Goal: Task Accomplishment & Management: Complete application form

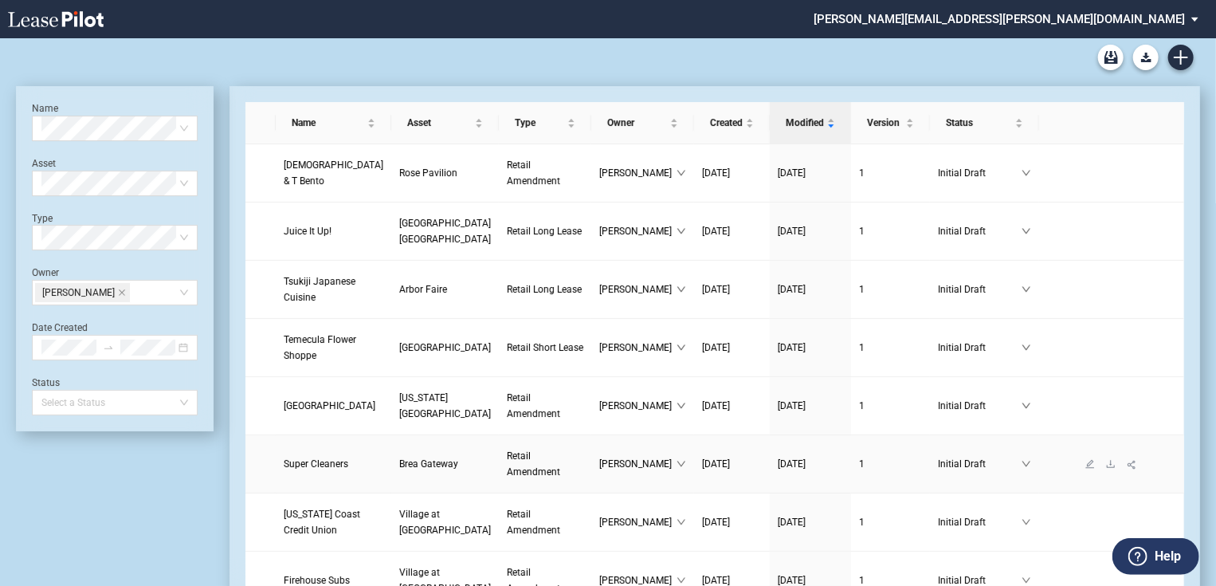
click at [308, 469] on span "Super Cleaners" at bounding box center [316, 463] width 65 height 11
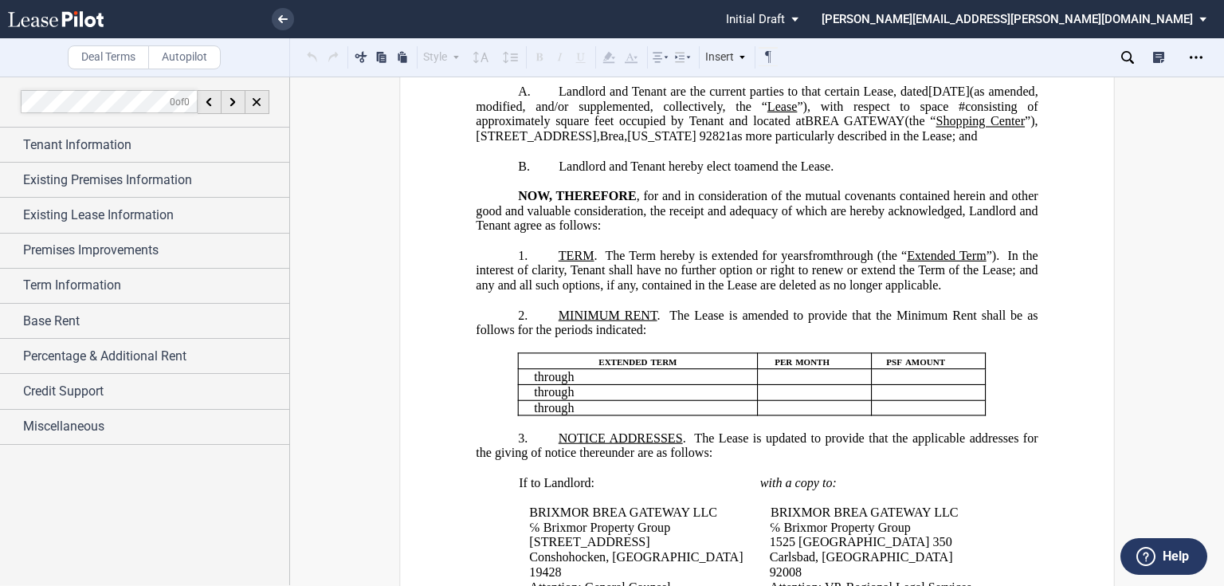
scroll to position [191, 0]
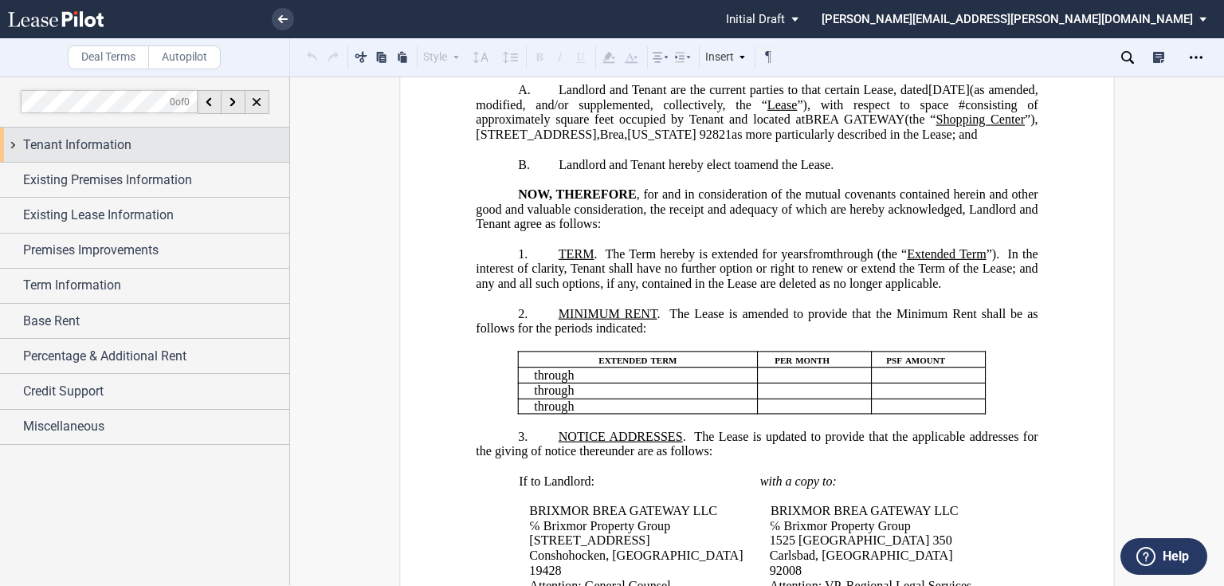
click at [140, 153] on div "Tenant Information" at bounding box center [156, 145] width 266 height 19
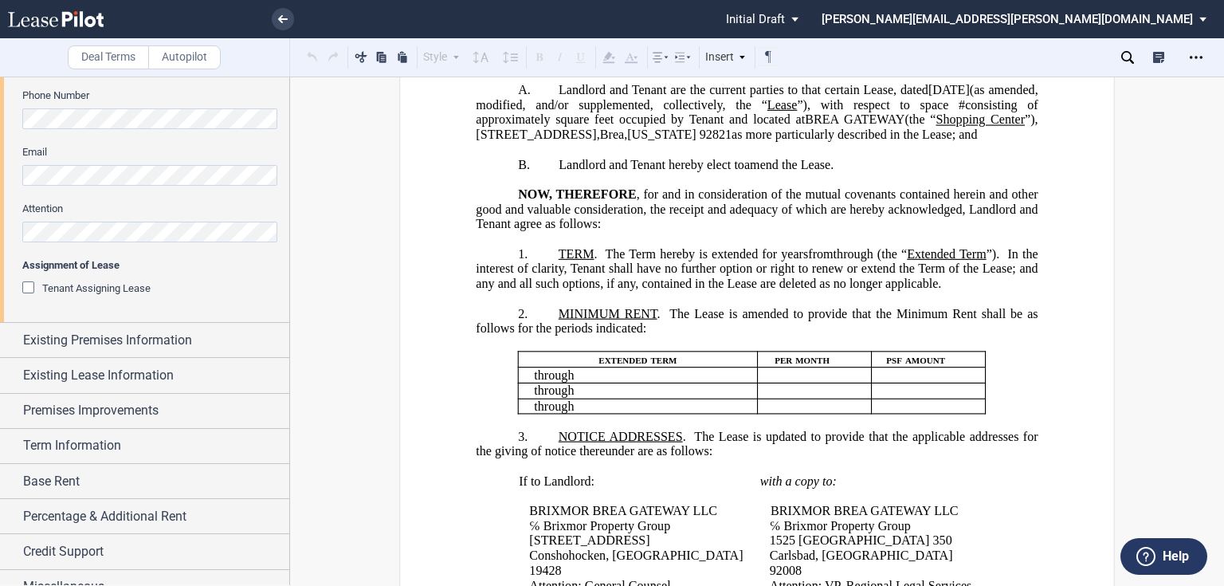
scroll to position [398, 0]
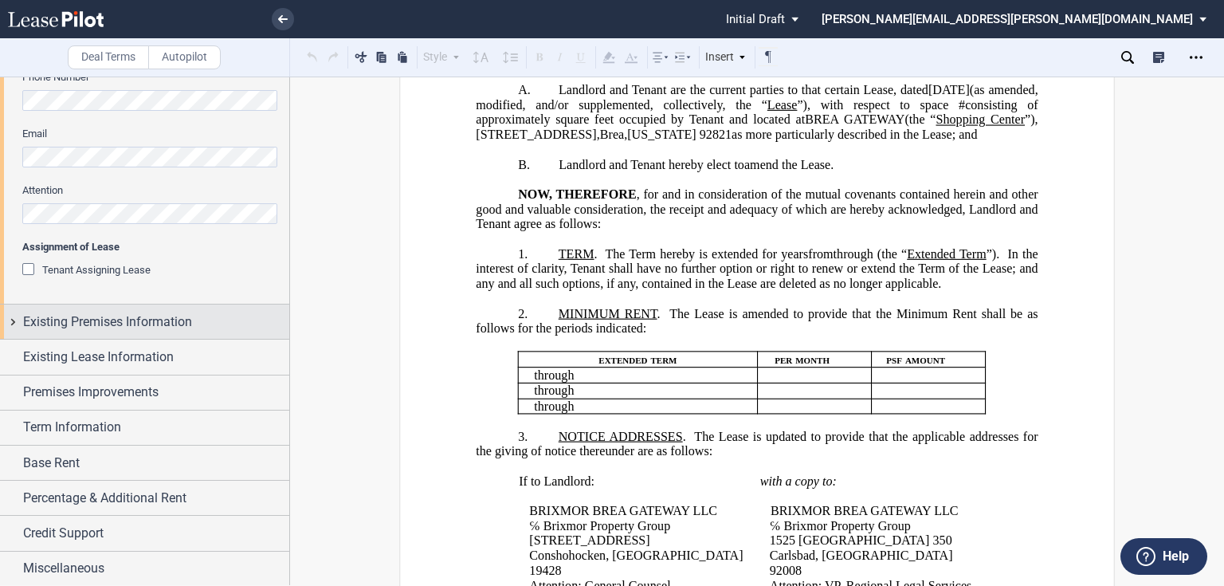
click at [131, 319] on span "Existing Premises Information" at bounding box center [107, 321] width 169 height 19
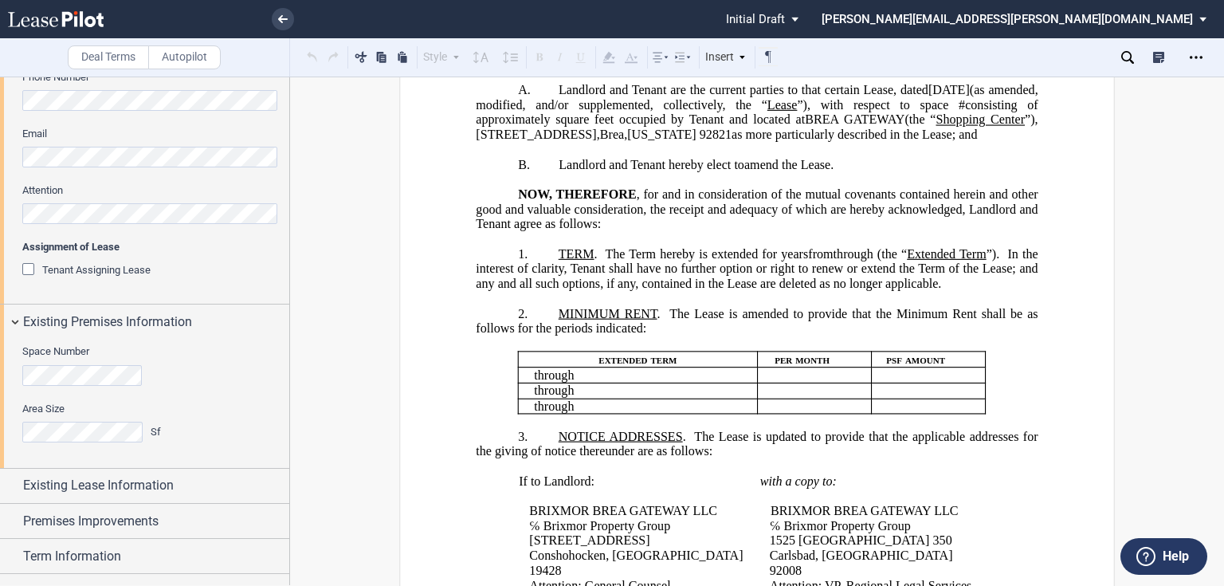
scroll to position [526, 0]
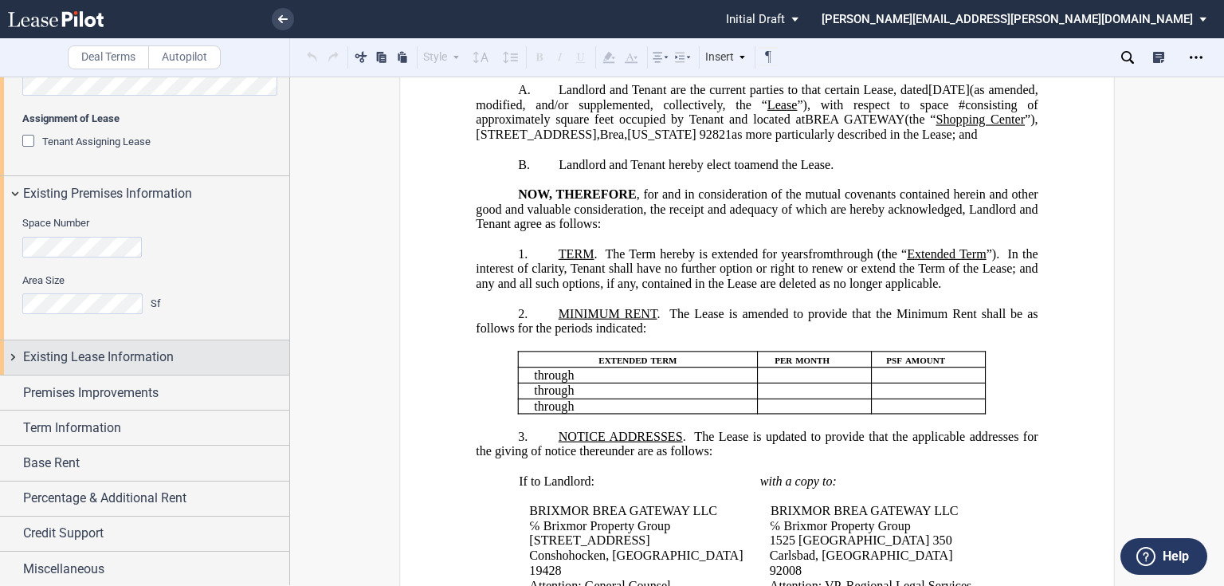
click at [124, 347] on div "Existing Lease Information" at bounding box center [144, 357] width 289 height 34
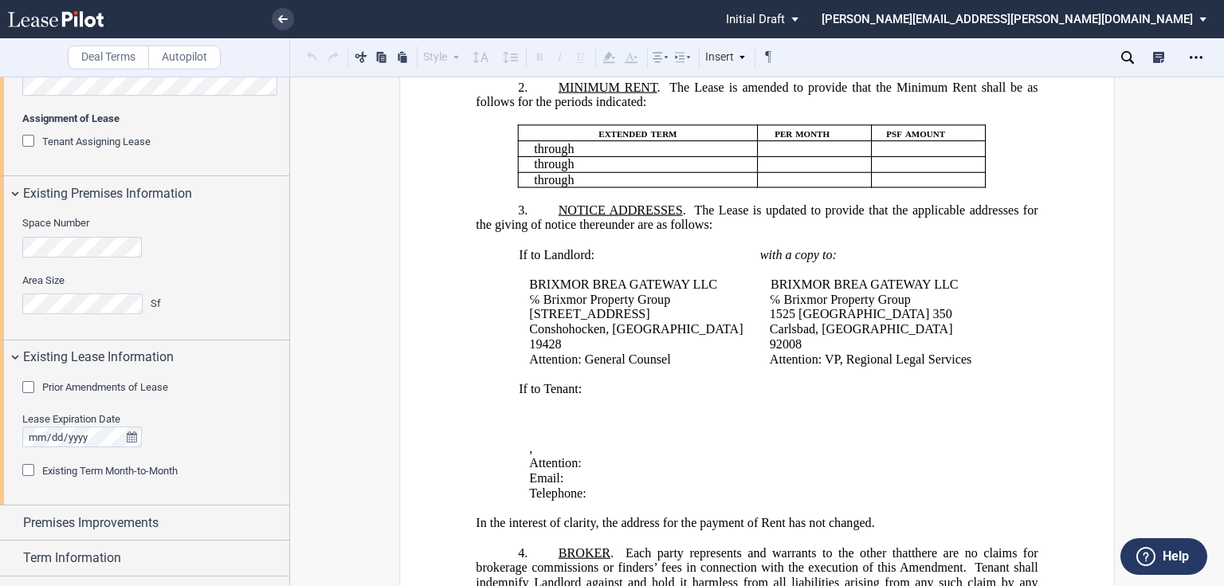
scroll to position [446, 0]
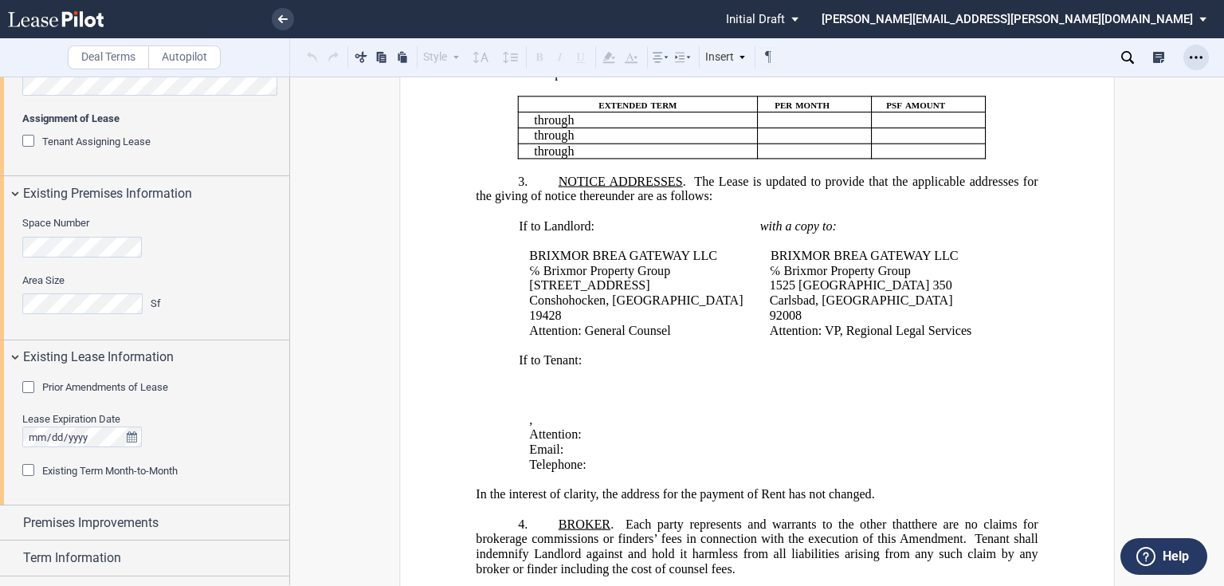
click at [1192, 54] on icon "Open Lease options menu" at bounding box center [1196, 57] width 13 height 13
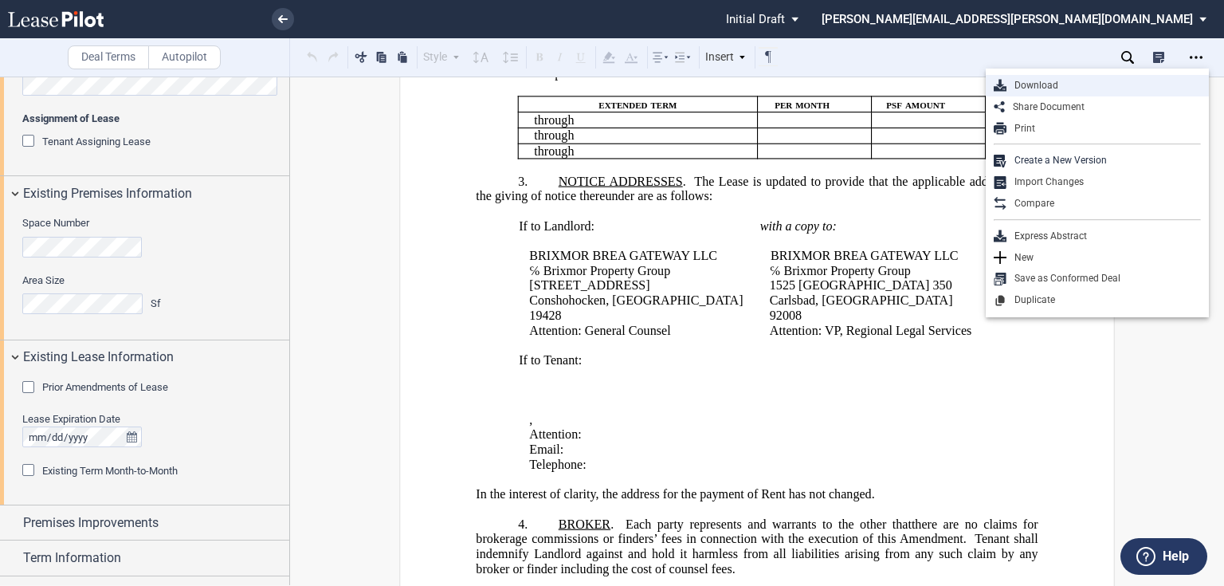
click at [1024, 84] on div "Download" at bounding box center [1104, 86] width 194 height 14
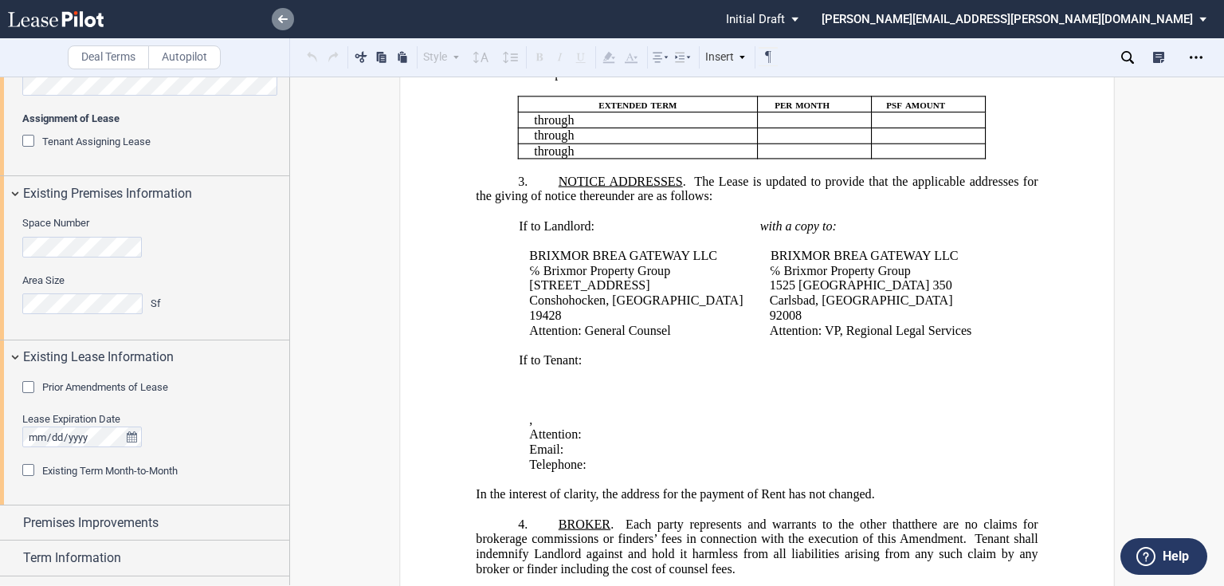
click at [287, 16] on icon at bounding box center [283, 19] width 10 height 8
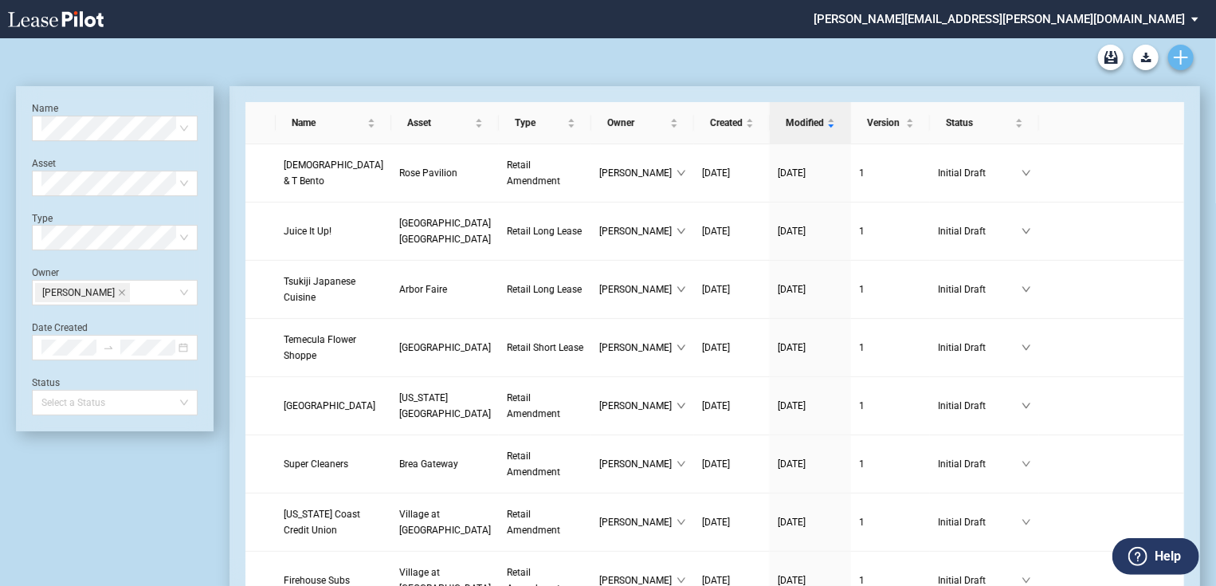
click at [1175, 57] on use "Create new document" at bounding box center [1181, 57] width 14 height 14
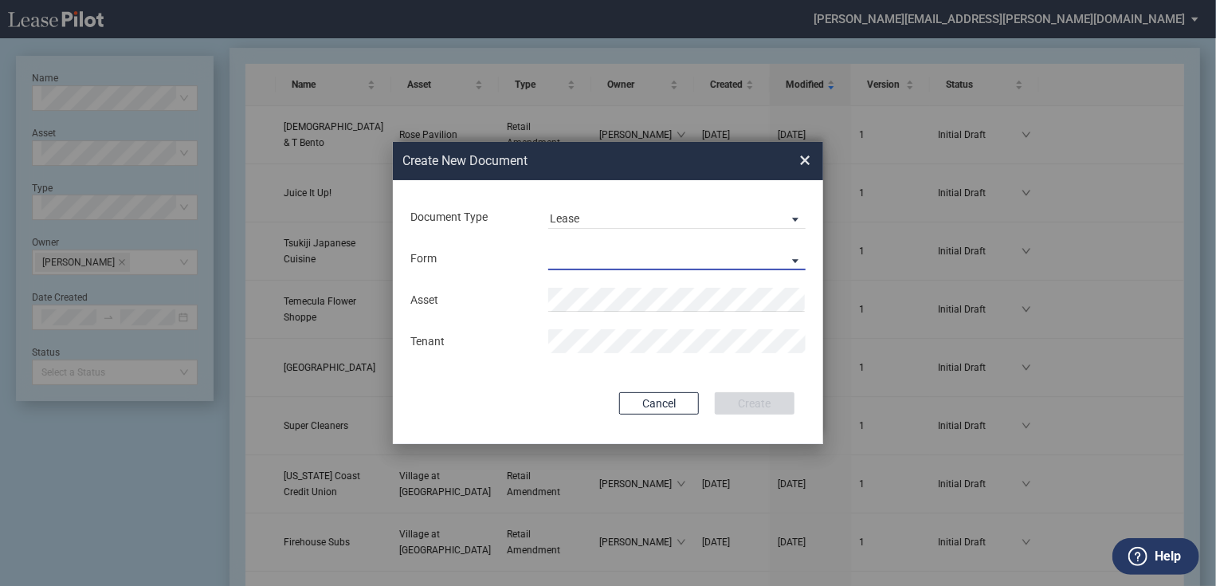
click at [797, 261] on md-select "Retail Long Lease Retail Short Lease" at bounding box center [676, 258] width 257 height 24
click at [650, 258] on md-option "Retail Long Lease" at bounding box center [678, 260] width 283 height 38
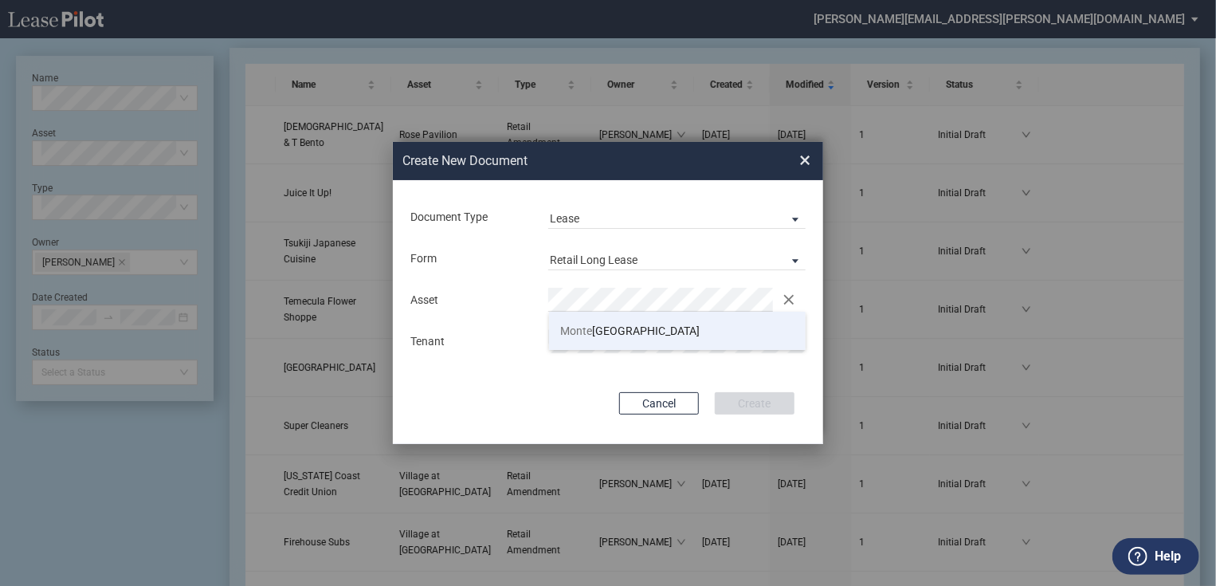
click at [628, 328] on span "Monte bello Plaza" at bounding box center [630, 330] width 139 height 13
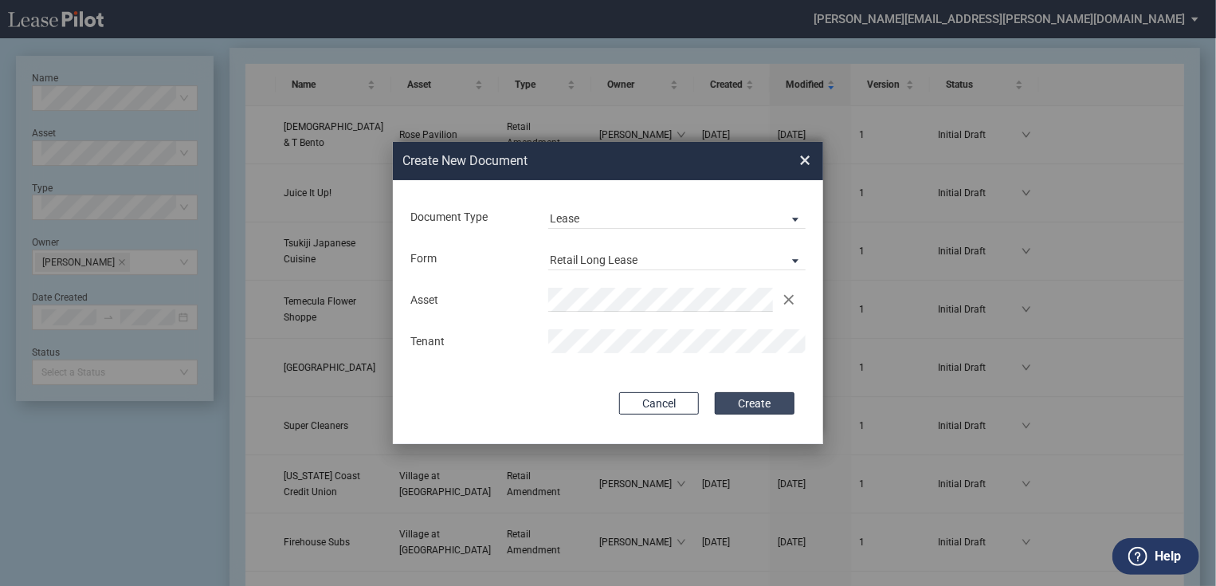
click at [755, 408] on button "Create" at bounding box center [755, 403] width 80 height 22
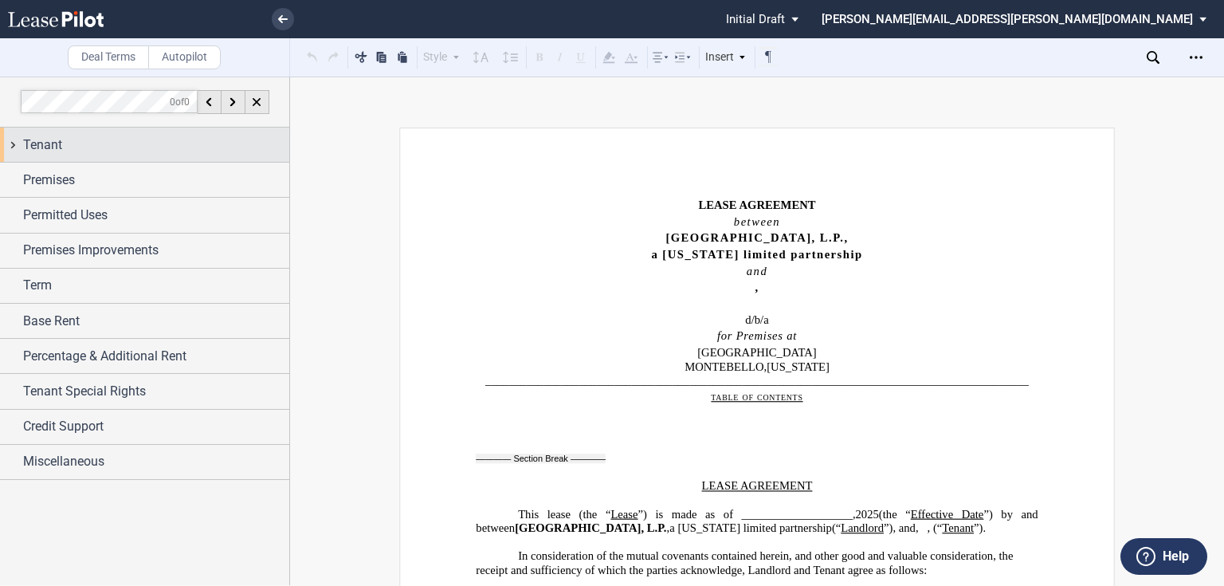
click at [75, 151] on div "Tenant" at bounding box center [156, 145] width 266 height 19
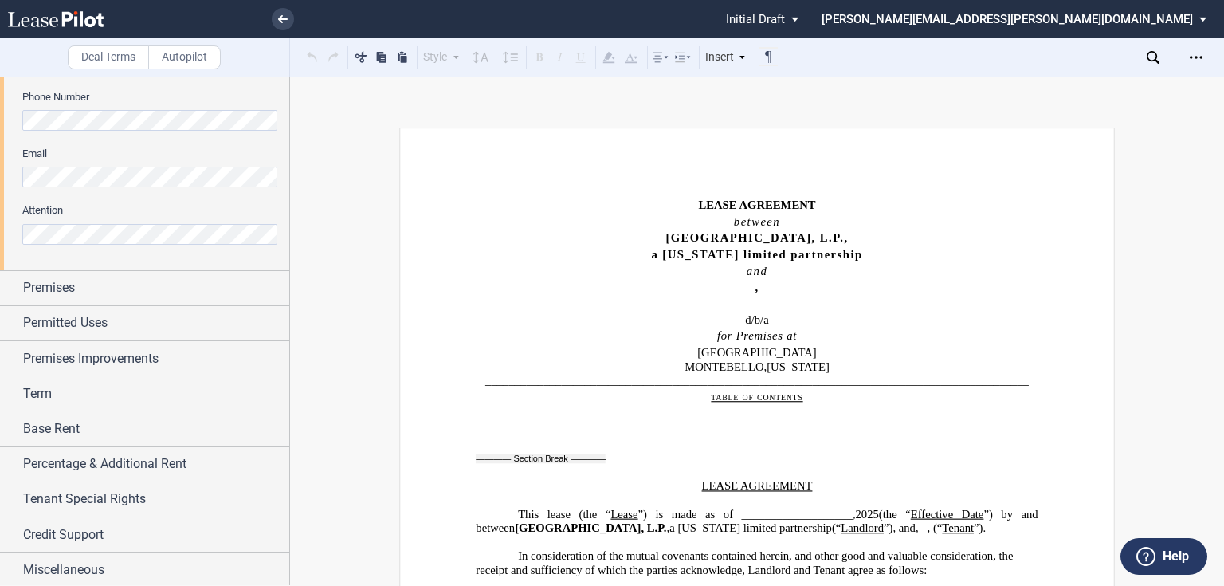
scroll to position [514, 0]
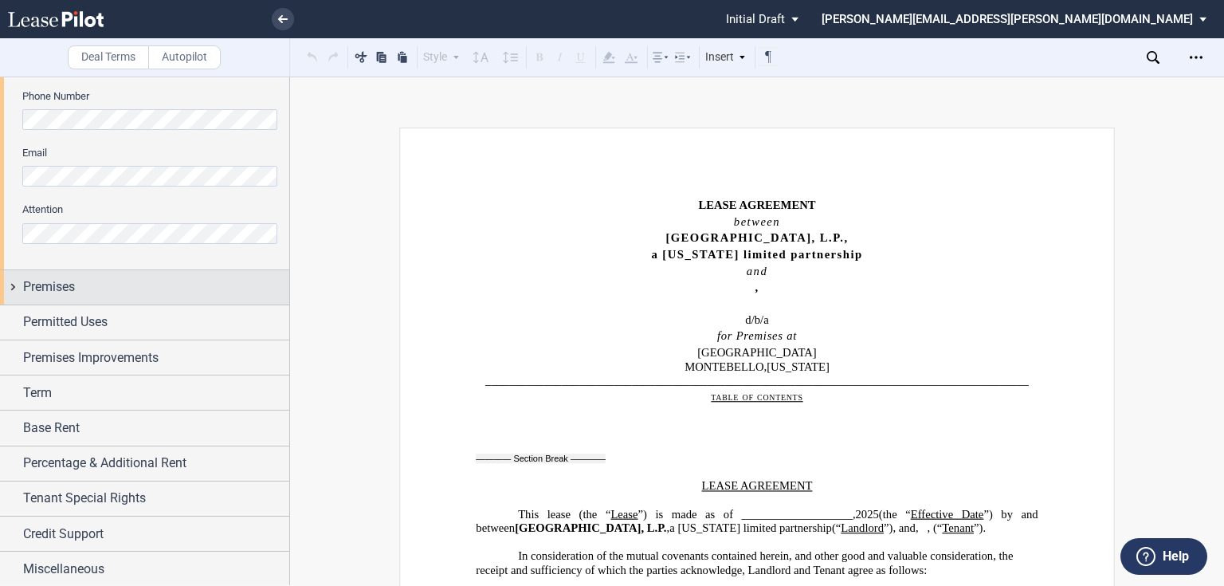
click at [94, 290] on div "Premises" at bounding box center [156, 286] width 266 height 19
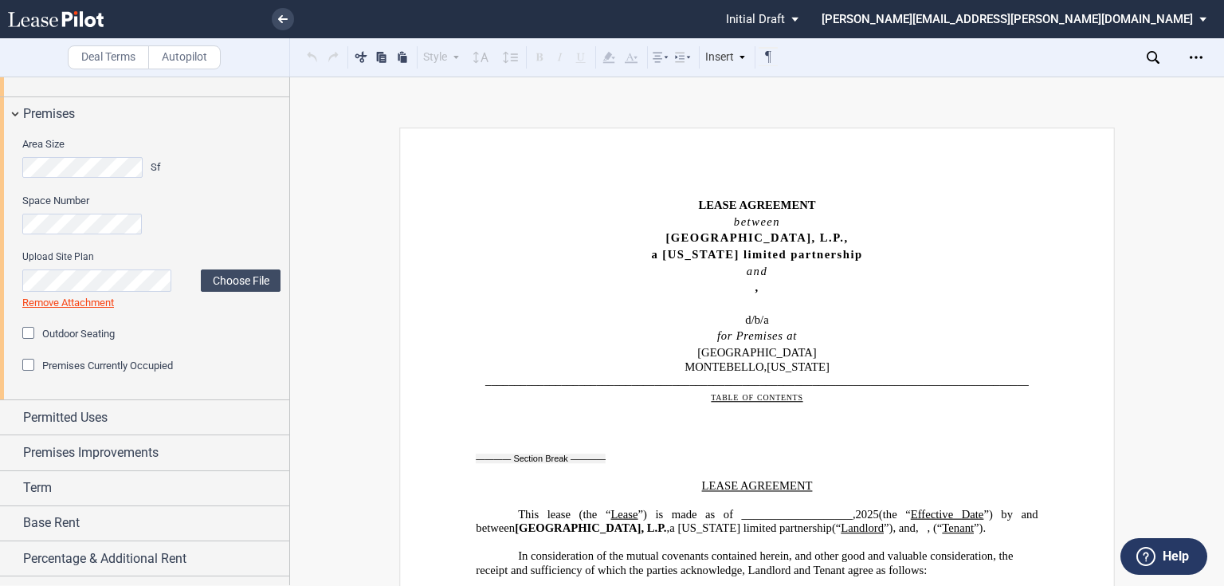
scroll to position [705, 0]
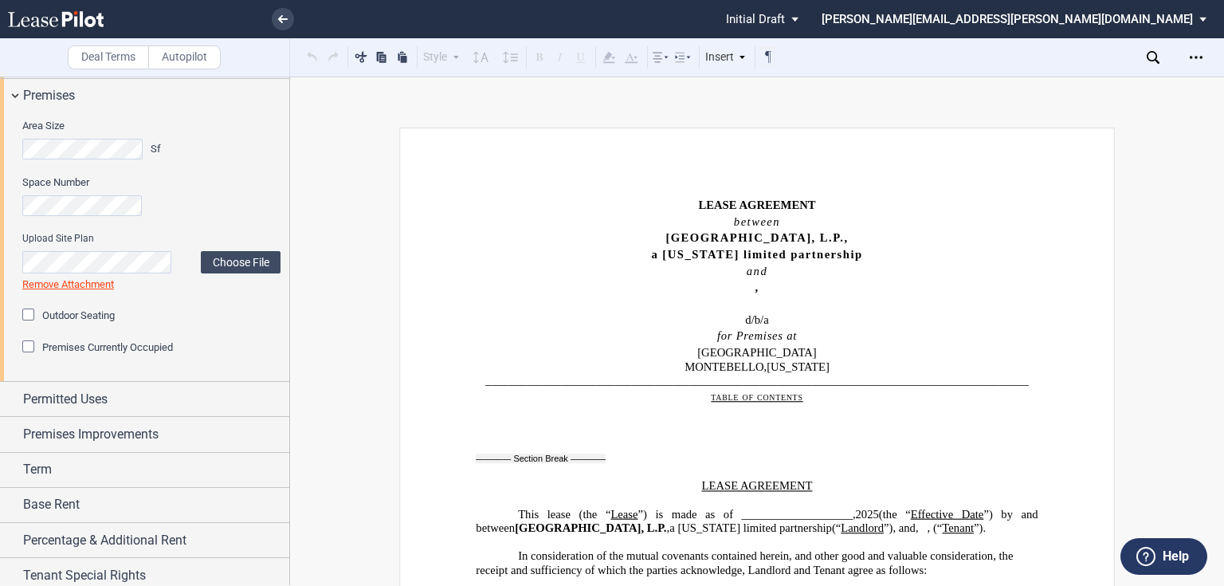
click at [79, 315] on span "Outdoor Seating" at bounding box center [78, 315] width 73 height 12
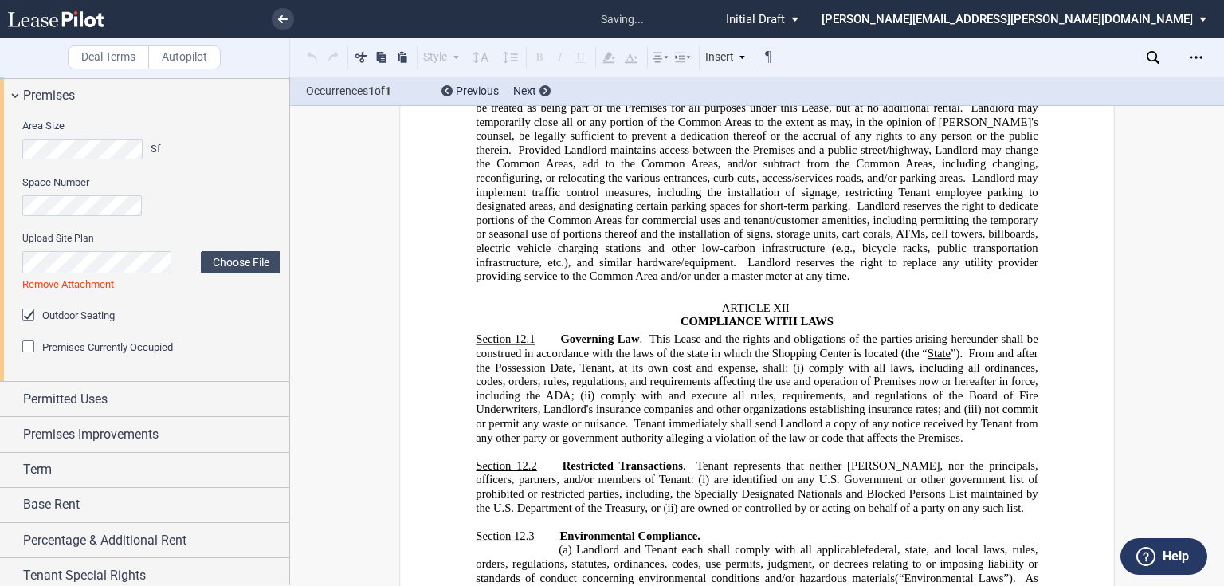
scroll to position [18441, 0]
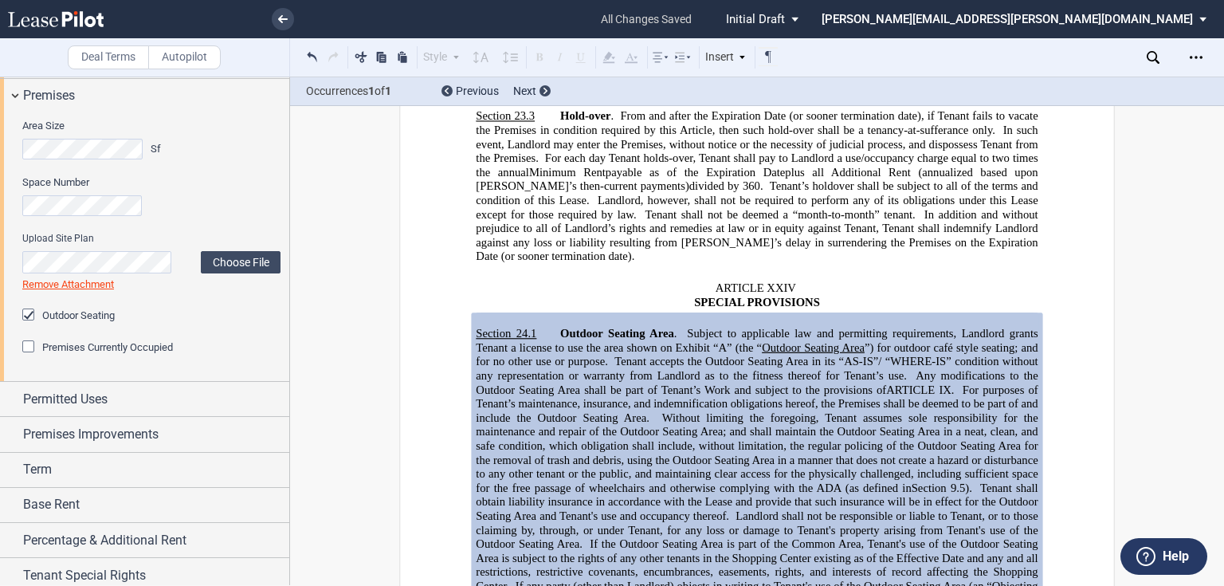
click at [37, 351] on div "Premises Currently Occupied" at bounding box center [30, 348] width 16 height 16
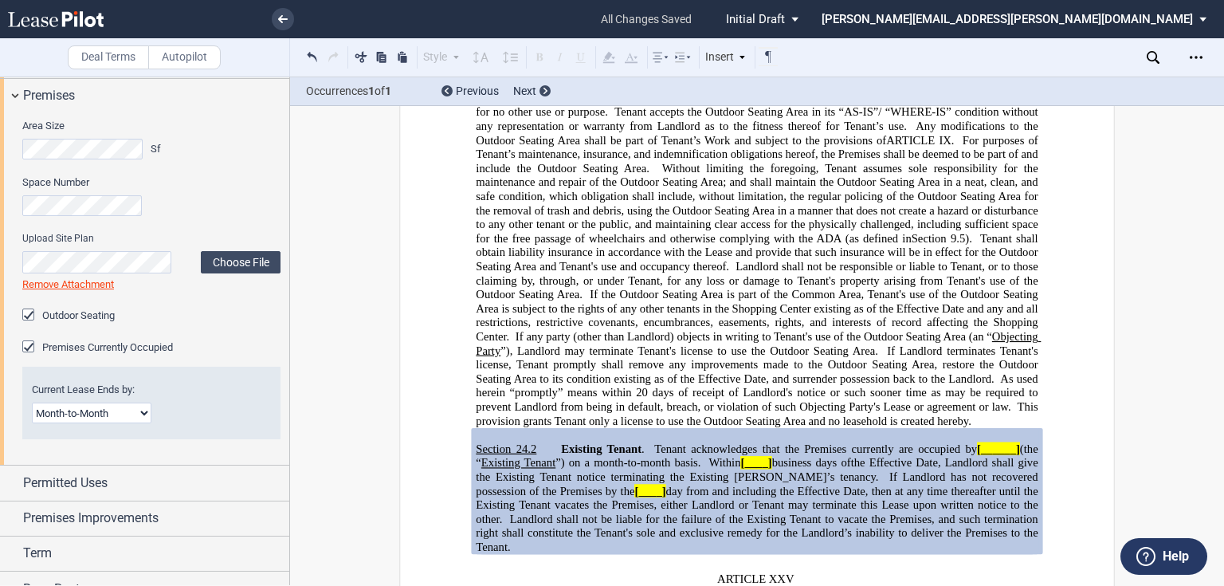
scroll to position [769, 0]
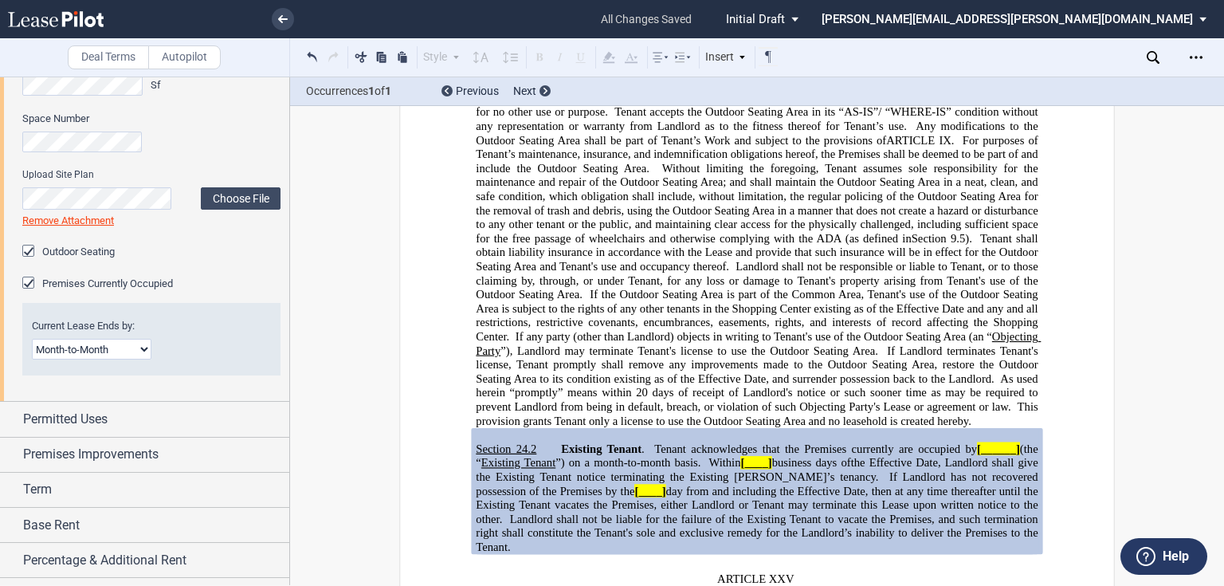
click at [104, 352] on select "Month-to-Month Early Termination Natural Expiration" at bounding box center [92, 349] width 120 height 21
click at [32, 339] on select "Month-to-Month Early Termination Natural Expiration" at bounding box center [92, 349] width 120 height 21
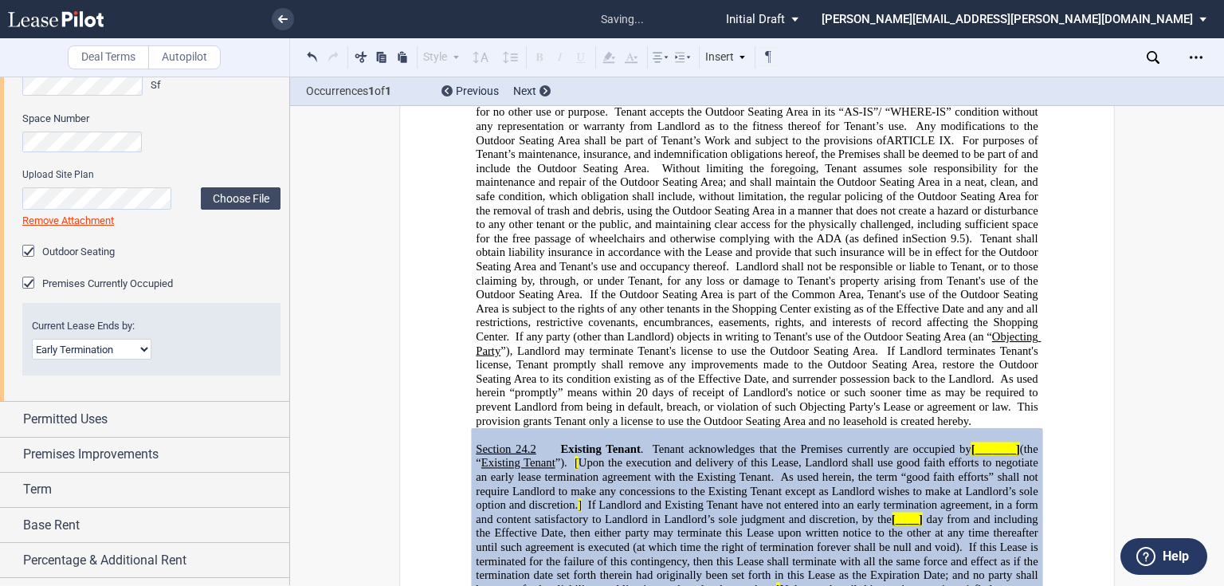
click at [92, 350] on select "Month-to-Month Early Termination Natural Expiration" at bounding box center [92, 349] width 120 height 21
click at [32, 339] on select "Month-to-Month Early Termination Natural Expiration" at bounding box center [92, 349] width 120 height 21
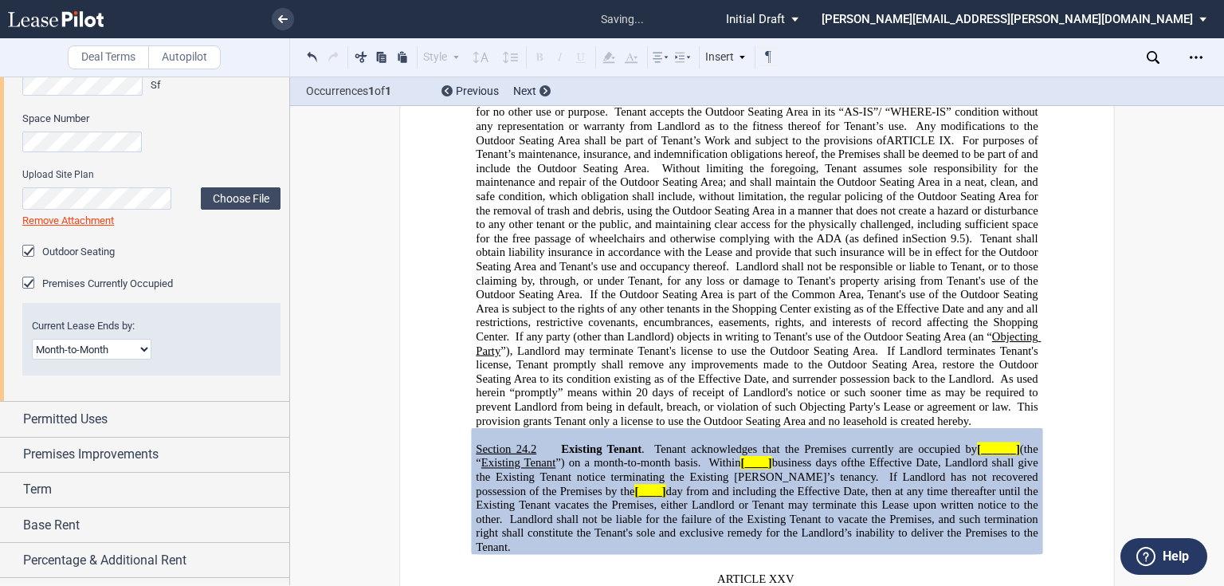
click at [90, 351] on select "Month-to-Month Early Termination Natural Expiration" at bounding box center [92, 349] width 120 height 21
select select "early termination"
click at [32, 339] on select "Month-to-Month Early Termination Natural Expiration" at bounding box center [92, 349] width 120 height 21
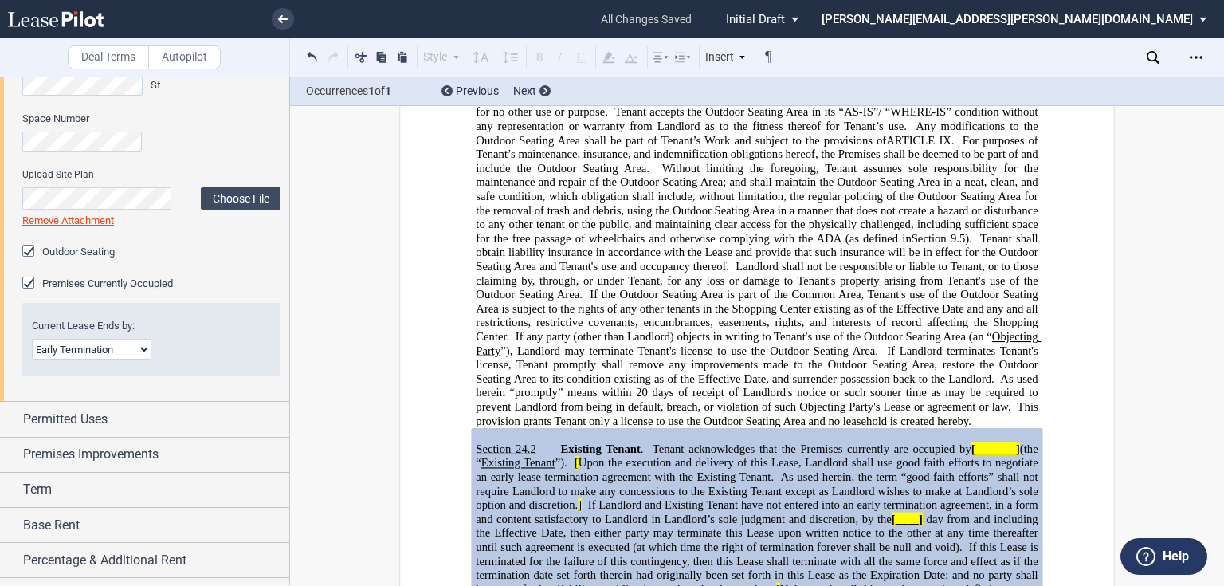
click at [635, 442] on span "Existing Tenant" at bounding box center [601, 449] width 80 height 14
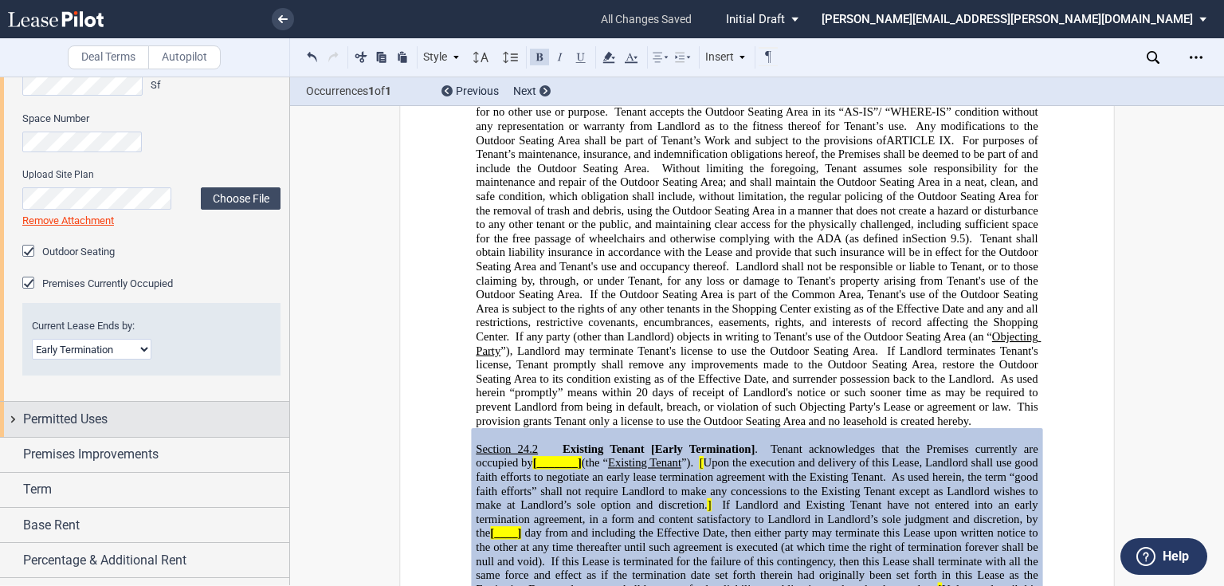
click at [72, 426] on span "Permitted Uses" at bounding box center [65, 419] width 84 height 19
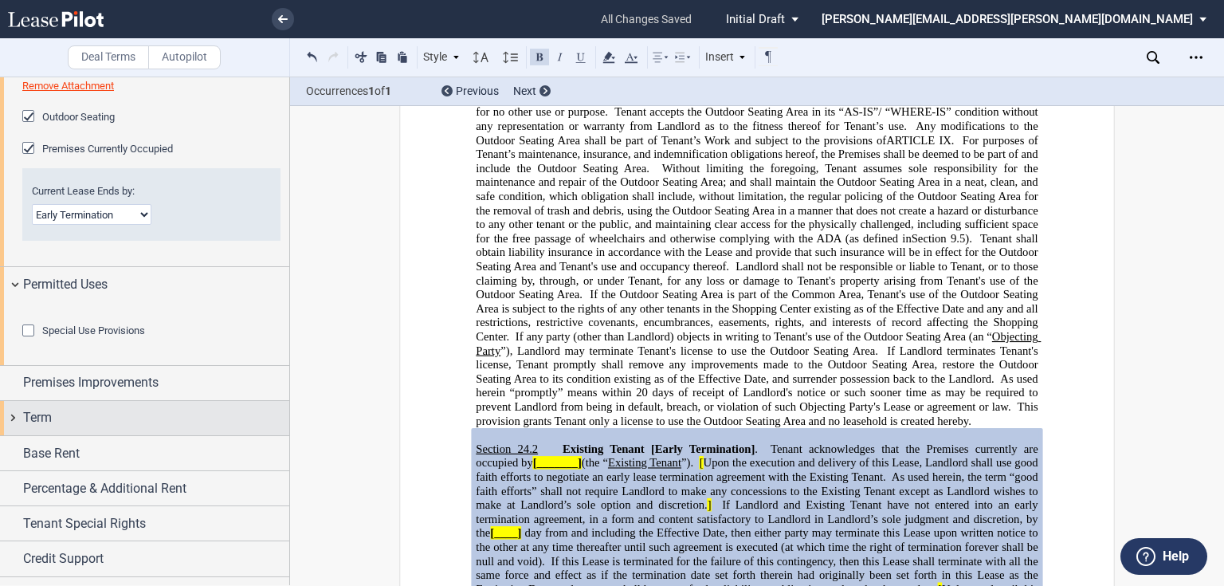
scroll to position [1017, 0]
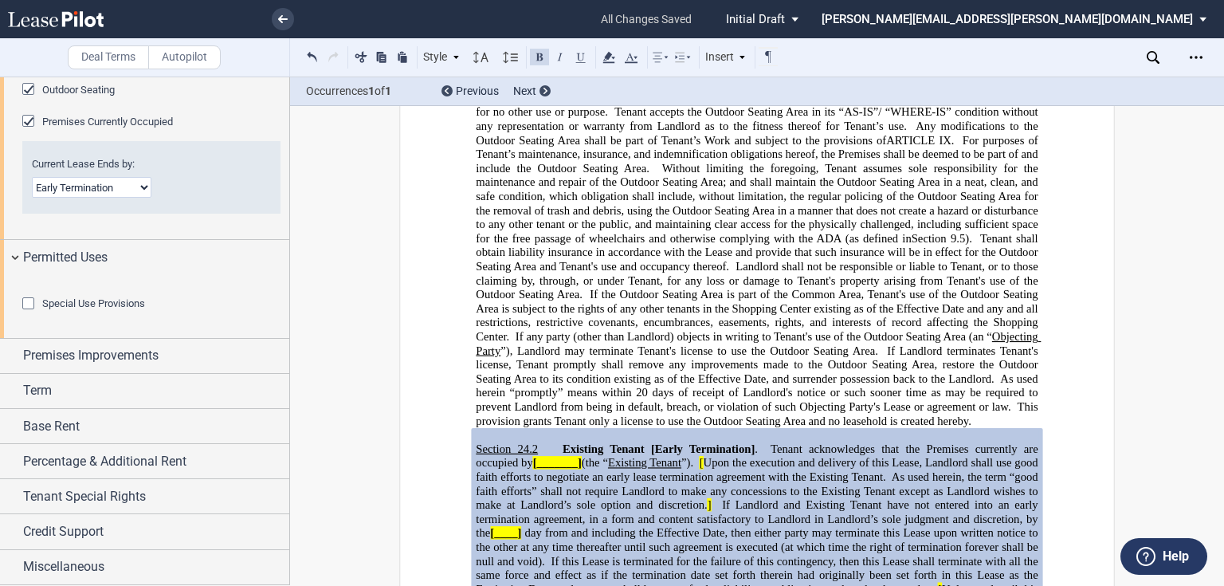
click at [34, 301] on div "Special Use Provisions" at bounding box center [30, 305] width 16 height 16
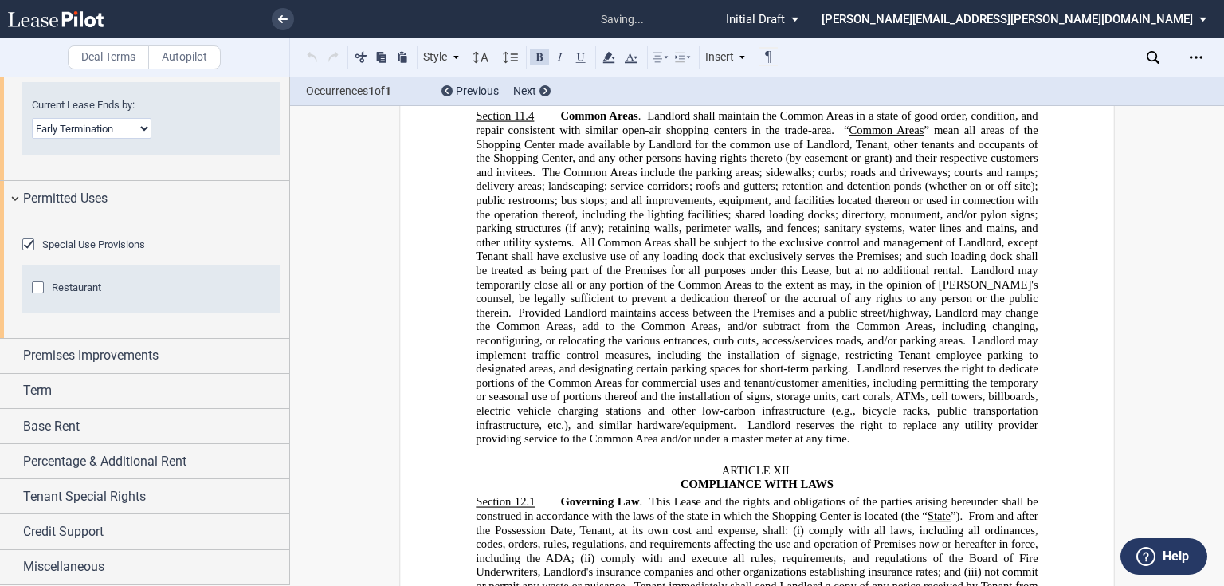
scroll to position [4591, 0]
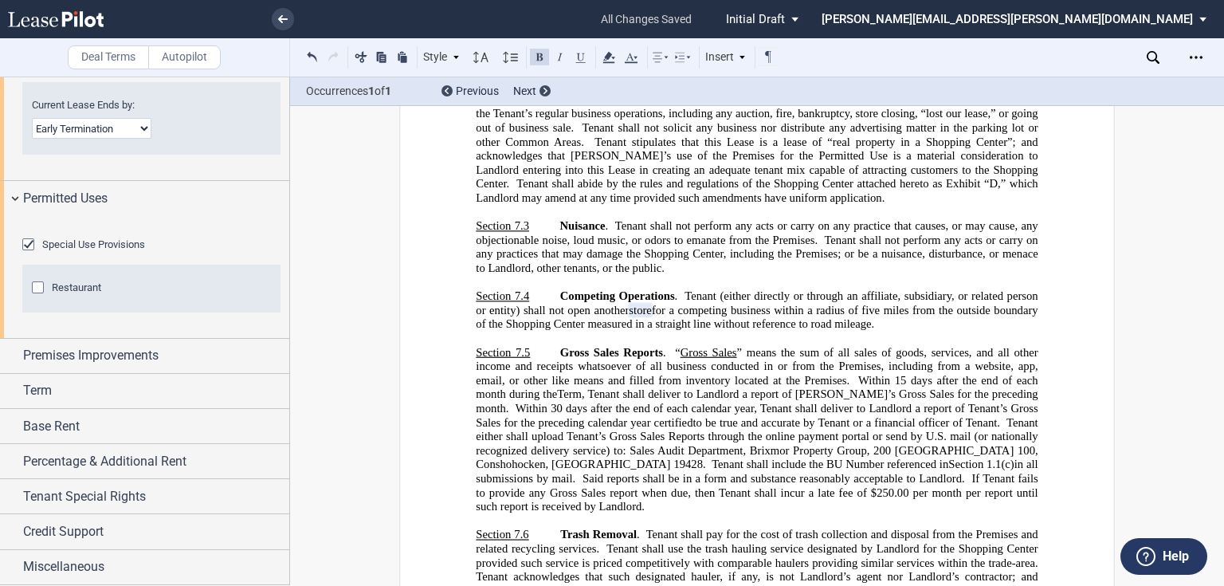
click at [41, 297] on div "Restaurant" at bounding box center [40, 289] width 16 height 16
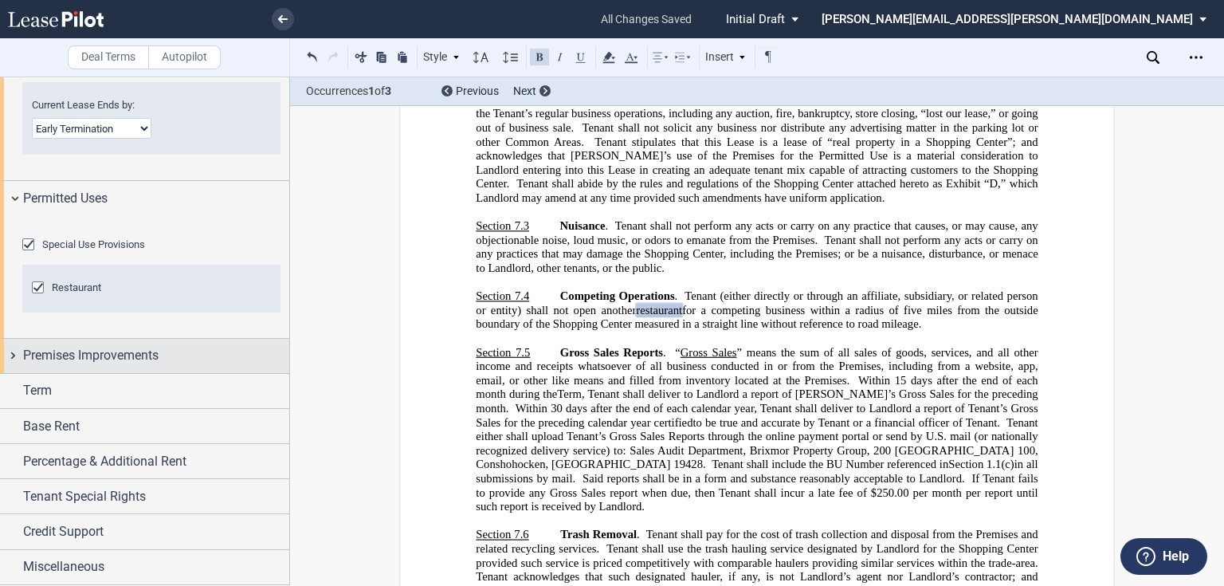
click at [41, 355] on span "Premises Improvements" at bounding box center [91, 355] width 136 height 19
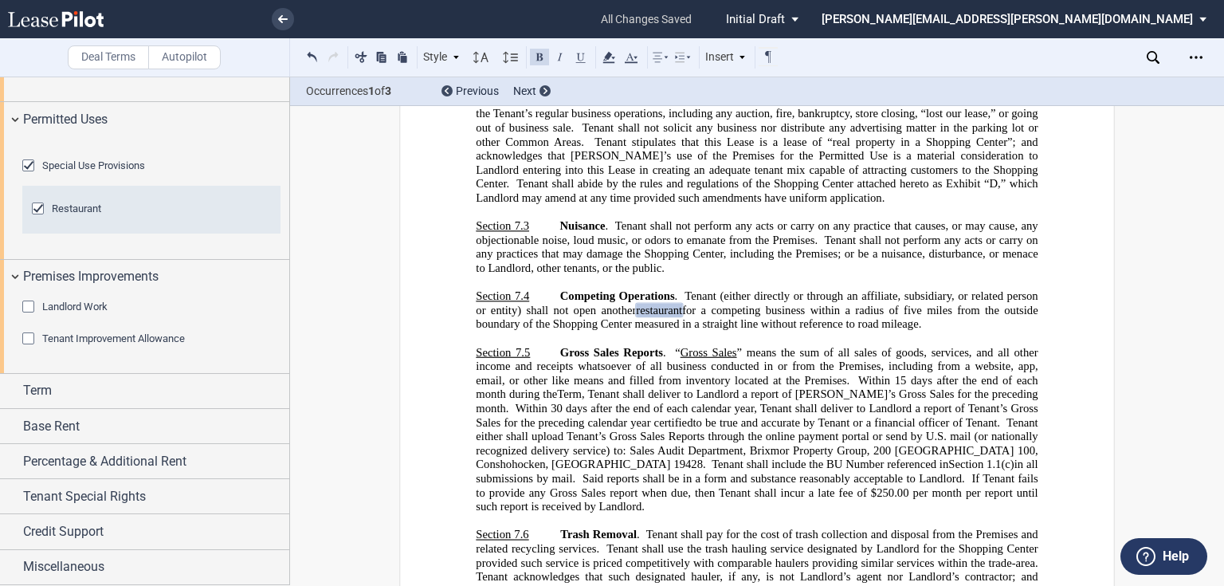
click at [32, 316] on div "Landlord Work" at bounding box center [30, 309] width 16 height 16
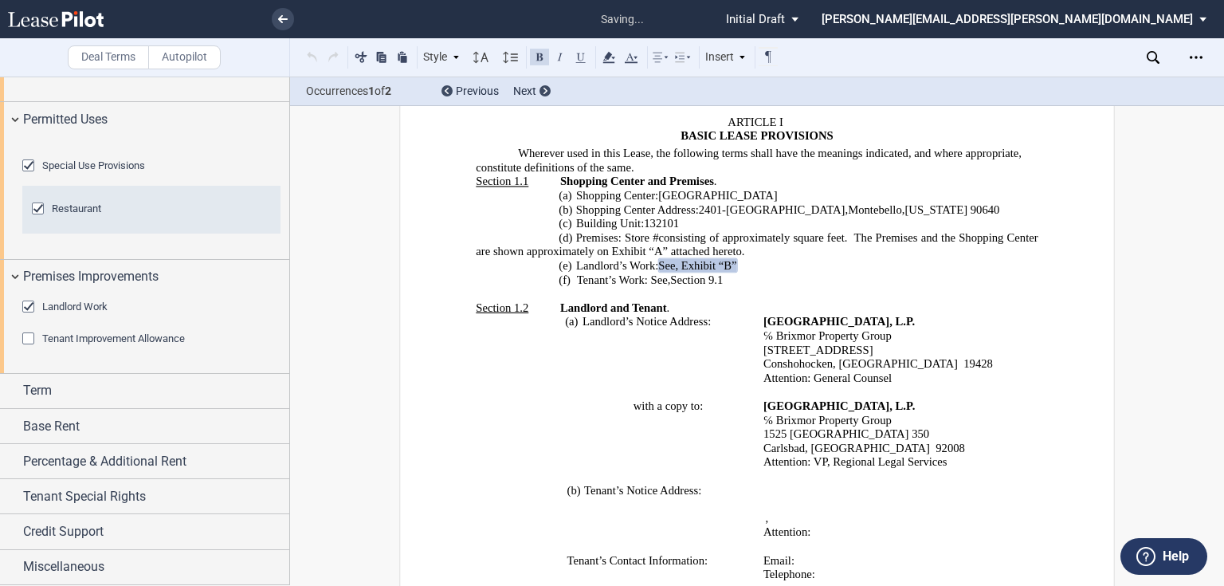
scroll to position [478, 0]
click at [32, 348] on div "Tenant Improvement Allowance" at bounding box center [30, 340] width 16 height 16
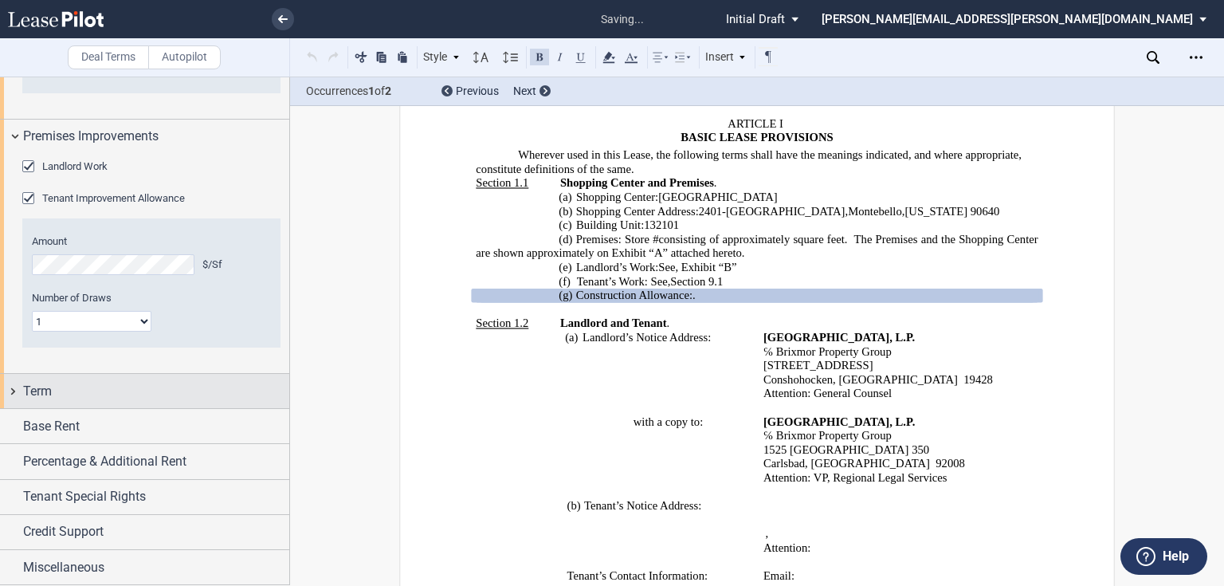
scroll to position [1267, 0]
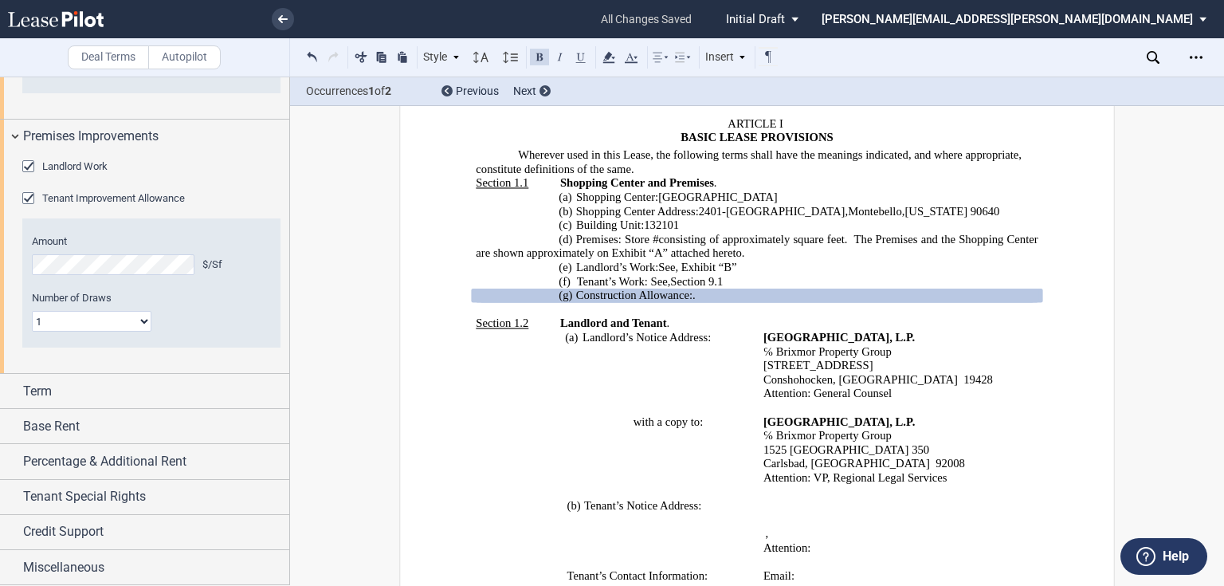
click at [80, 332] on select "1 2" at bounding box center [92, 321] width 120 height 21
select select "two"
click at [32, 332] on select "1 2" at bounding box center [92, 321] width 120 height 21
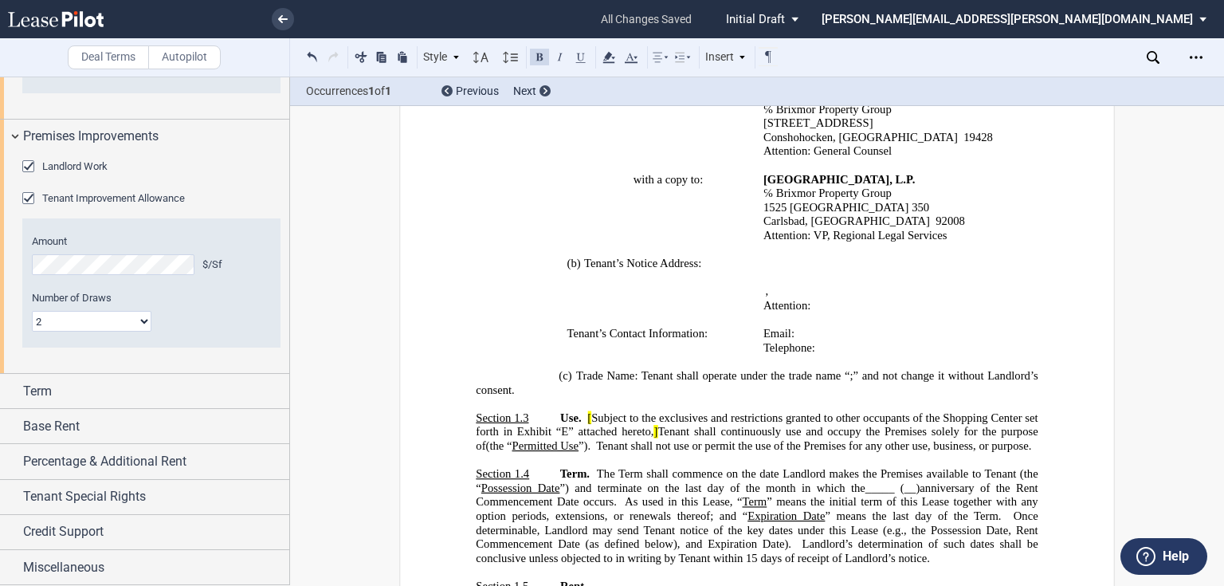
scroll to position [557, 0]
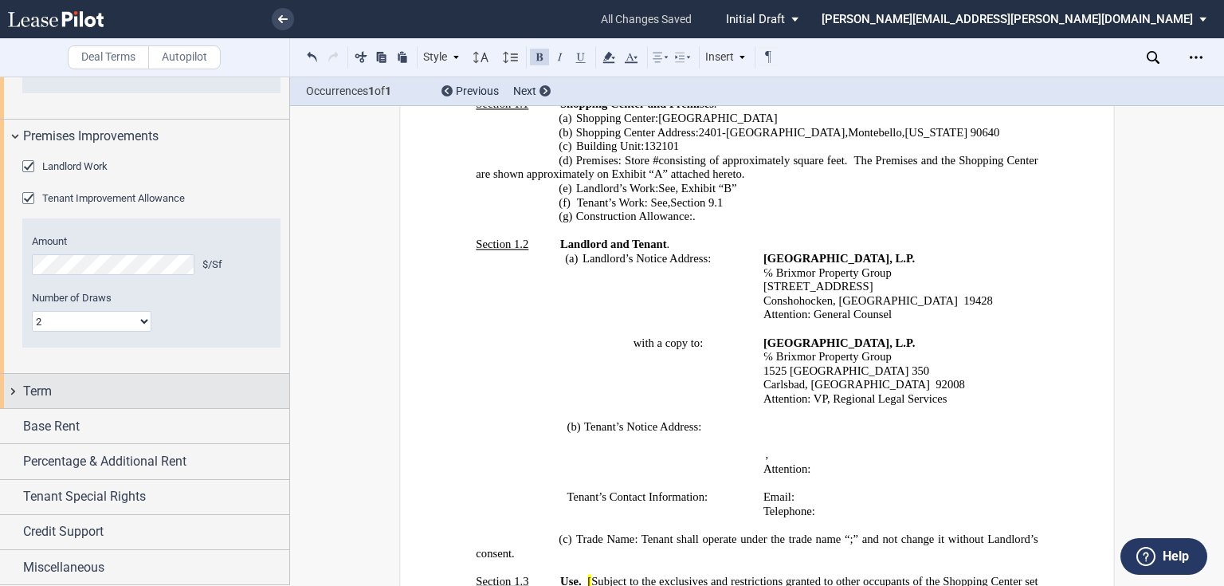
click at [142, 404] on div "Term" at bounding box center [144, 391] width 289 height 34
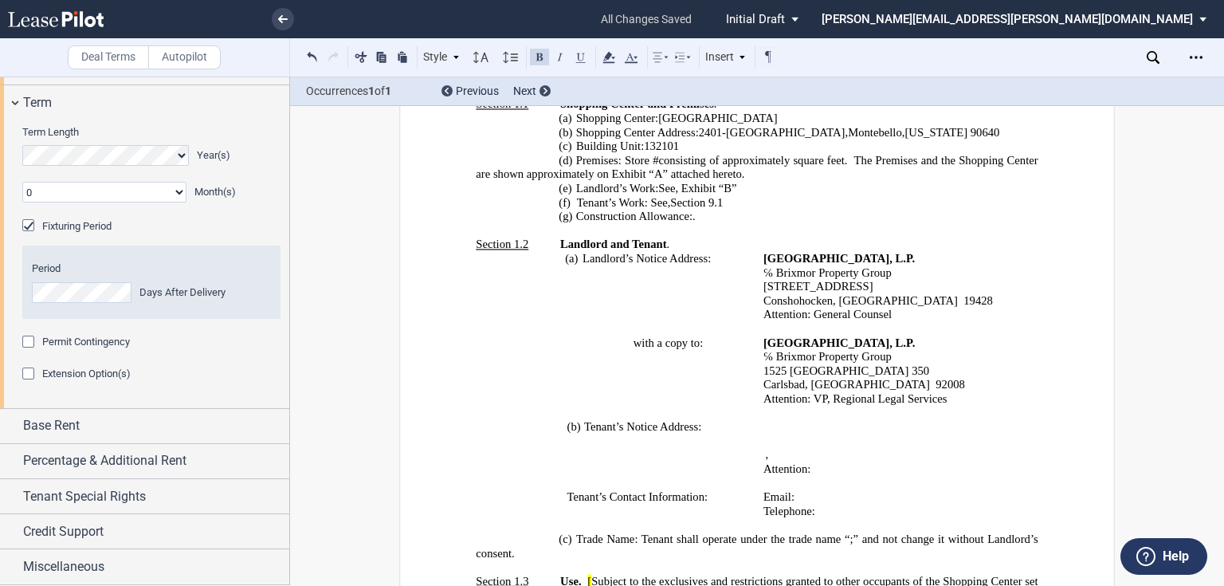
scroll to position [1550, 0]
click at [27, 352] on div "Permit Contingency" at bounding box center [30, 344] width 16 height 16
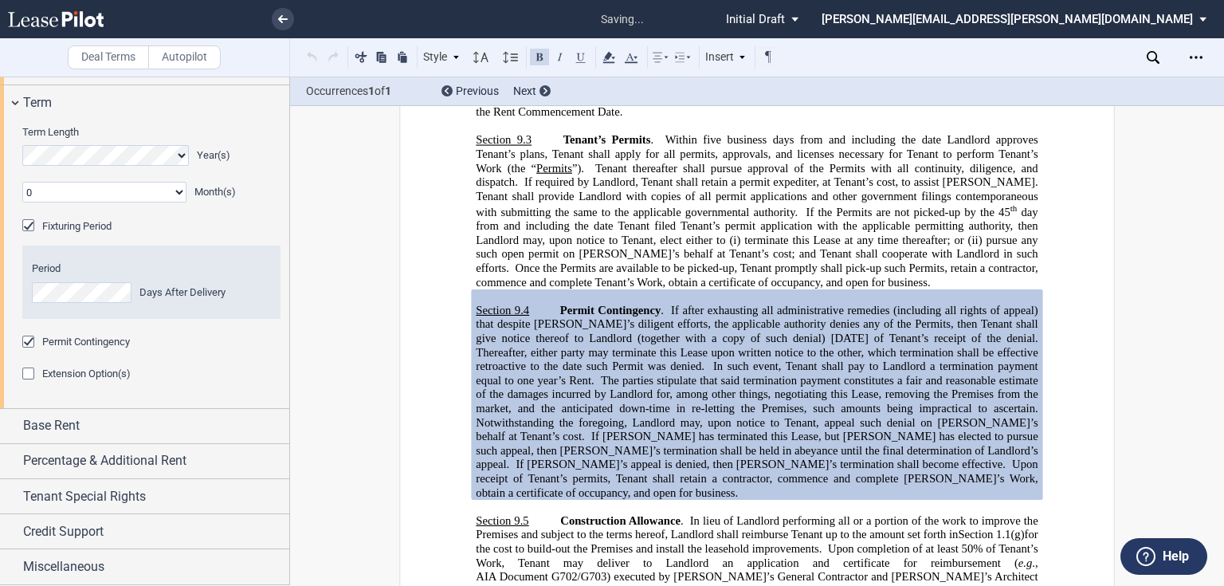
scroll to position [6569, 0]
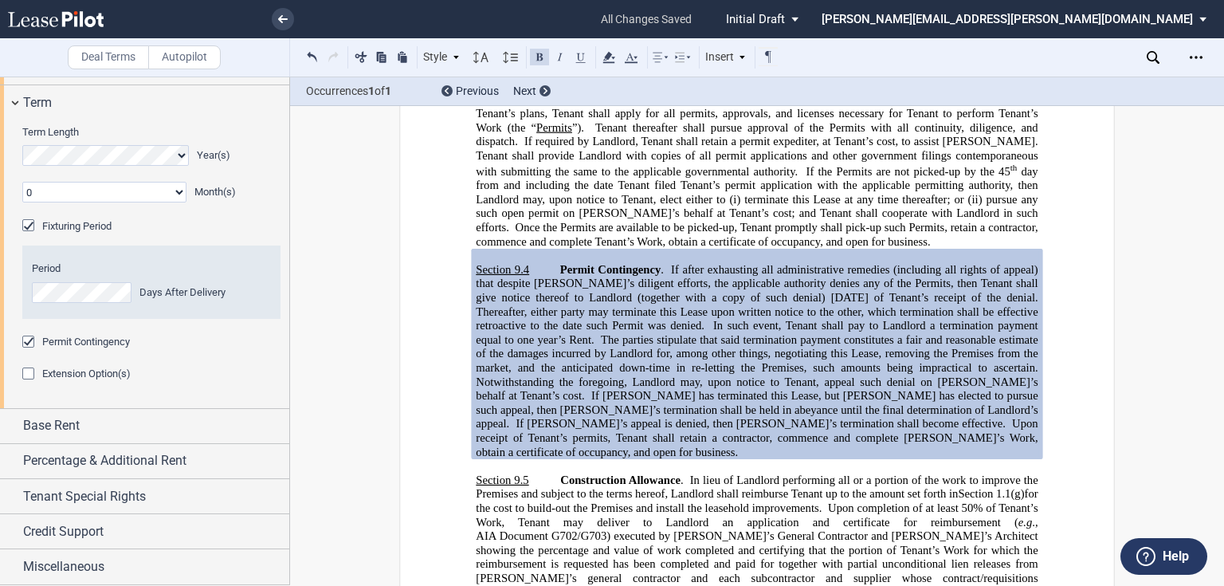
click at [29, 383] on div "Extension Option(s)" at bounding box center [30, 375] width 16 height 16
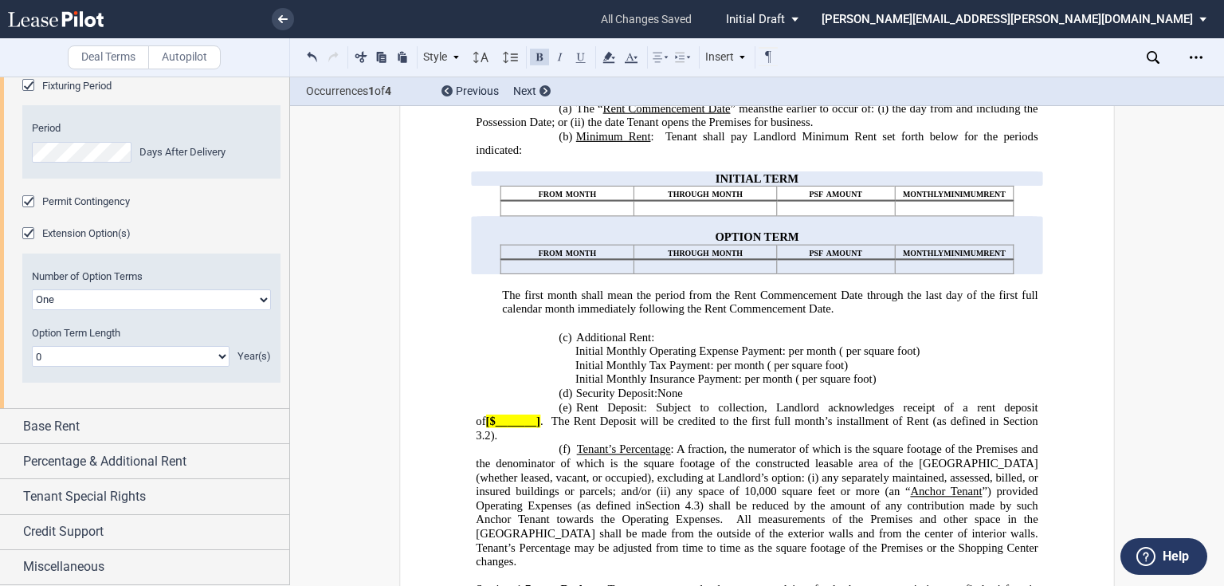
scroll to position [1724, 0]
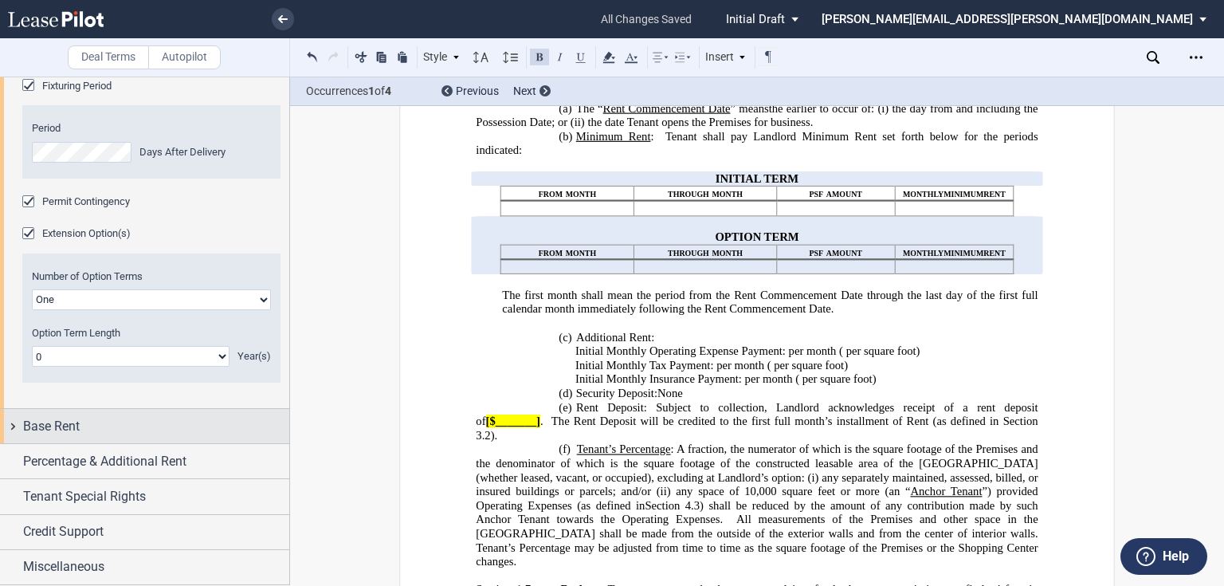
click at [176, 422] on div "Base Rent" at bounding box center [156, 426] width 266 height 19
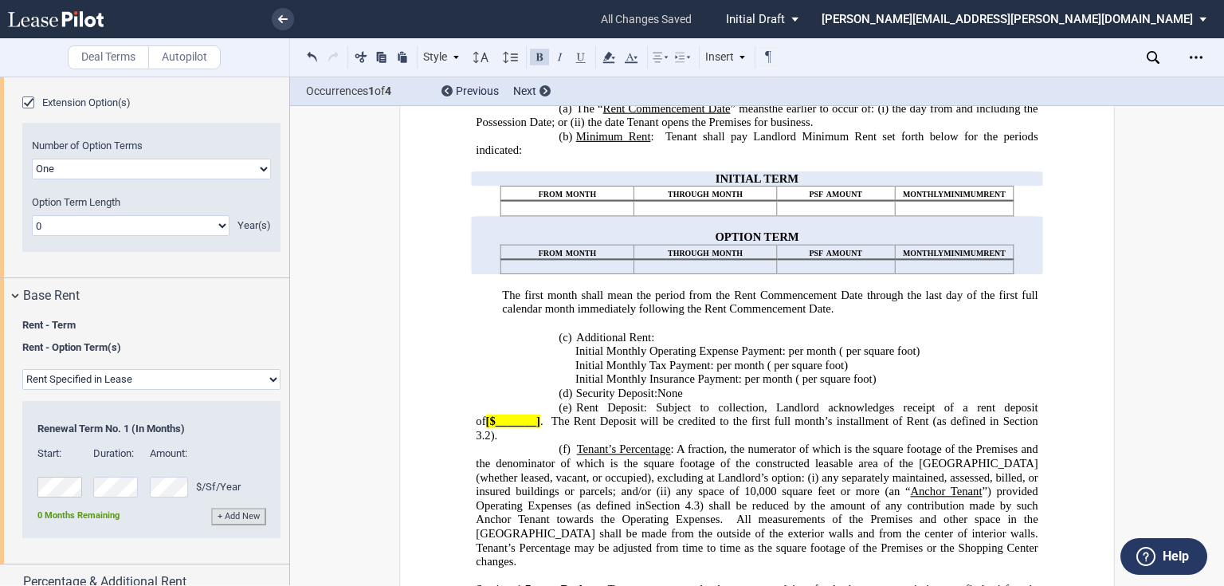
scroll to position [1783, 0]
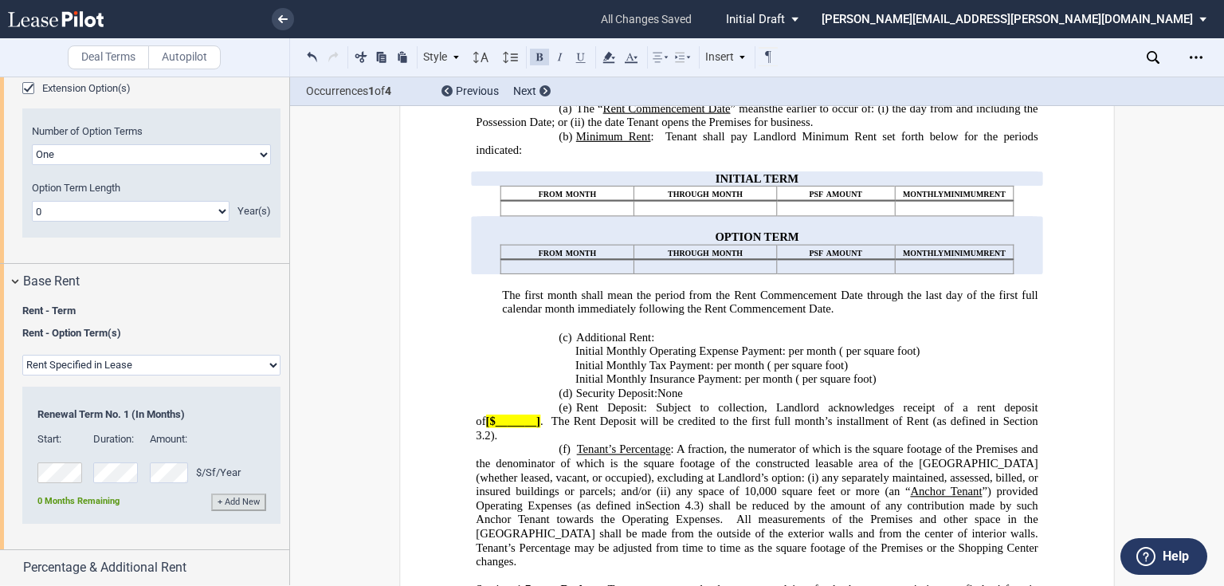
click at [88, 375] on select "Rent Set At Fair Market Value Rent Specified in [GEOGRAPHIC_DATA]" at bounding box center [151, 365] width 258 height 21
select select "fmv"
click at [22, 375] on select "Rent Set At Fair Market Value Rent Specified in [GEOGRAPHIC_DATA]" at bounding box center [151, 365] width 258 height 21
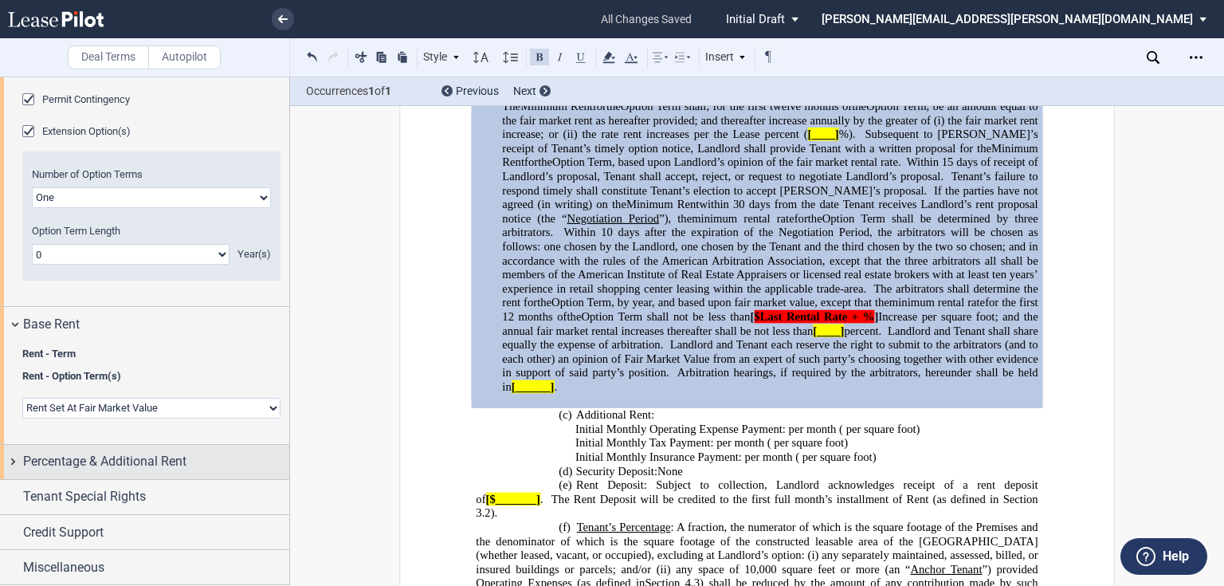
scroll to position [1827, 0]
click at [173, 466] on span "Percentage & Additional Rent" at bounding box center [104, 461] width 163 height 19
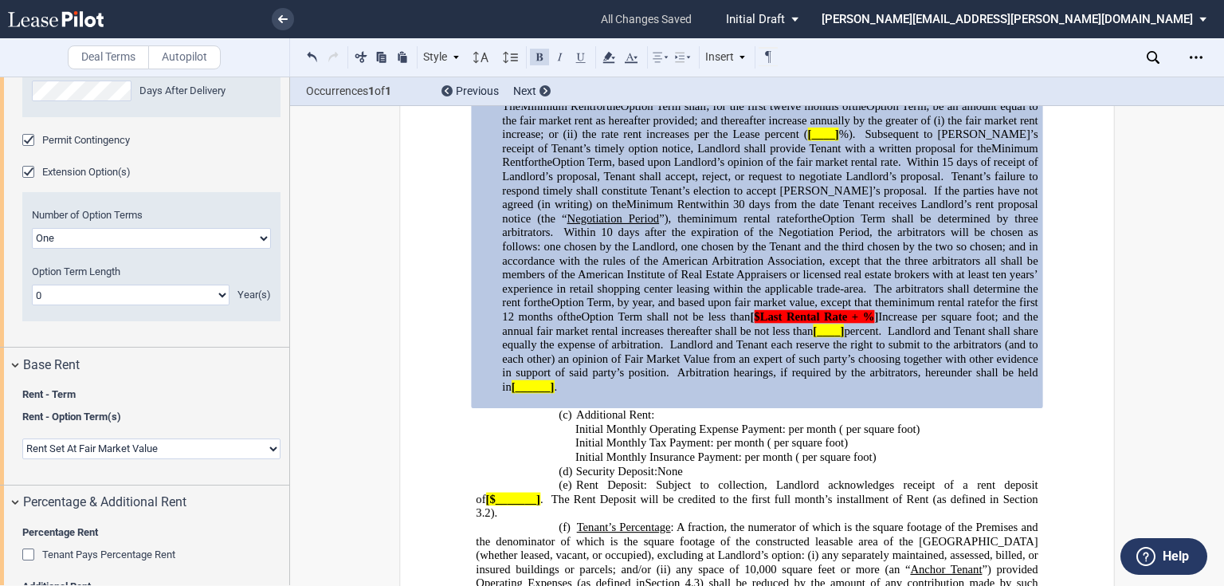
scroll to position [1508, 0]
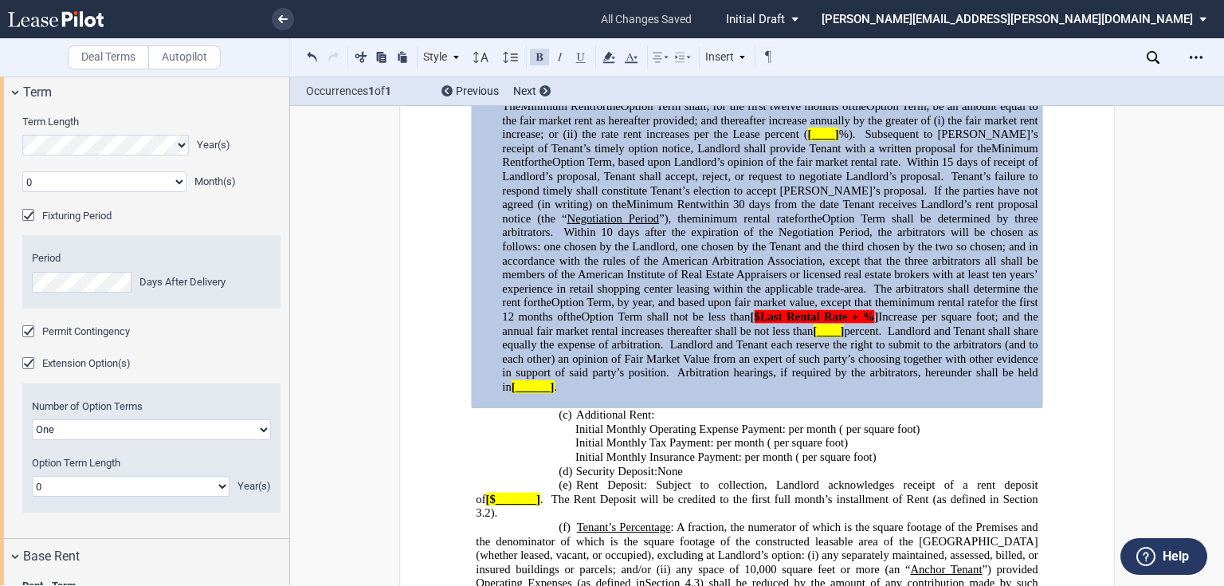
click at [147, 129] on label "Term Length" at bounding box center [151, 122] width 258 height 14
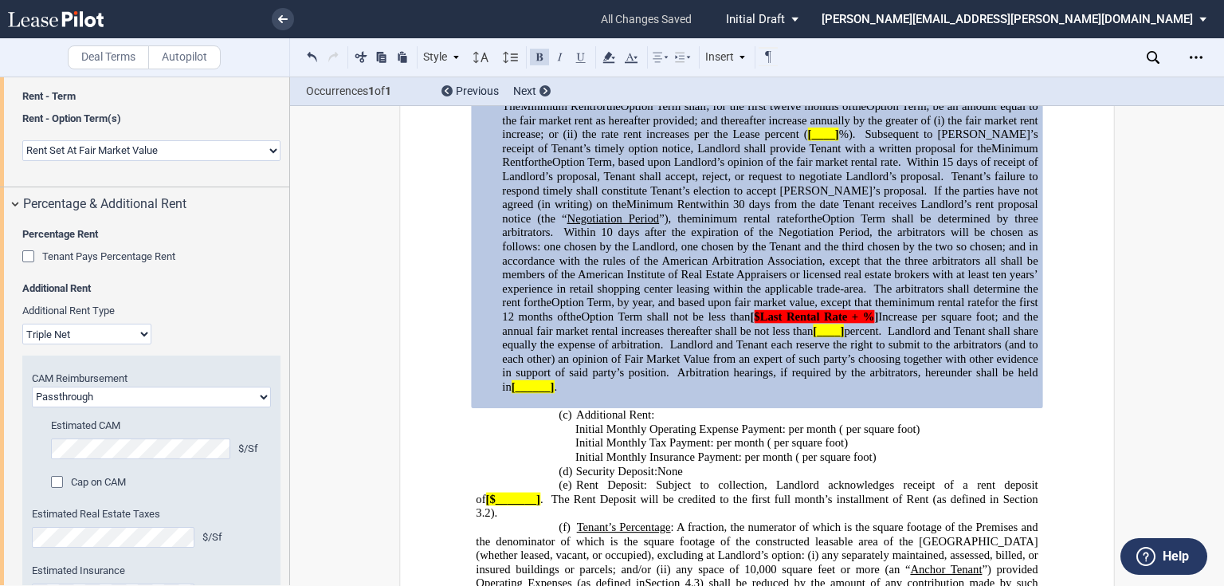
scroll to position [2082, 0]
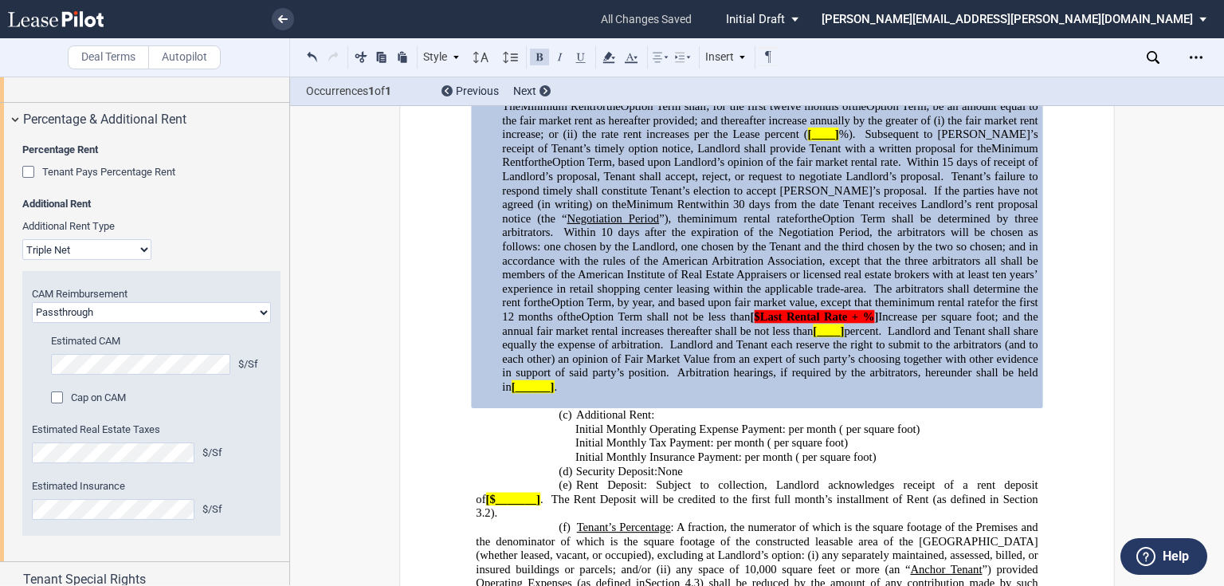
click at [32, 182] on div "Tenant Pays Percentage Rent" at bounding box center [30, 174] width 16 height 16
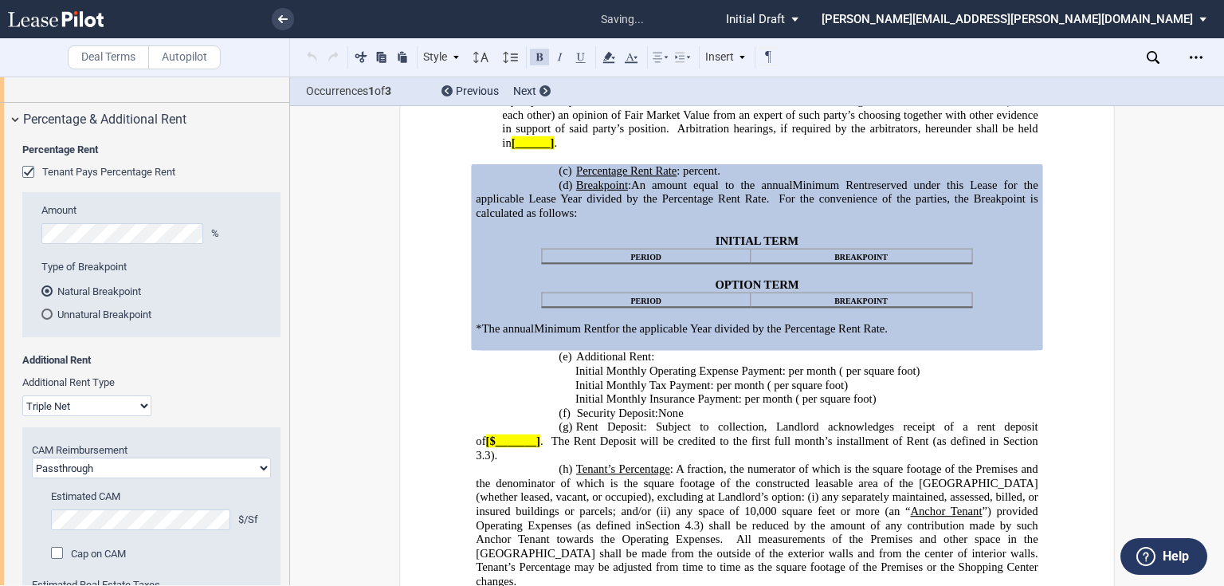
scroll to position [1778, 0]
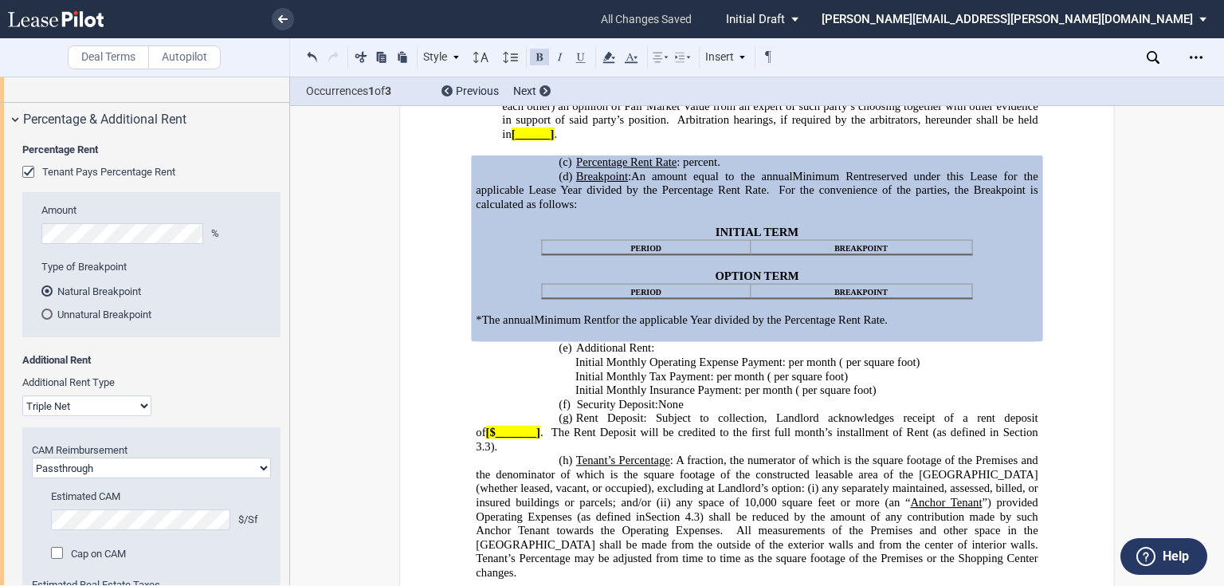
click at [29, 182] on div "Tenant Pays Percentage Rent" at bounding box center [30, 174] width 16 height 16
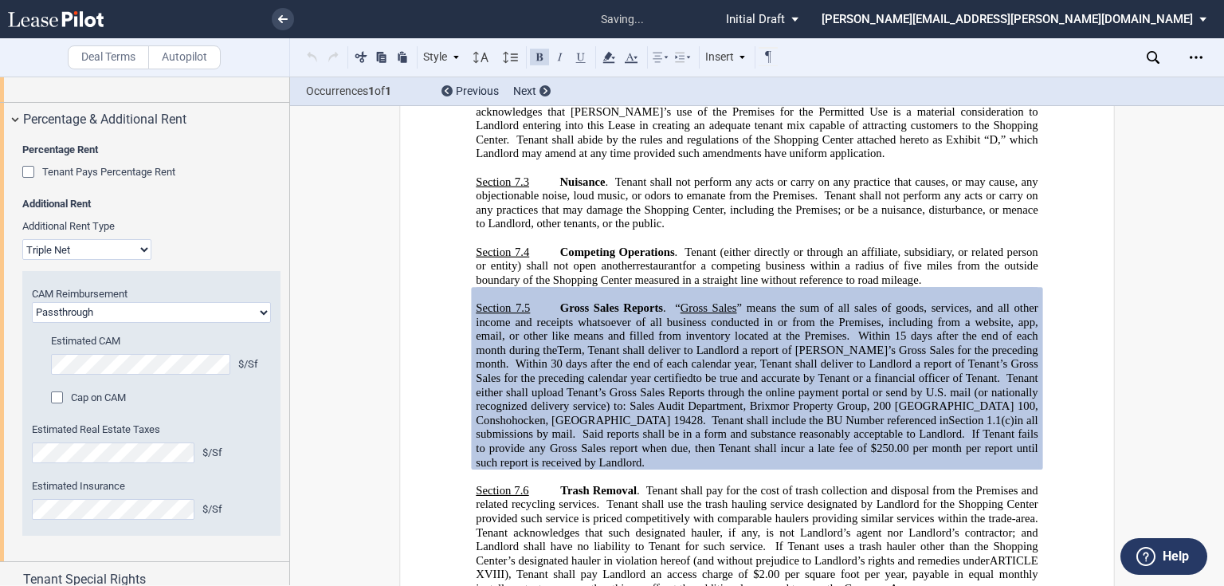
scroll to position [5172, 0]
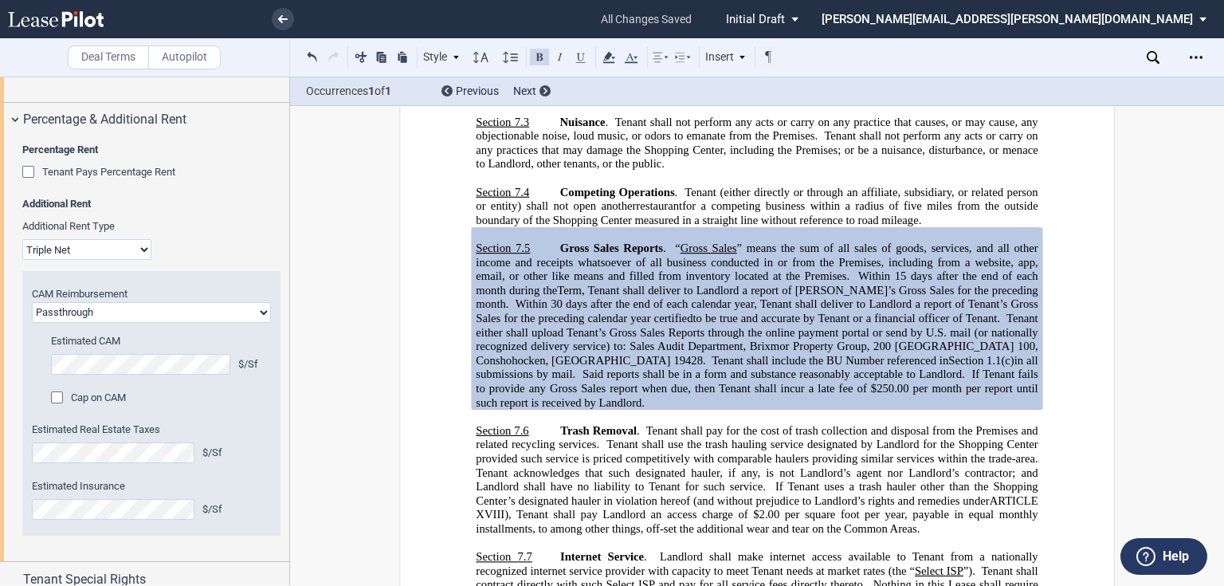
click at [29, 182] on div "Tenant Pays Percentage Rent" at bounding box center [30, 174] width 16 height 16
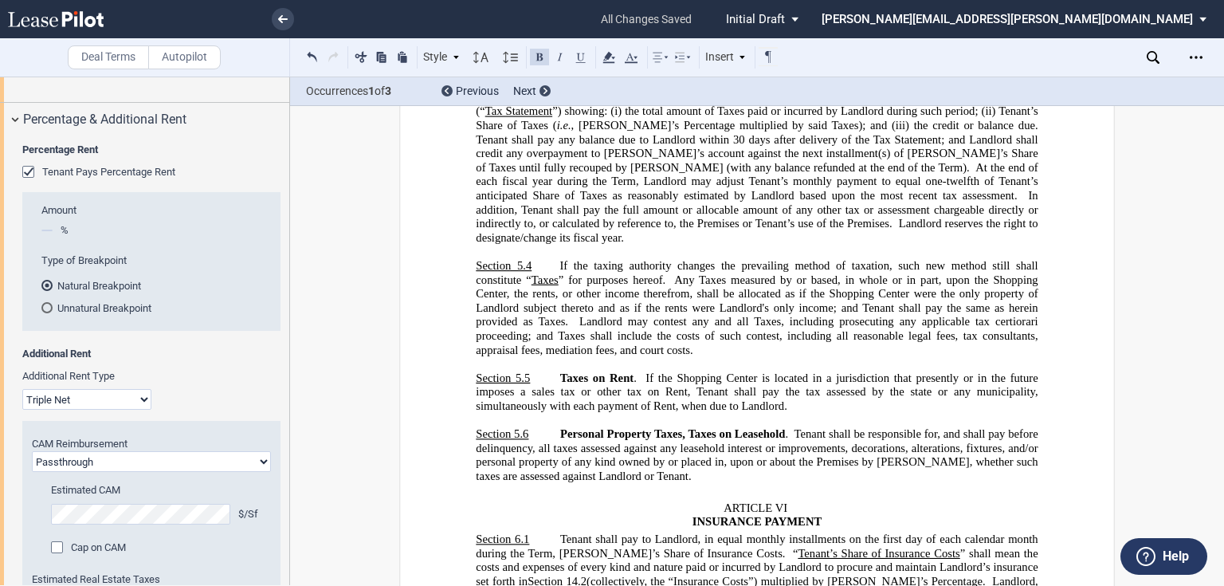
scroll to position [6297, 0]
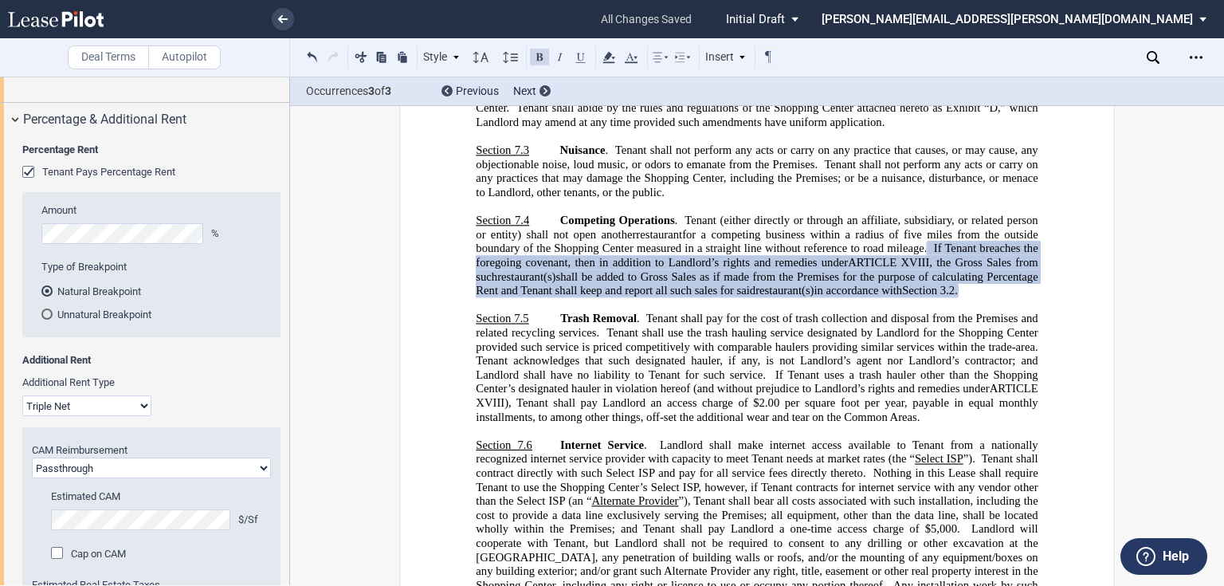
click at [1155, 57] on icon at bounding box center [1153, 57] width 13 height 13
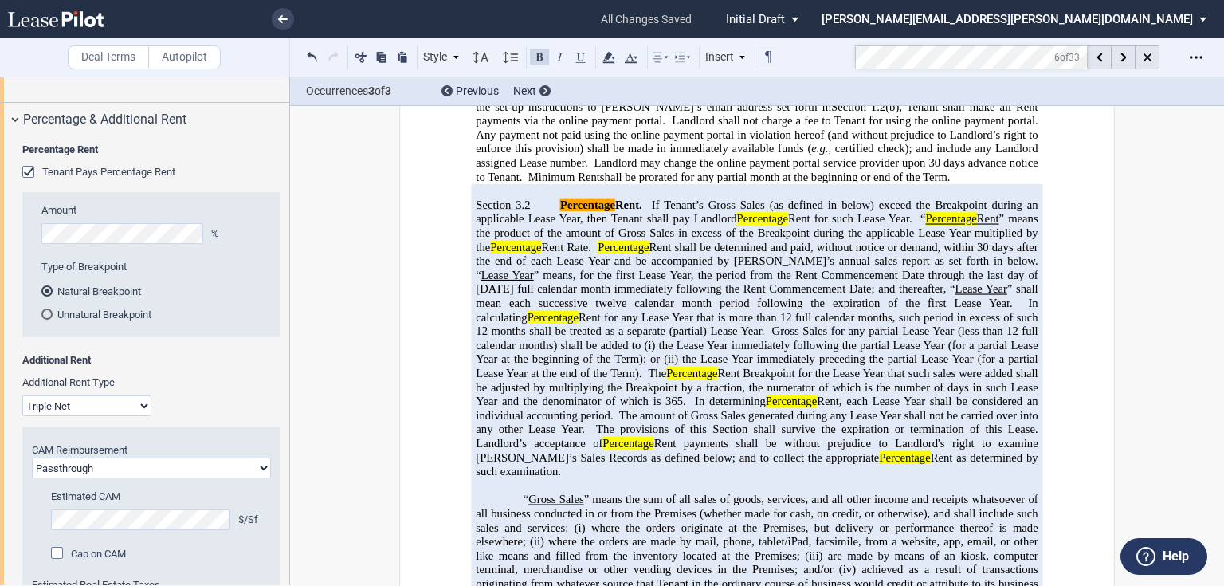
scroll to position [2146, 0]
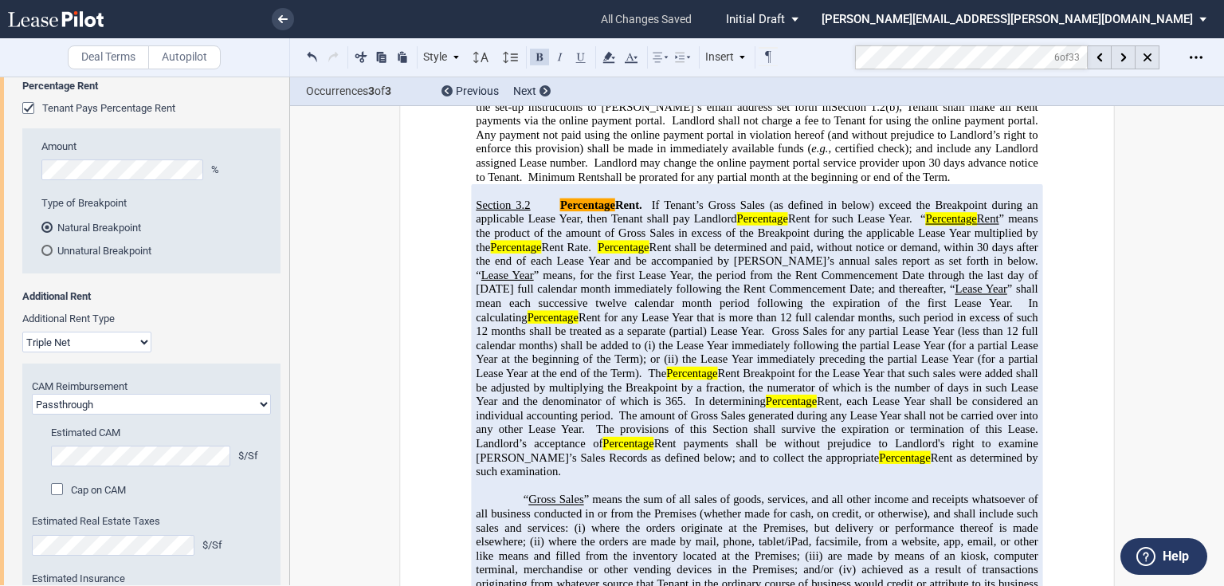
click at [48, 256] on div "Unnatural Breakpoint" at bounding box center [46, 250] width 11 height 11
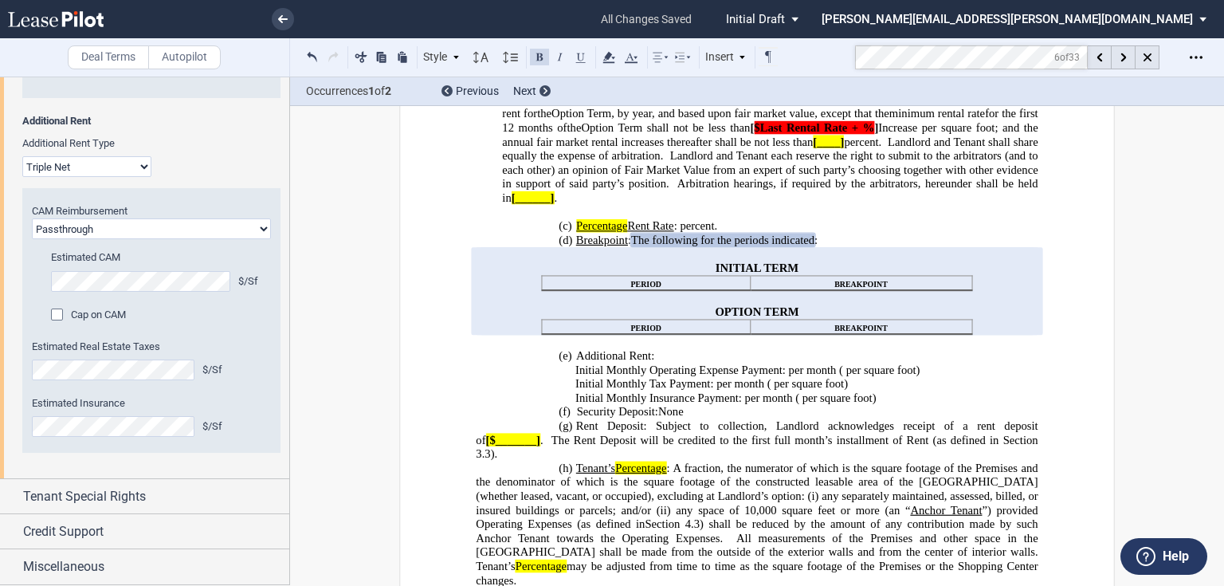
scroll to position [2401, 0]
click at [88, 239] on select "Passthrough Fixed" at bounding box center [151, 228] width 239 height 21
click at [55, 324] on div "Cap on CAM" at bounding box center [59, 316] width 16 height 16
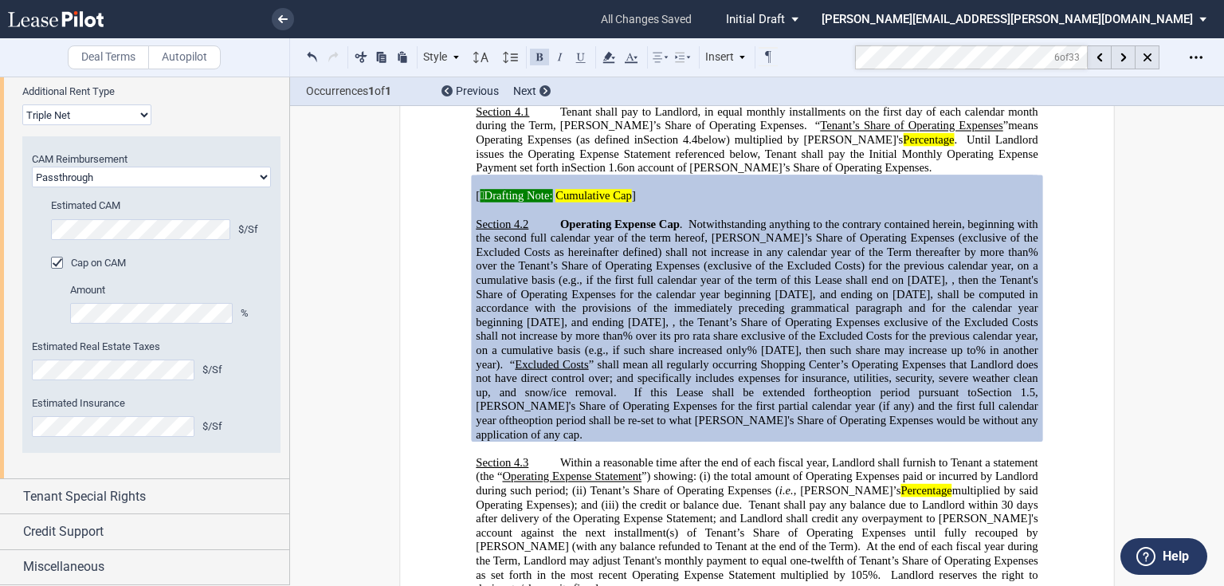
scroll to position [2465, 0]
click at [99, 123] on select "Modified Gross Gross Triple Net" at bounding box center [86, 114] width 129 height 21
click at [115, 501] on span "Tenant Special Rights" at bounding box center [84, 496] width 123 height 19
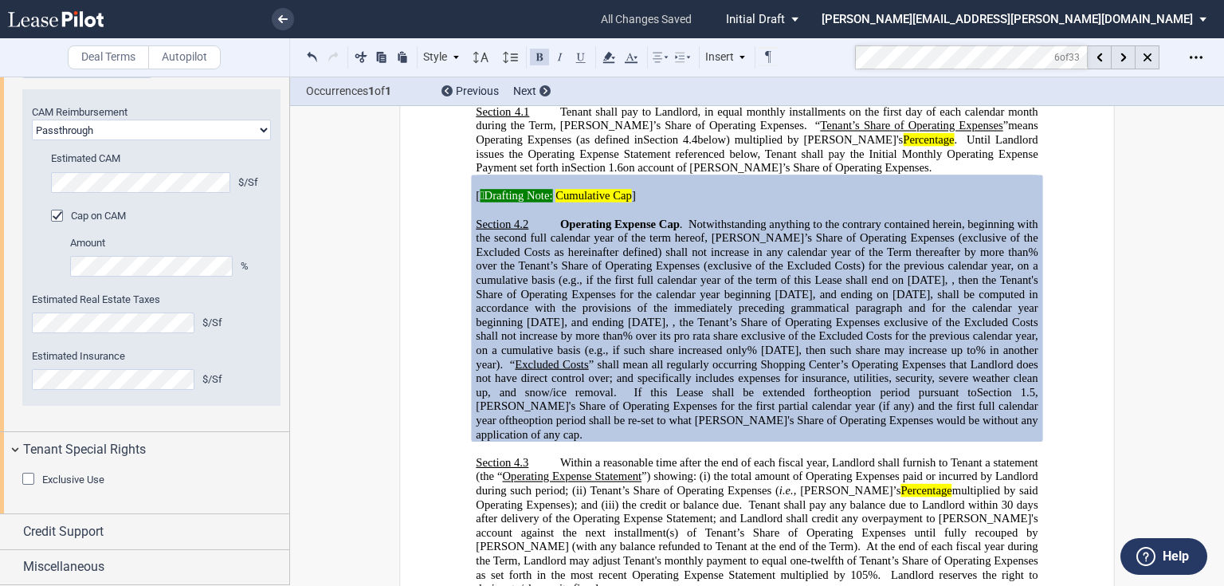
click at [86, 480] on span "Exclusive Use" at bounding box center [73, 479] width 62 height 12
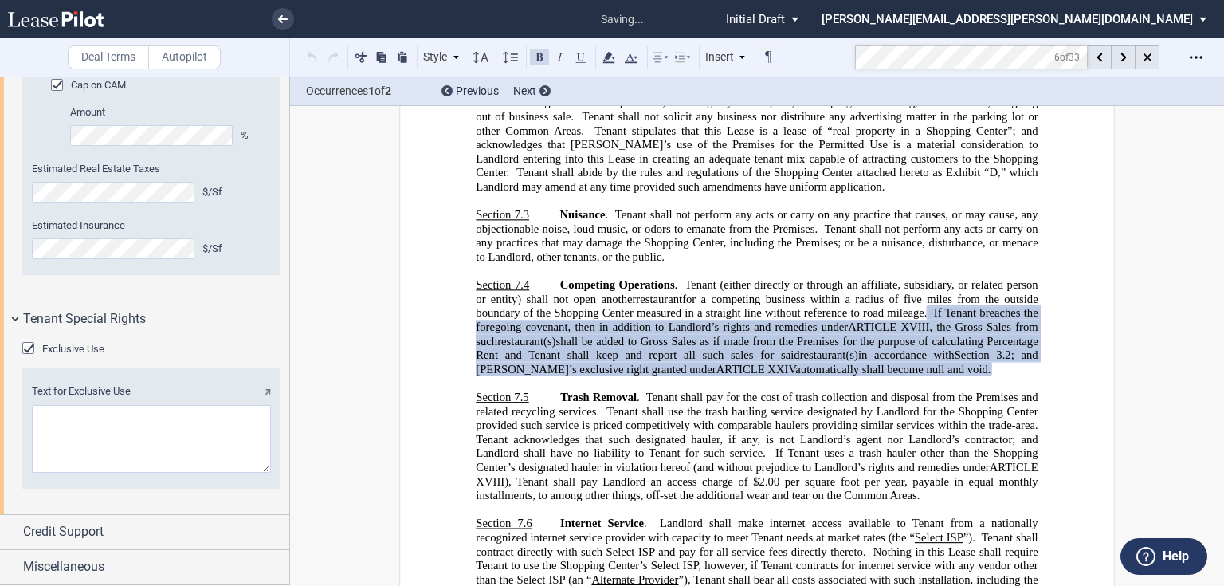
scroll to position [2651, 0]
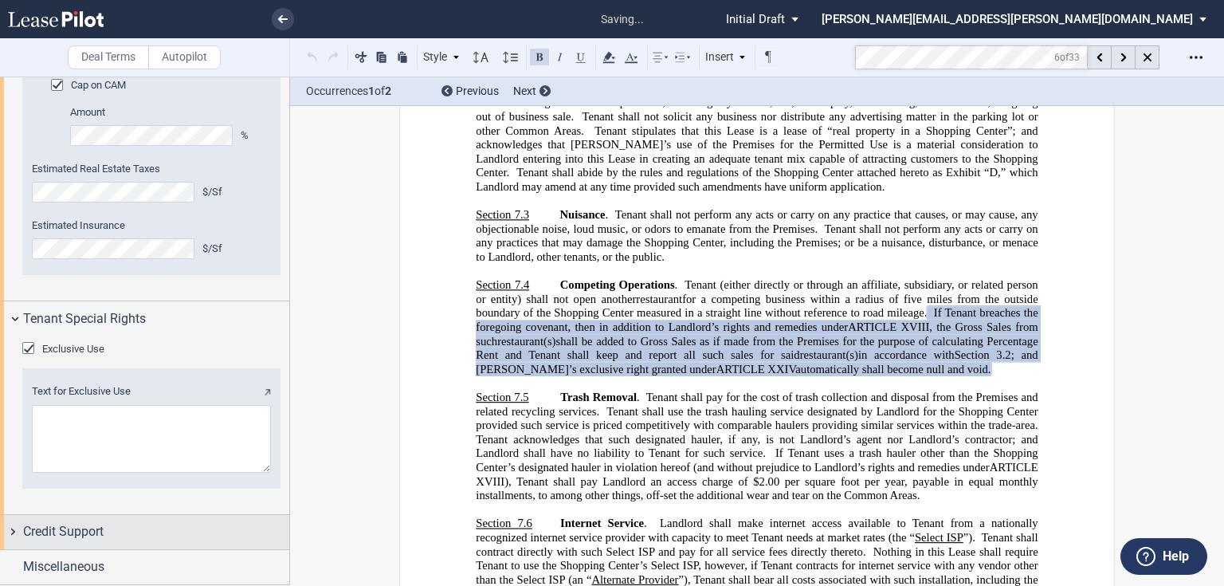
click at [79, 524] on span "Credit Support" at bounding box center [63, 531] width 81 height 19
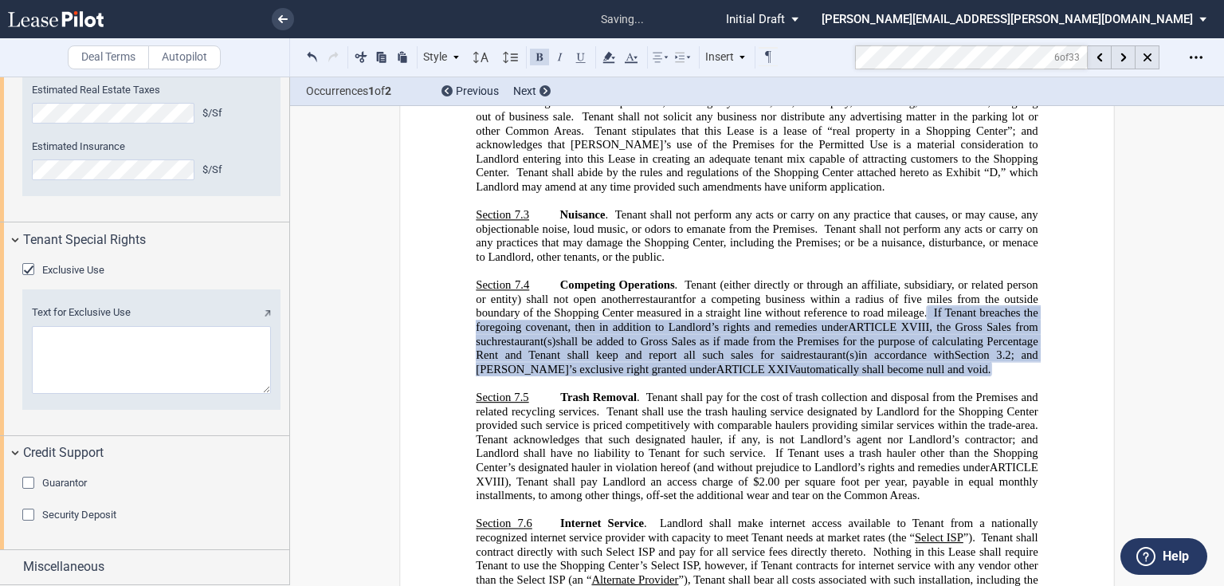
scroll to position [2729, 0]
click at [59, 481] on span "Guarantor" at bounding box center [64, 483] width 45 height 12
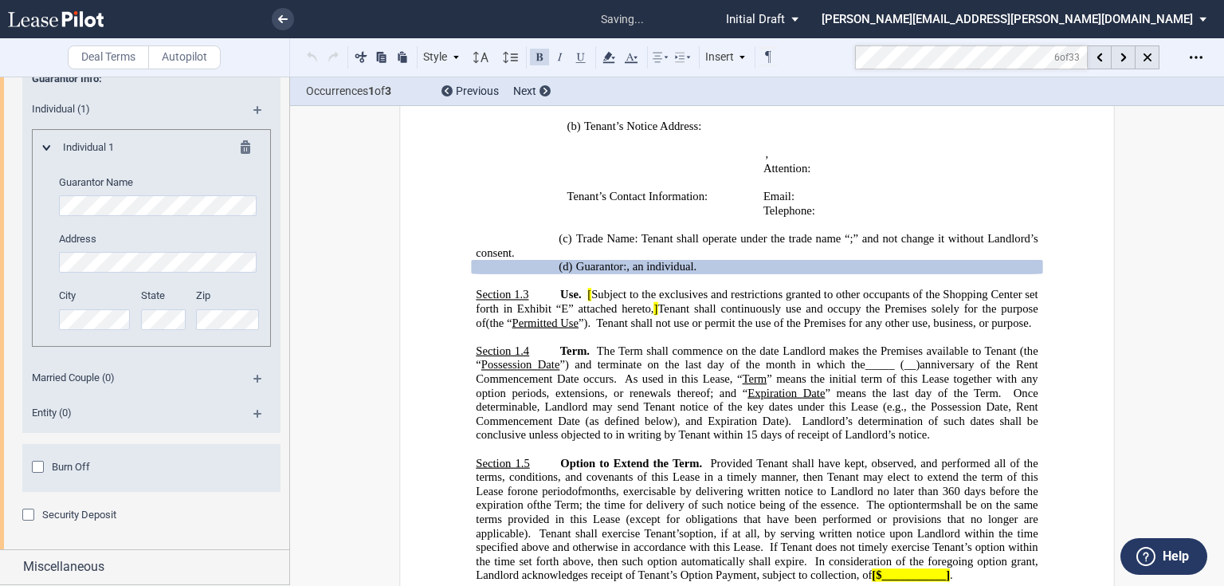
scroll to position [3176, 0]
click at [54, 469] on span "Burn Off" at bounding box center [71, 467] width 38 height 12
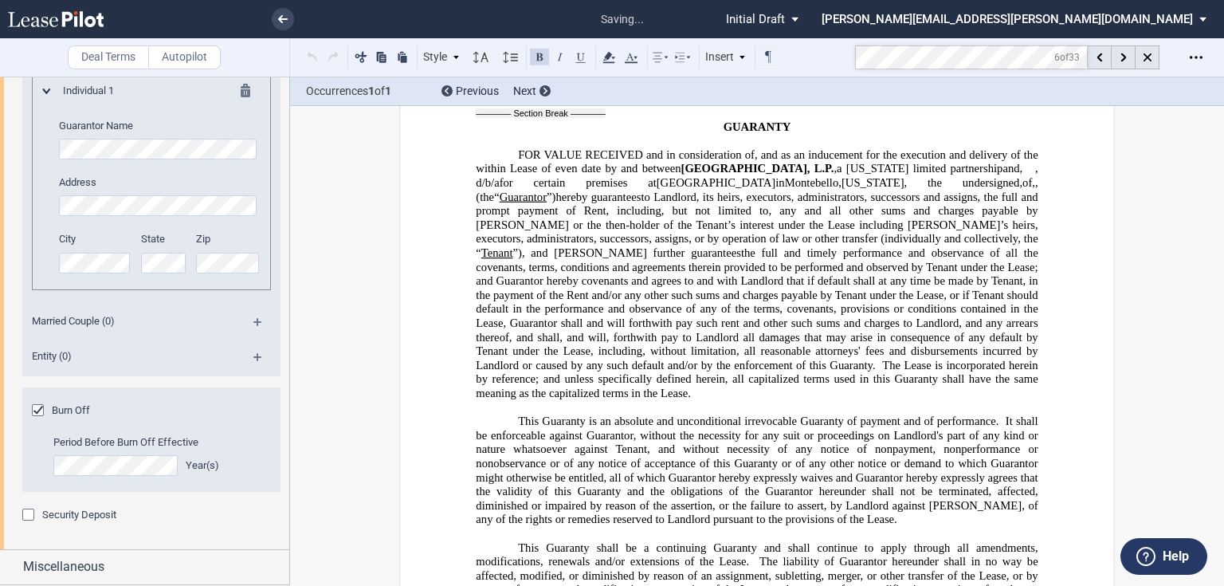
scroll to position [3233, 0]
click at [27, 517] on div "Security Deposit" at bounding box center [30, 517] width 16 height 16
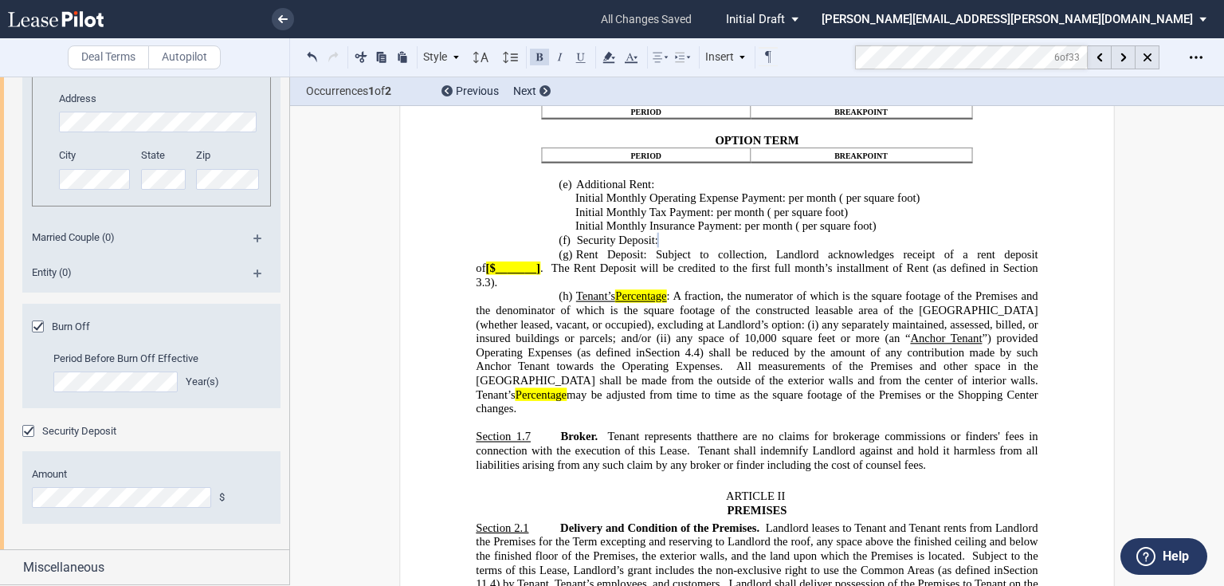
scroll to position [3190, 0]
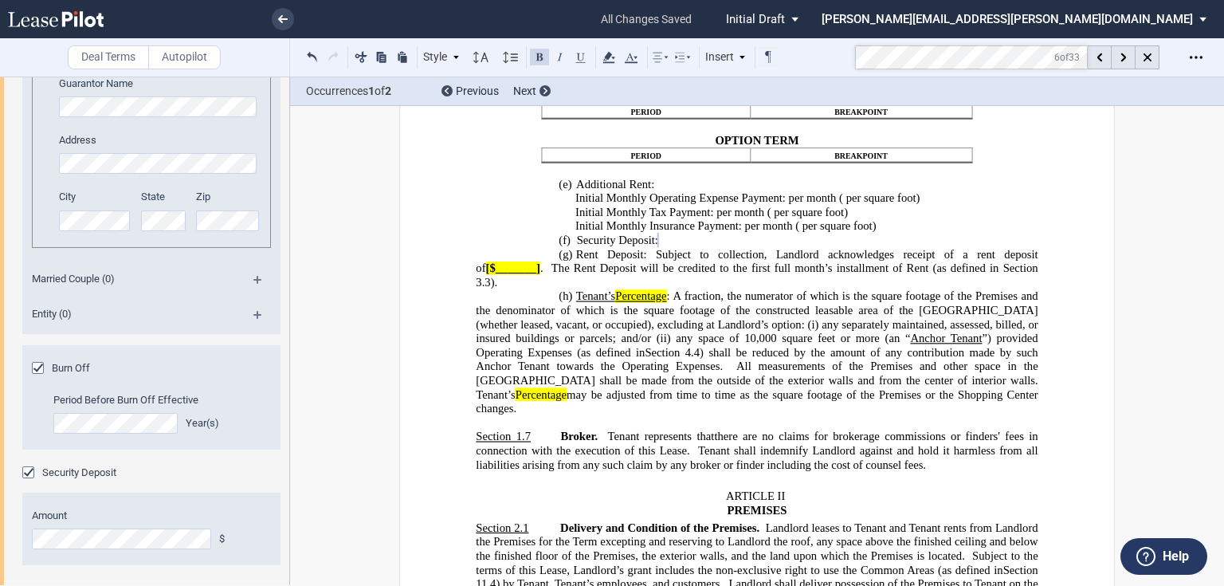
click at [253, 330] on md-icon at bounding box center [264, 320] width 22 height 19
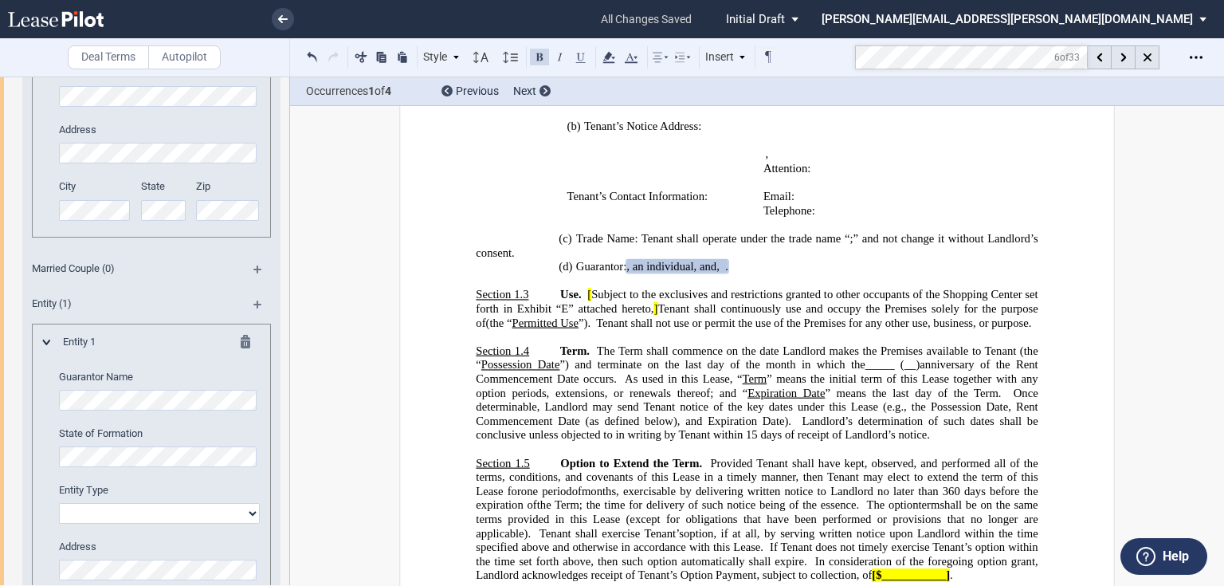
scroll to position [3126, 0]
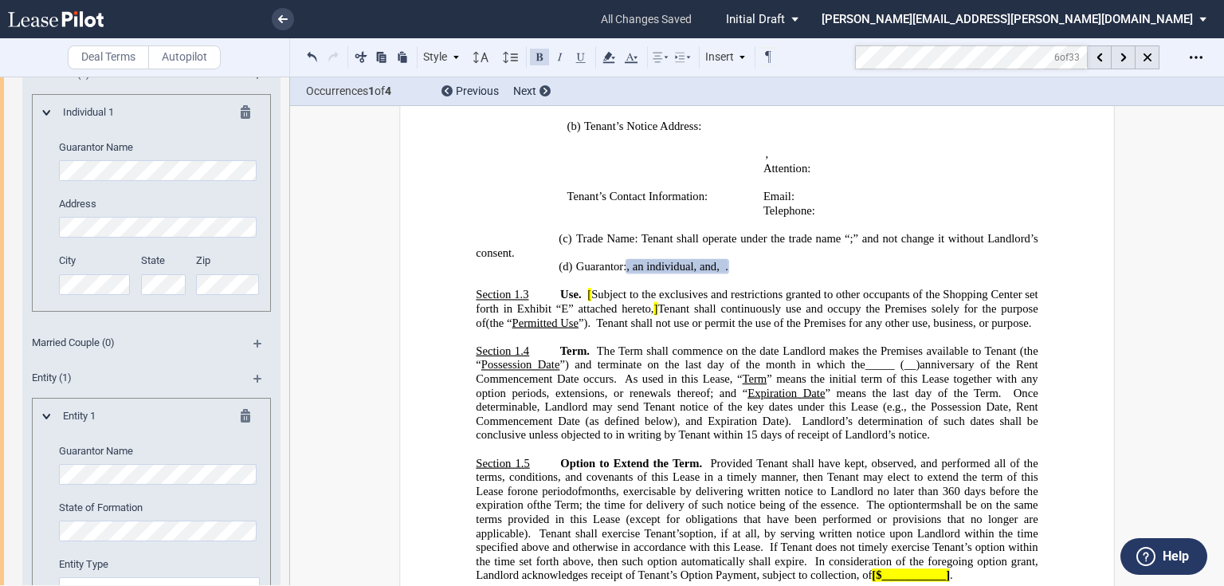
click at [253, 90] on md-icon at bounding box center [264, 80] width 22 height 19
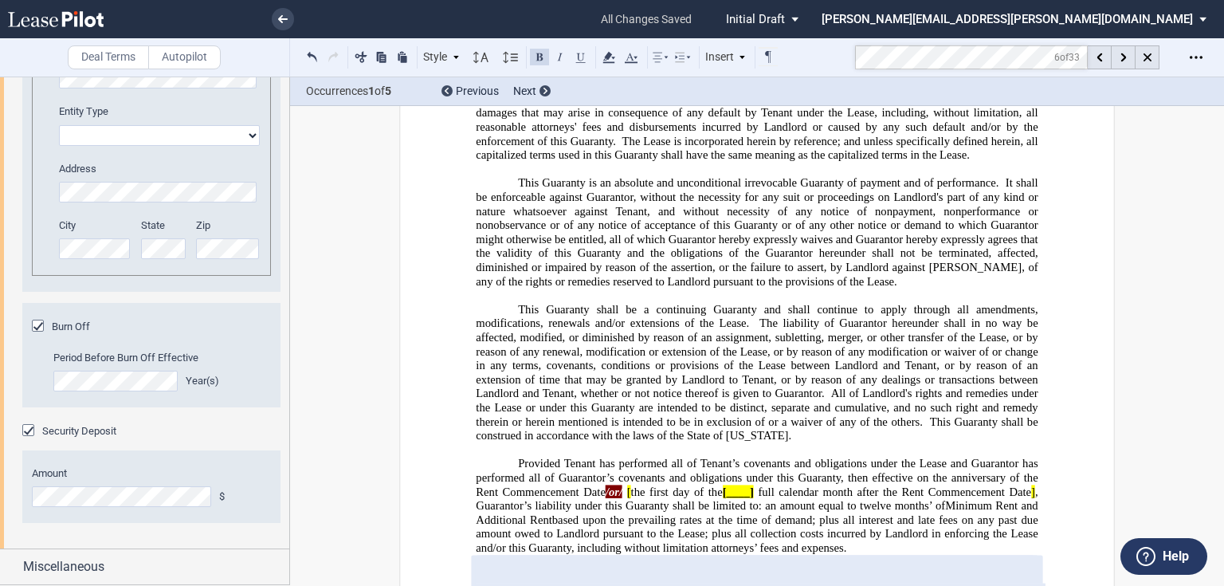
scroll to position [3896, 0]
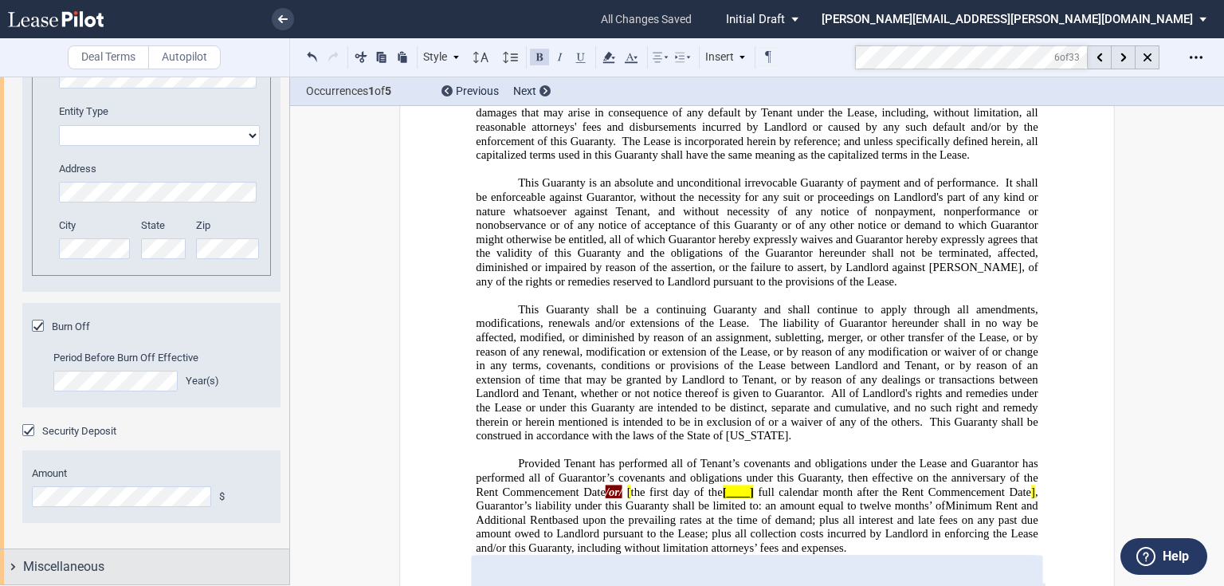
click at [58, 562] on span "Miscellaneous" at bounding box center [63, 566] width 81 height 19
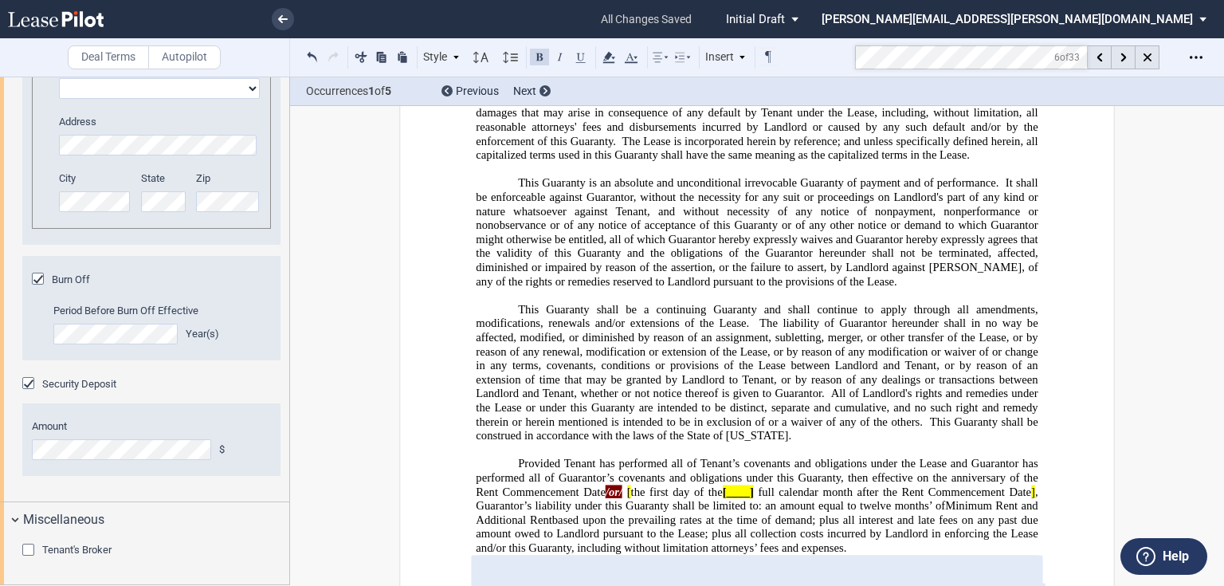
scroll to position [3944, 0]
click at [64, 548] on span "Tenant's Broker" at bounding box center [76, 550] width 69 height 12
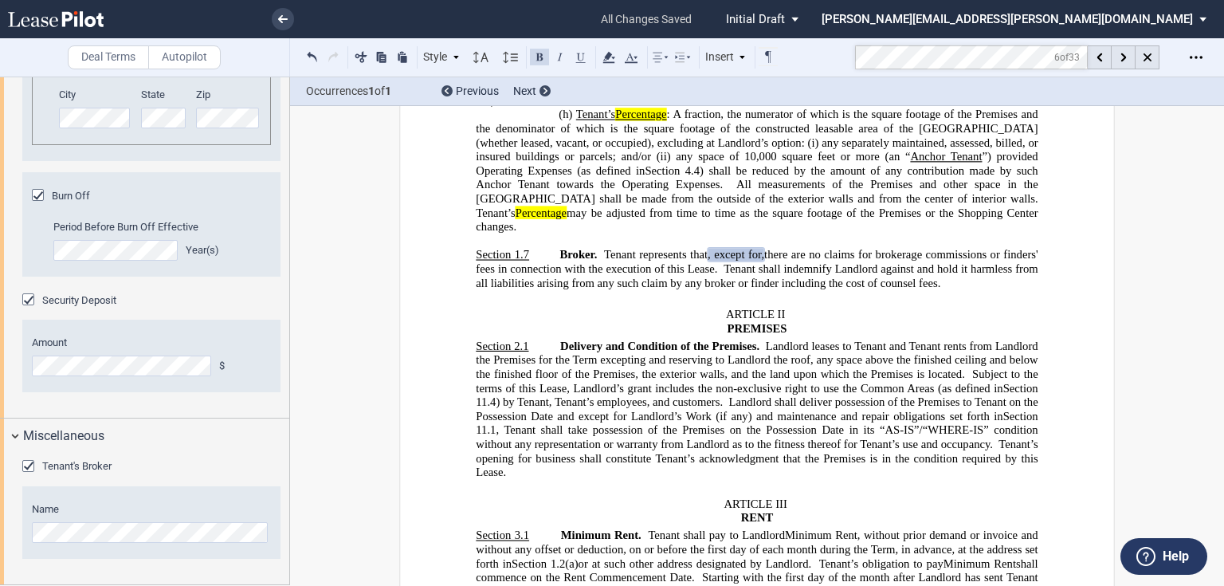
scroll to position [4028, 0]
click at [1199, 49] on div "Open Lease options menu" at bounding box center [1197, 58] width 26 height 26
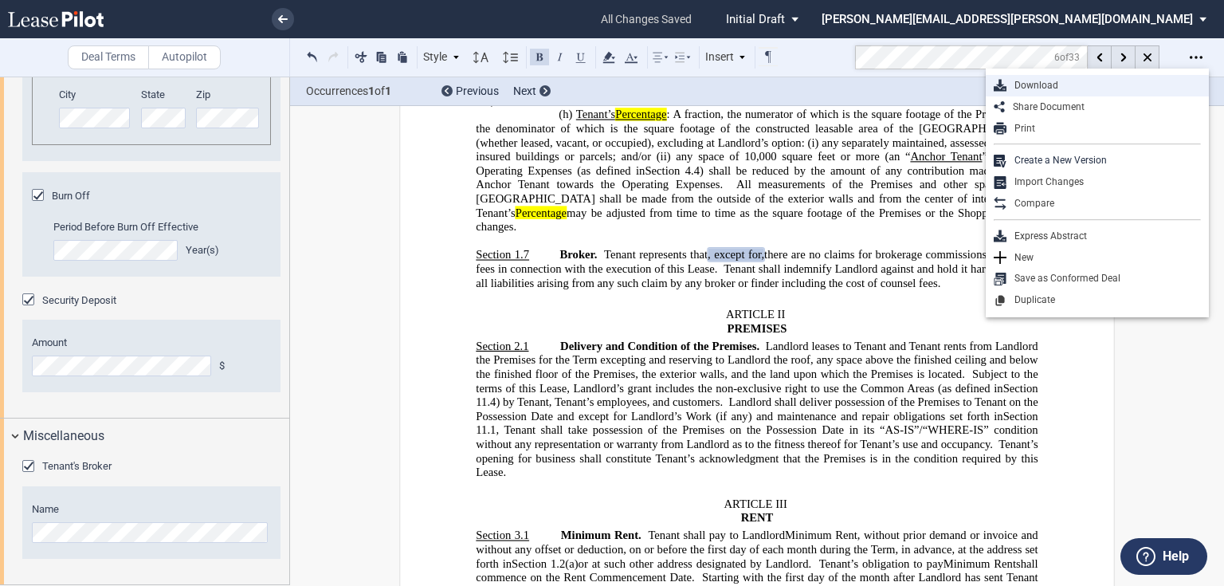
click at [1050, 80] on div "Download" at bounding box center [1104, 86] width 194 height 14
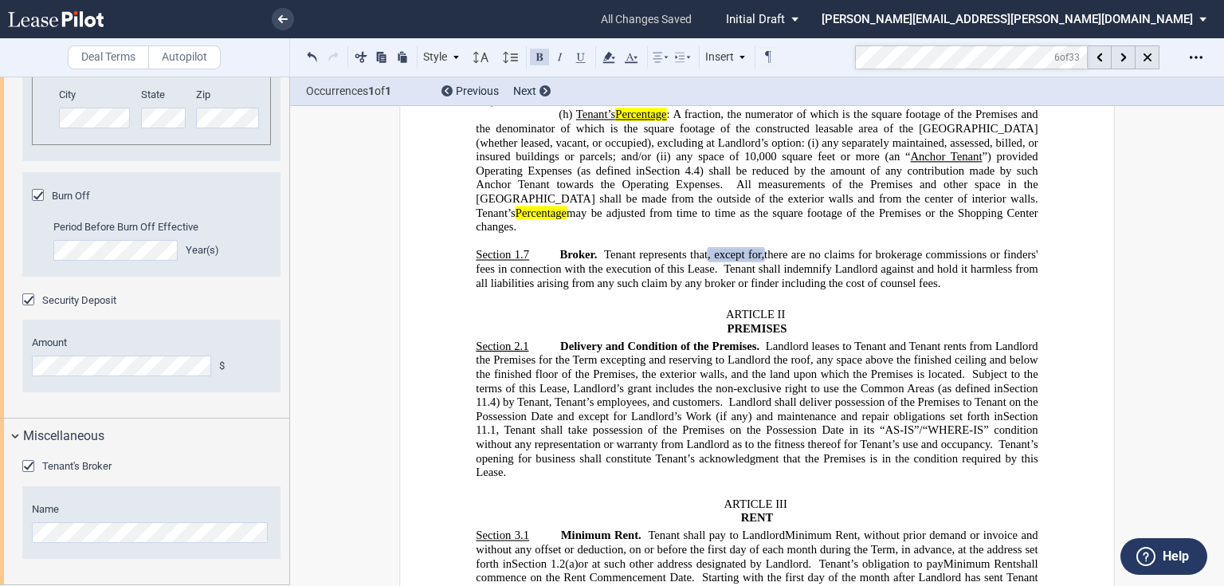
click at [274, 17] on link at bounding box center [283, 19] width 22 height 22
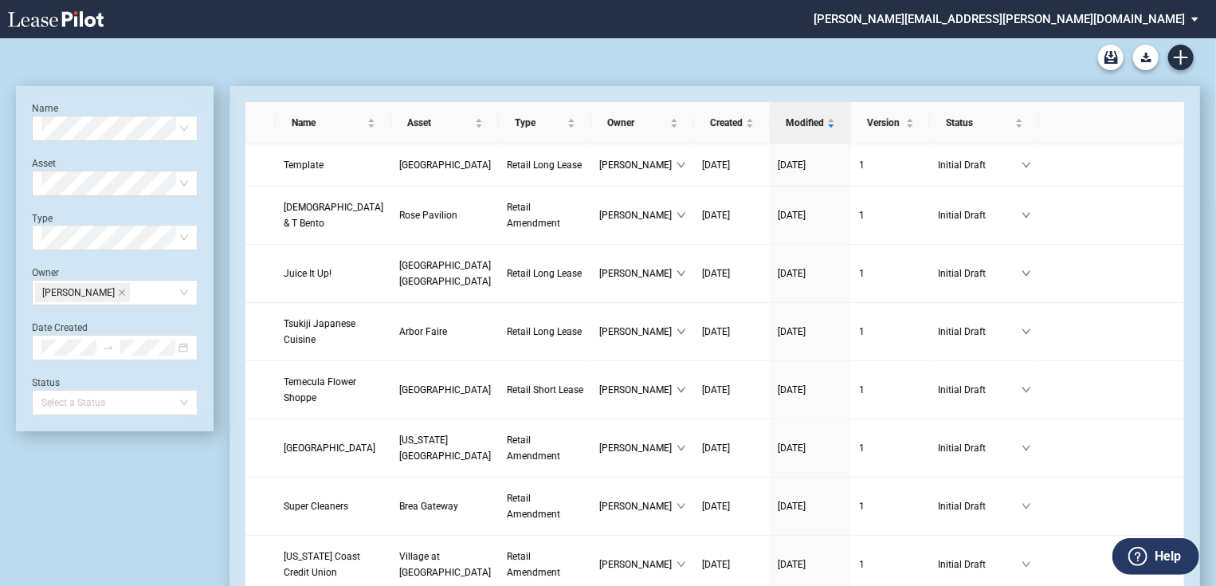
click at [1192, 37] on li "stephanie.deaver@brixmor.com Sign Out" at bounding box center [1012, 19] width 408 height 38
click at [1187, 55] on icon "Create new document" at bounding box center [1181, 57] width 14 height 14
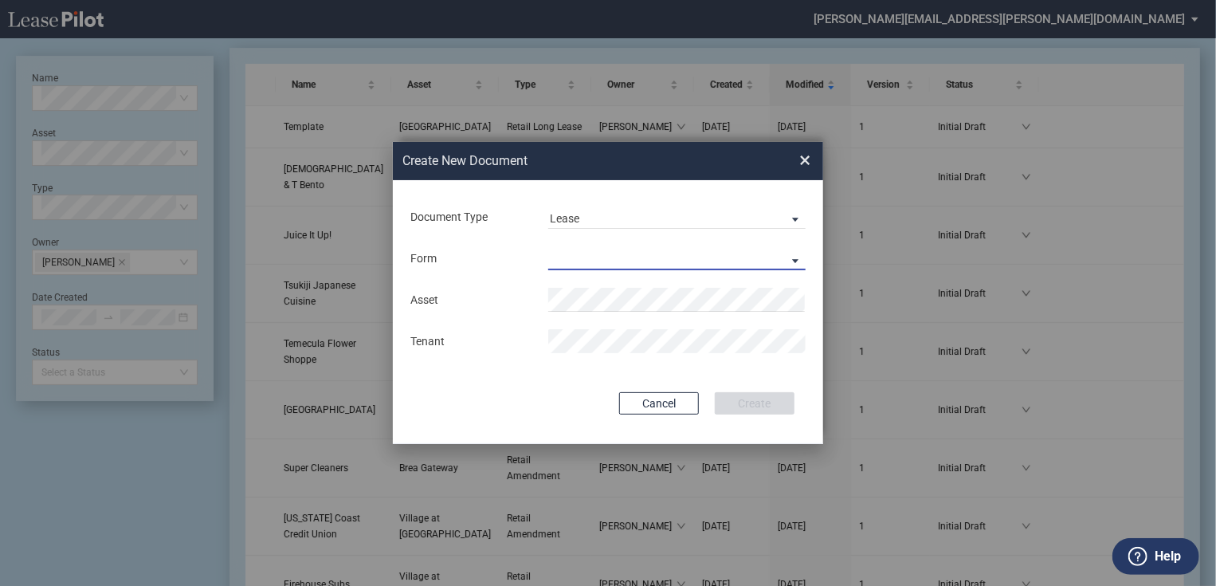
click at [674, 259] on md-select "Retail Long Lease Retail Short Lease" at bounding box center [676, 258] width 257 height 24
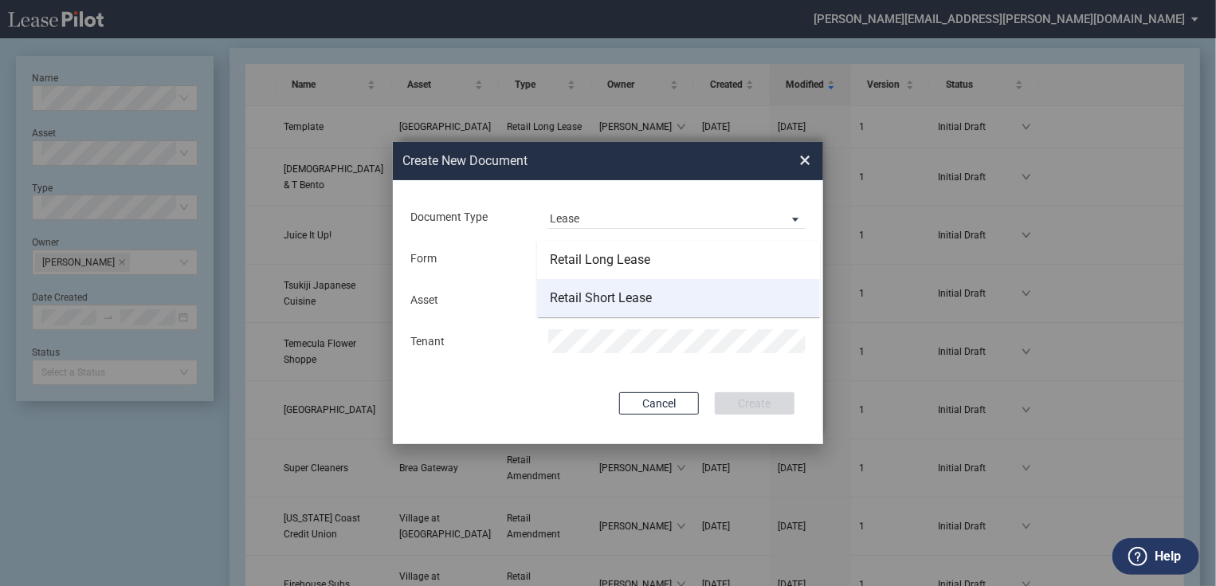
click at [645, 297] on div "Retail Short Lease" at bounding box center [601, 298] width 102 height 18
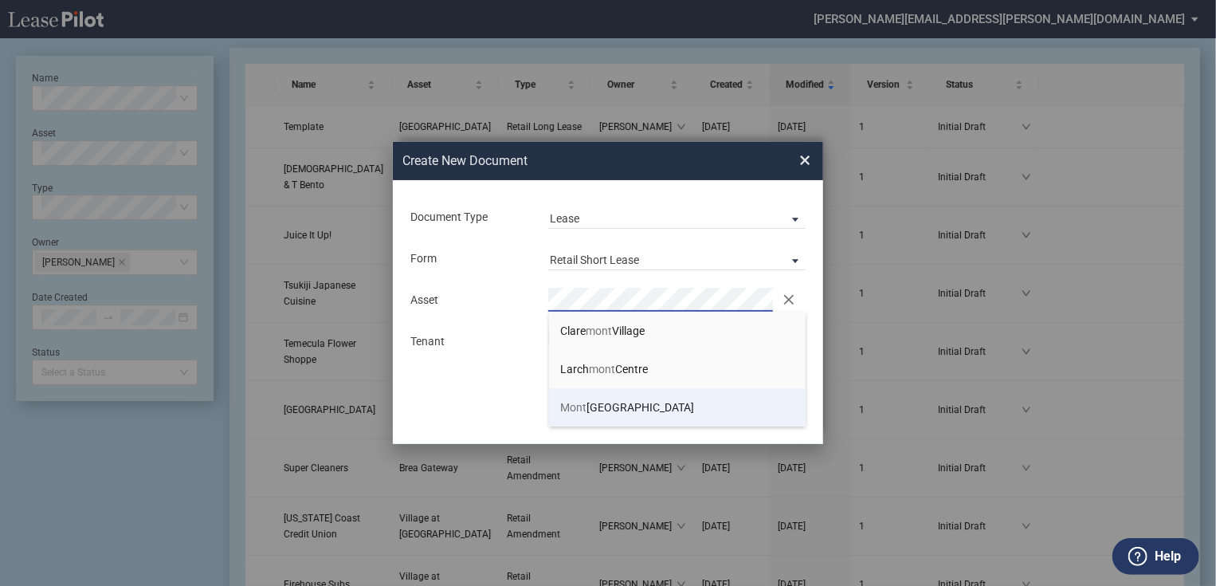
click at [635, 411] on span "Mont ebello Plaza" at bounding box center [628, 407] width 134 height 13
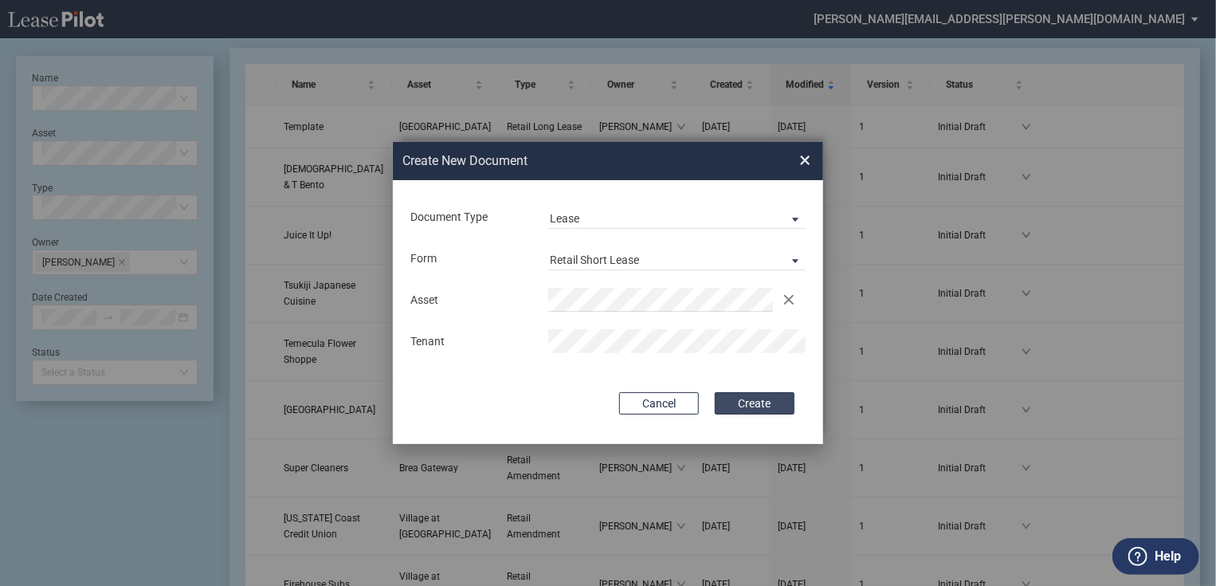
click at [744, 400] on button "Create" at bounding box center [755, 403] width 80 height 22
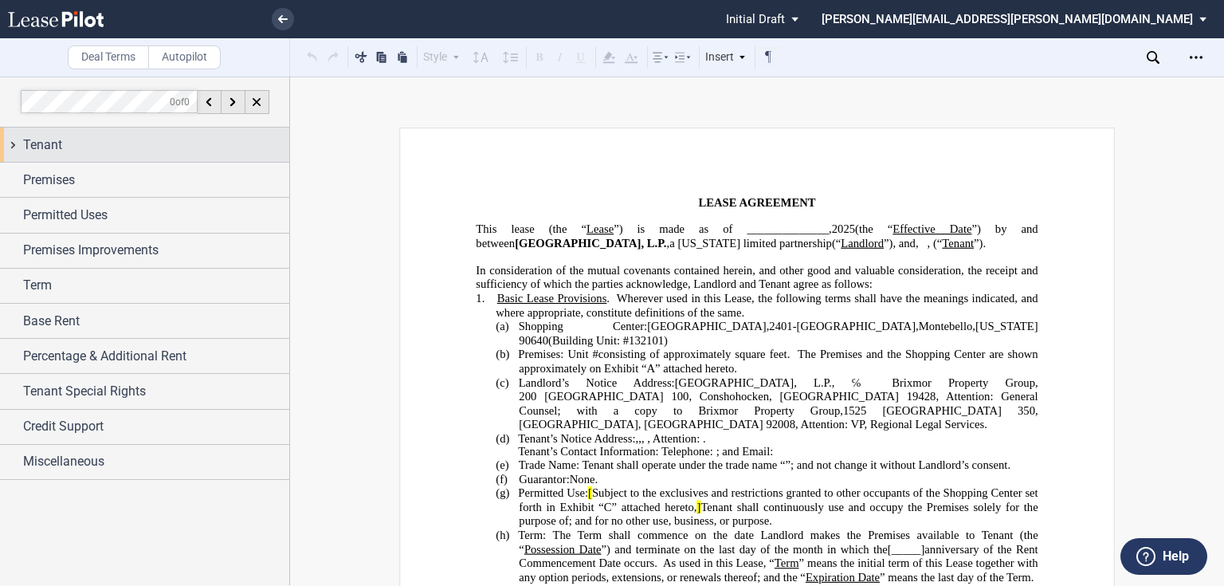
click at [108, 138] on div "Tenant" at bounding box center [156, 145] width 266 height 19
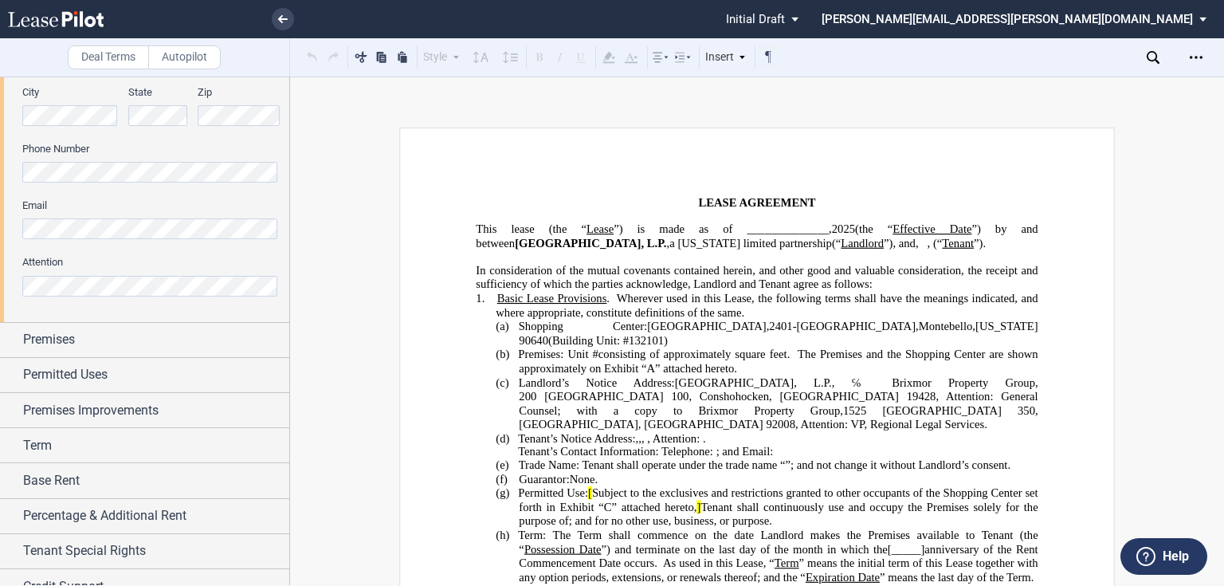
scroll to position [514, 0]
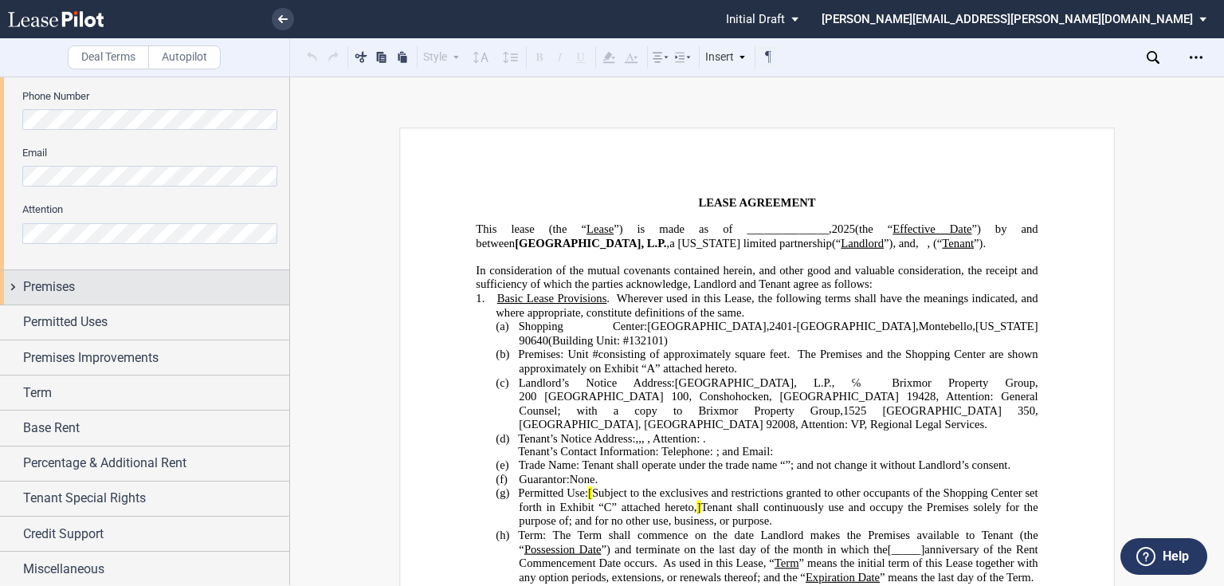
click at [111, 289] on div "Premises" at bounding box center [156, 286] width 266 height 19
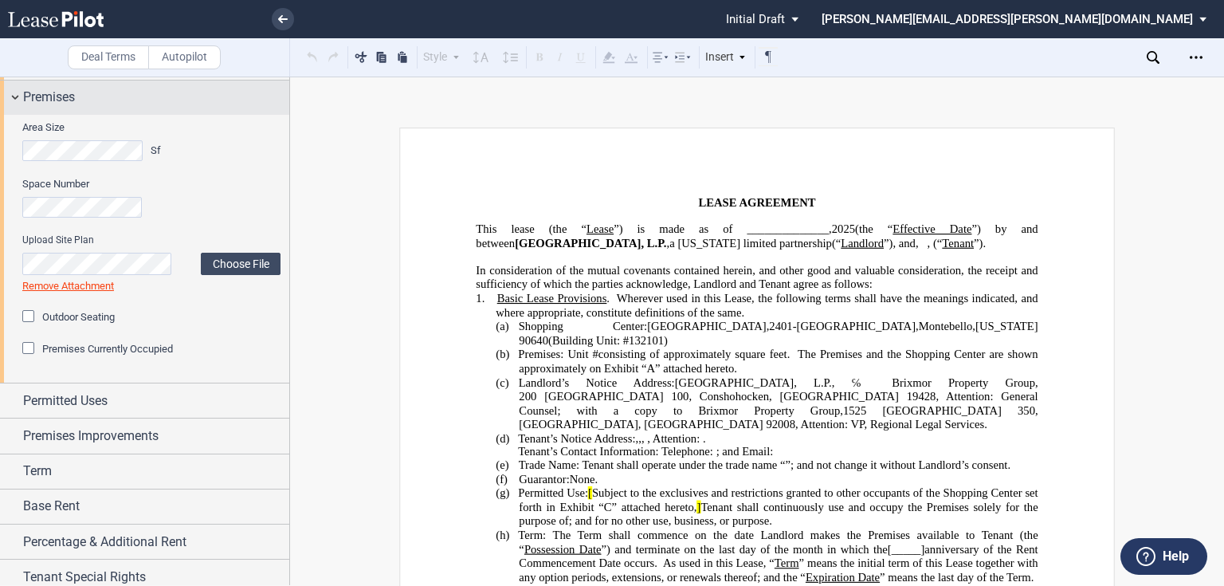
scroll to position [705, 0]
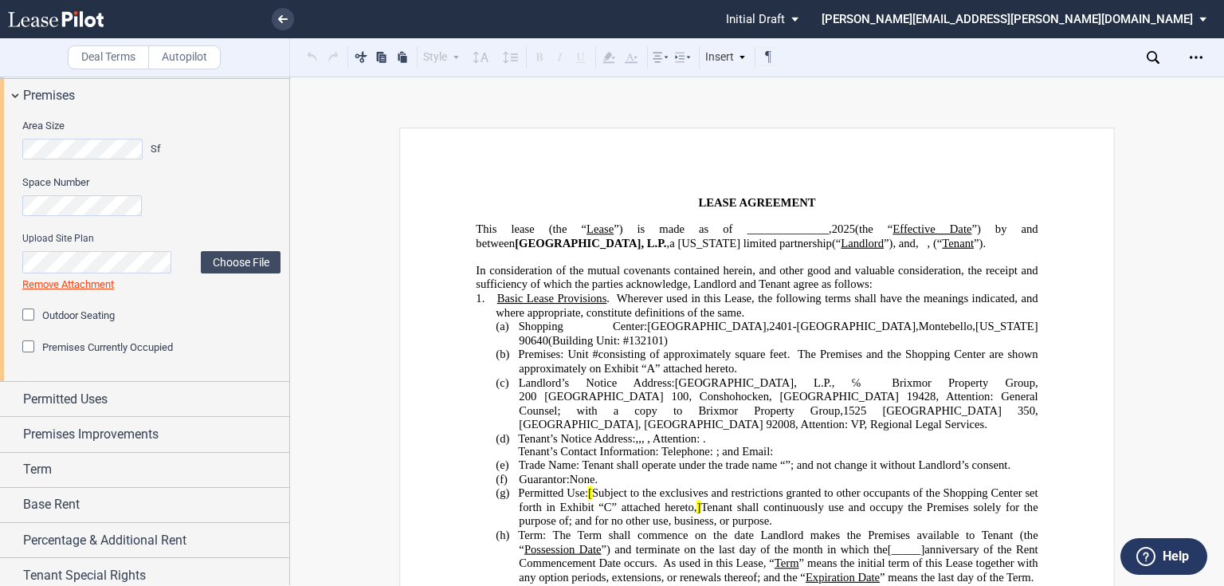
click at [28, 312] on div "Outdoor Seating" at bounding box center [30, 316] width 16 height 16
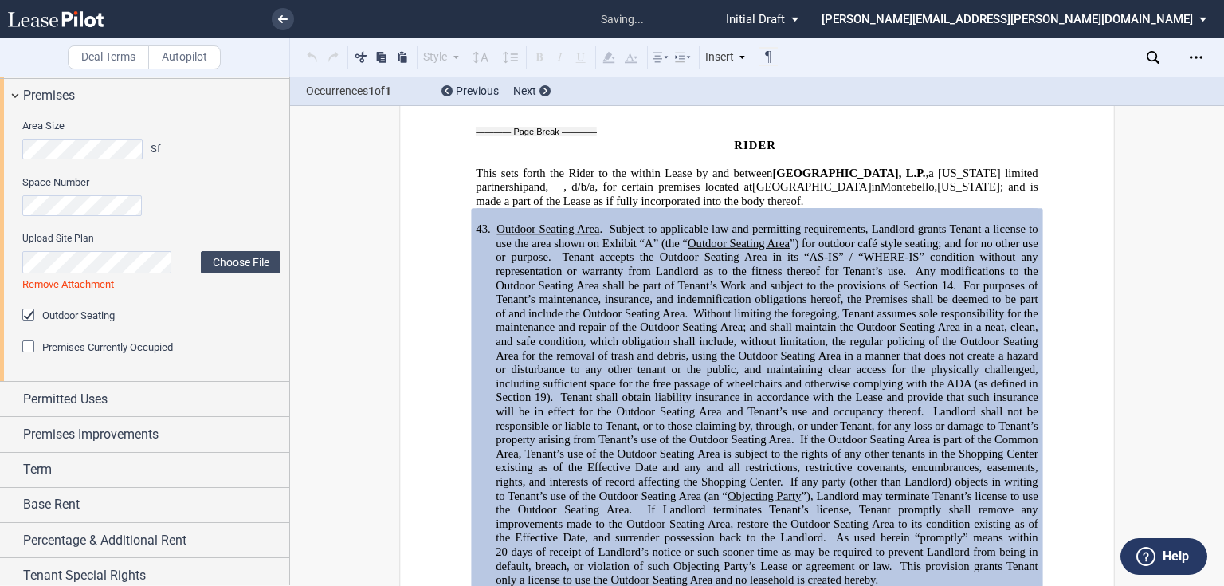
click at [26, 343] on div "Premises Currently Occupied" at bounding box center [30, 348] width 16 height 16
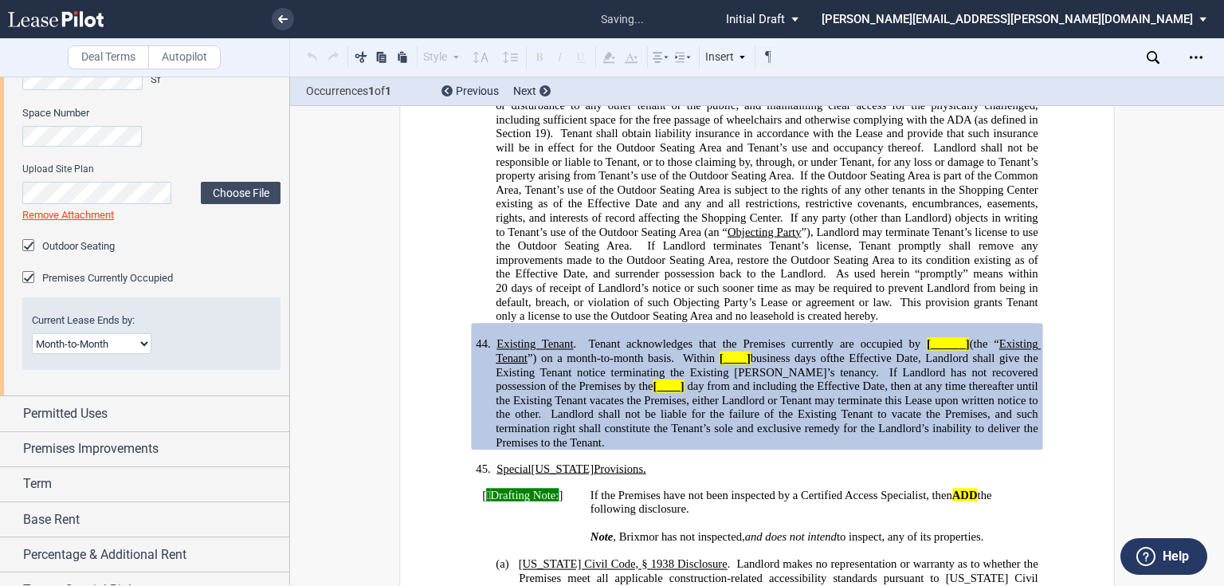
scroll to position [833, 0]
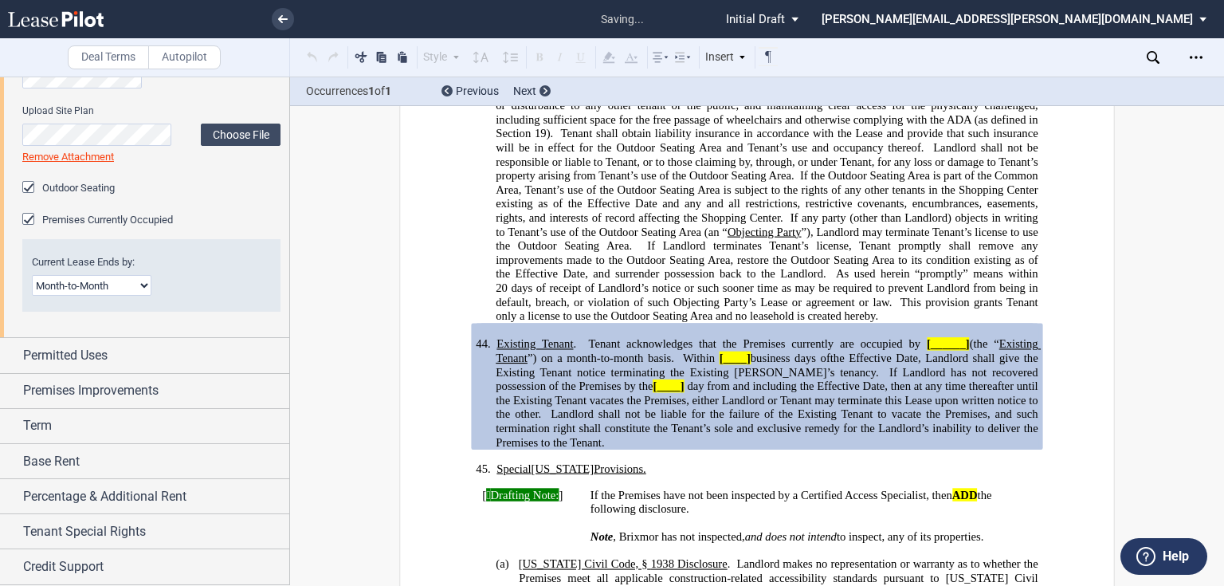
click at [99, 285] on select "Month-to-Month Early Termination Natural Expiration" at bounding box center [92, 285] width 120 height 21
select select "early termination"
click at [32, 275] on select "Month-to-Month Early Termination Natural Expiration" at bounding box center [92, 285] width 120 height 21
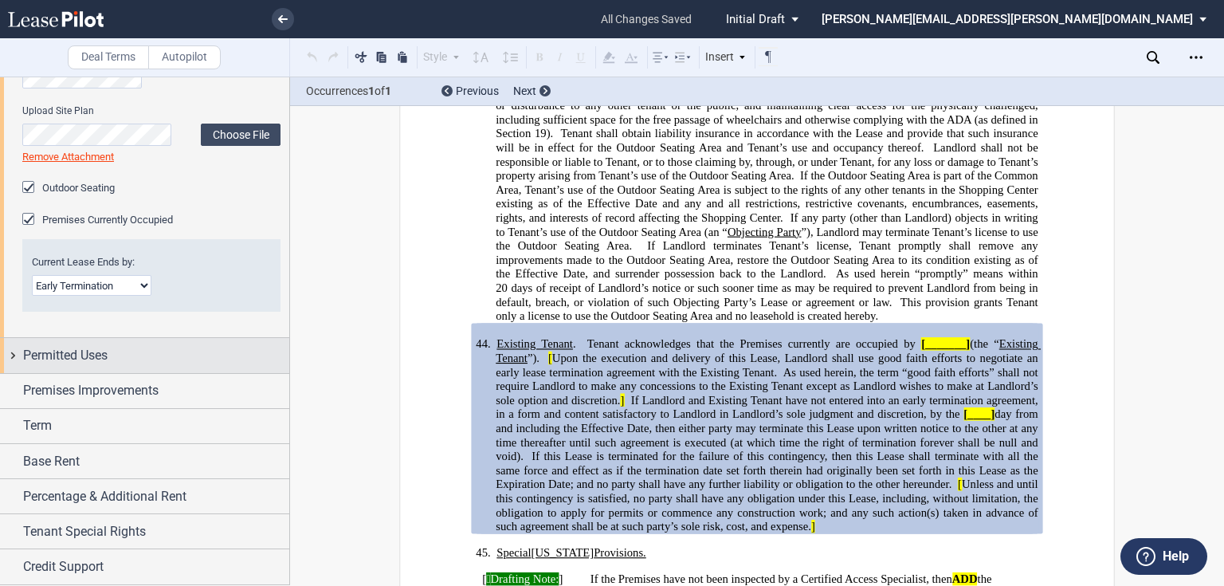
click at [82, 353] on span "Permitted Uses" at bounding box center [65, 355] width 84 height 19
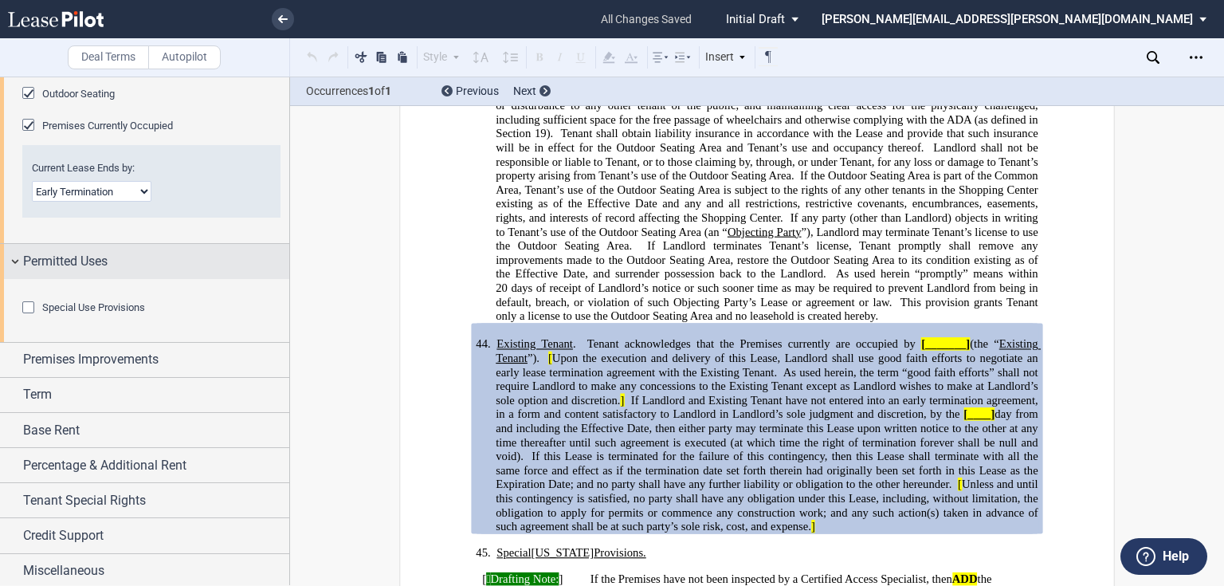
scroll to position [961, 0]
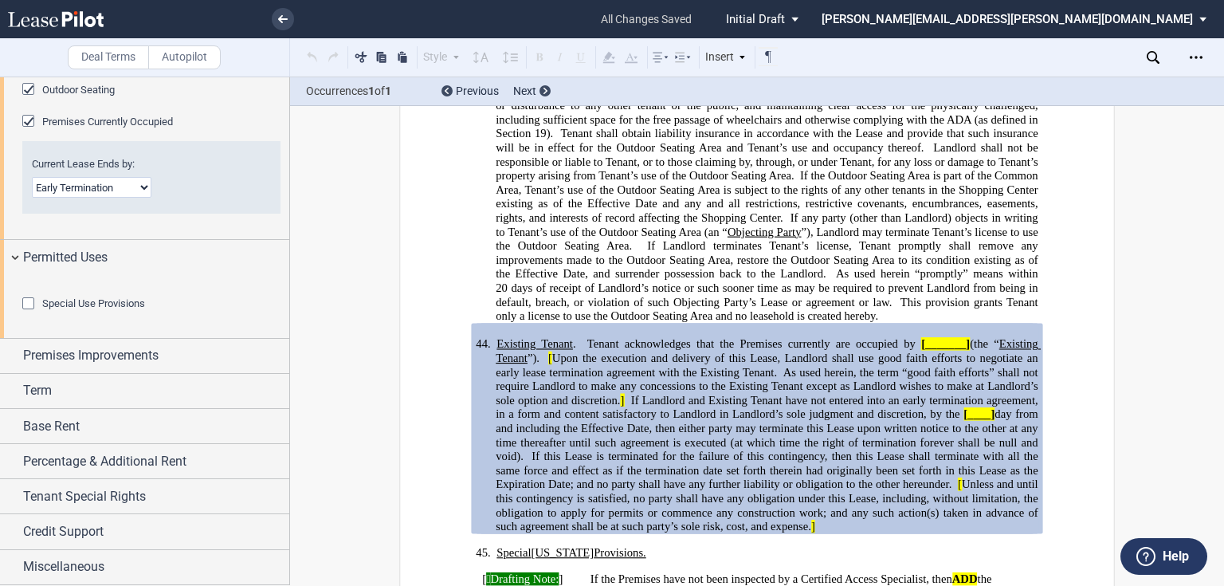
click at [36, 313] on div "Special Use Provisions" at bounding box center [30, 305] width 16 height 16
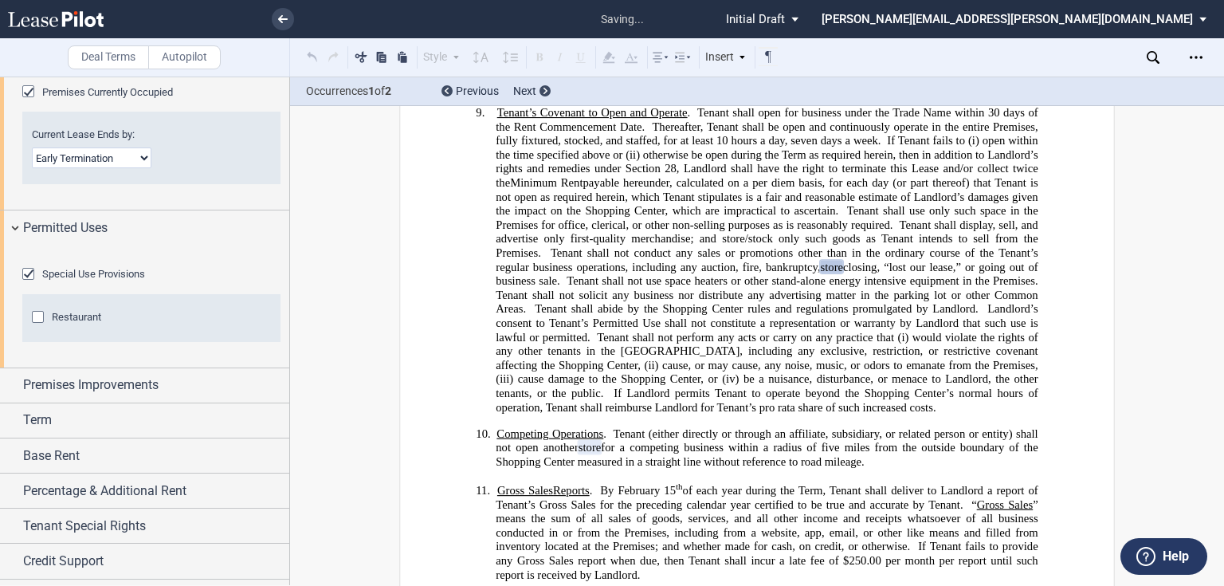
scroll to position [2264, 0]
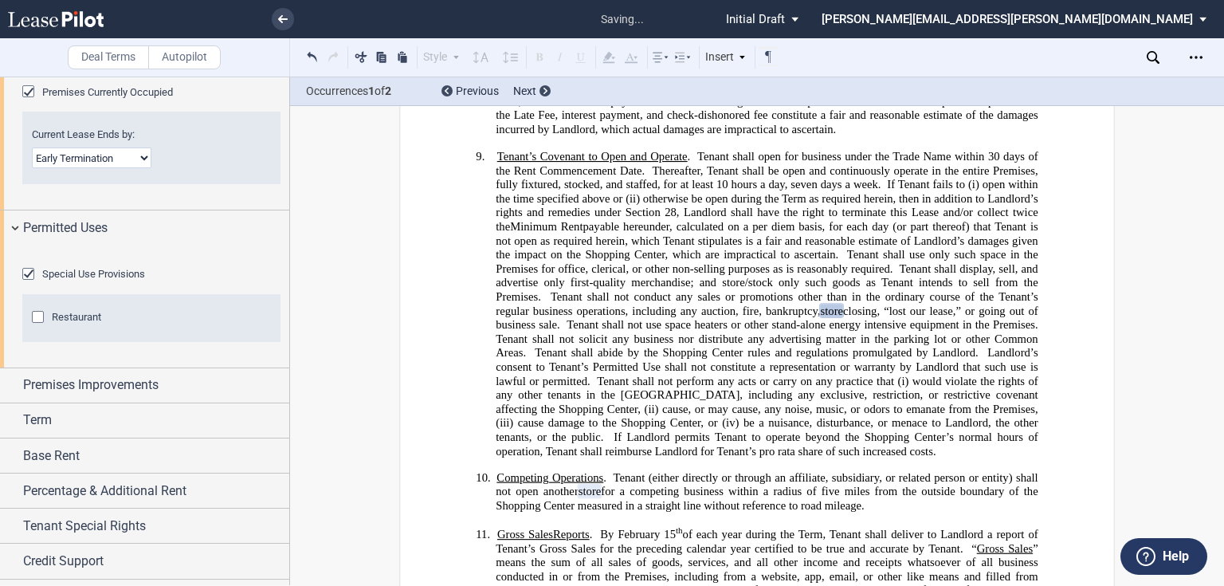
click at [52, 323] on span "Restaurant" at bounding box center [76, 317] width 49 height 12
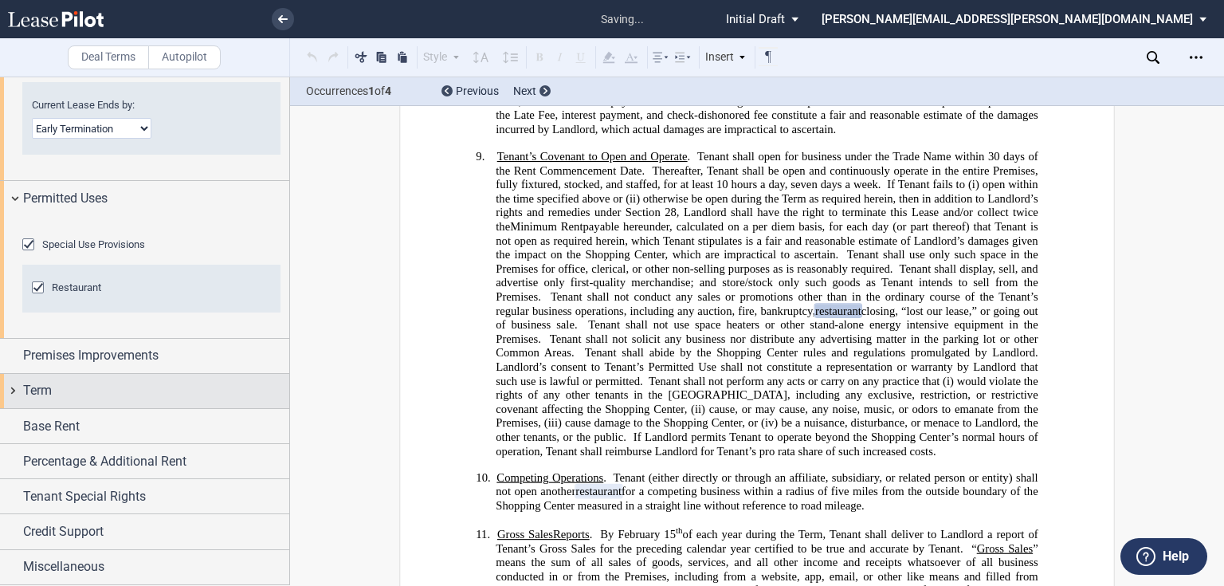
scroll to position [1076, 0]
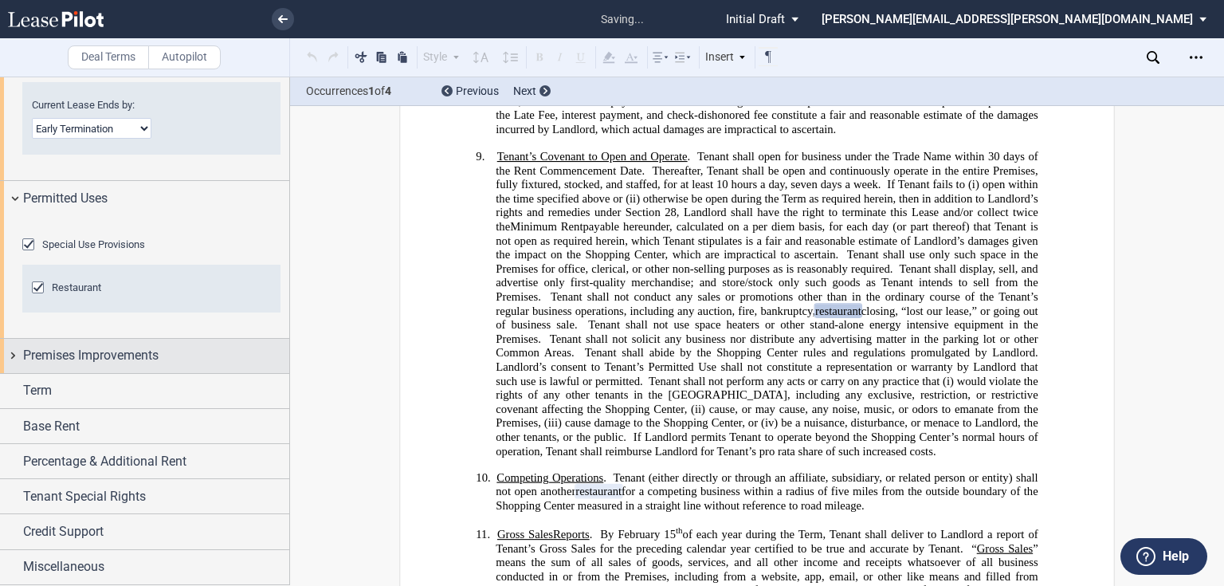
click at [69, 360] on span "Premises Improvements" at bounding box center [91, 355] width 136 height 19
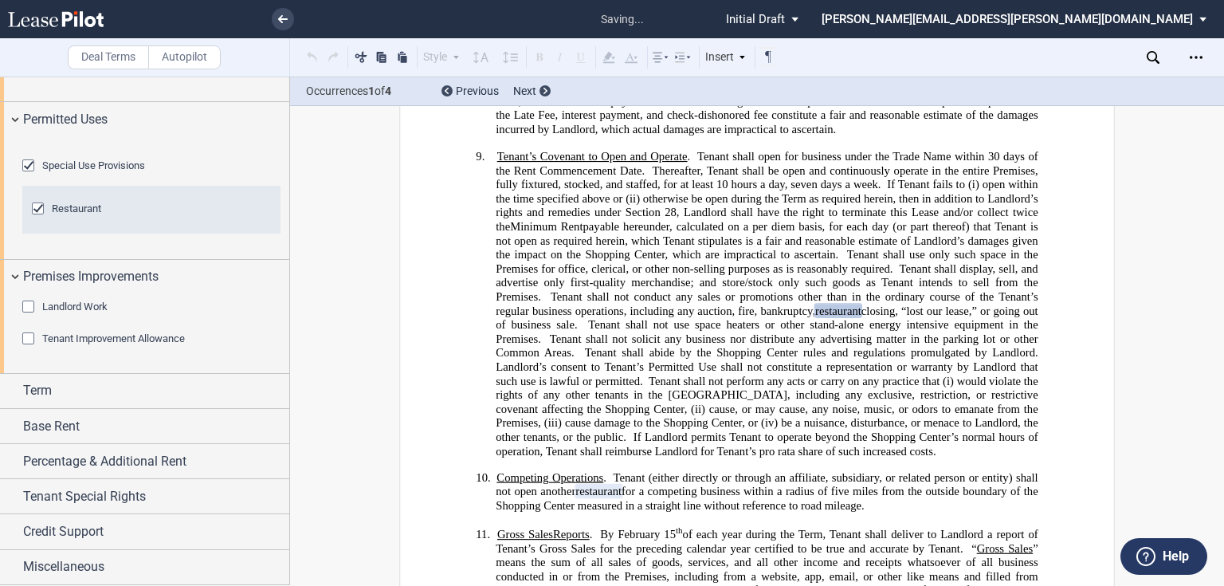
click at [43, 312] on span "Landlord Work" at bounding box center [74, 307] width 65 height 12
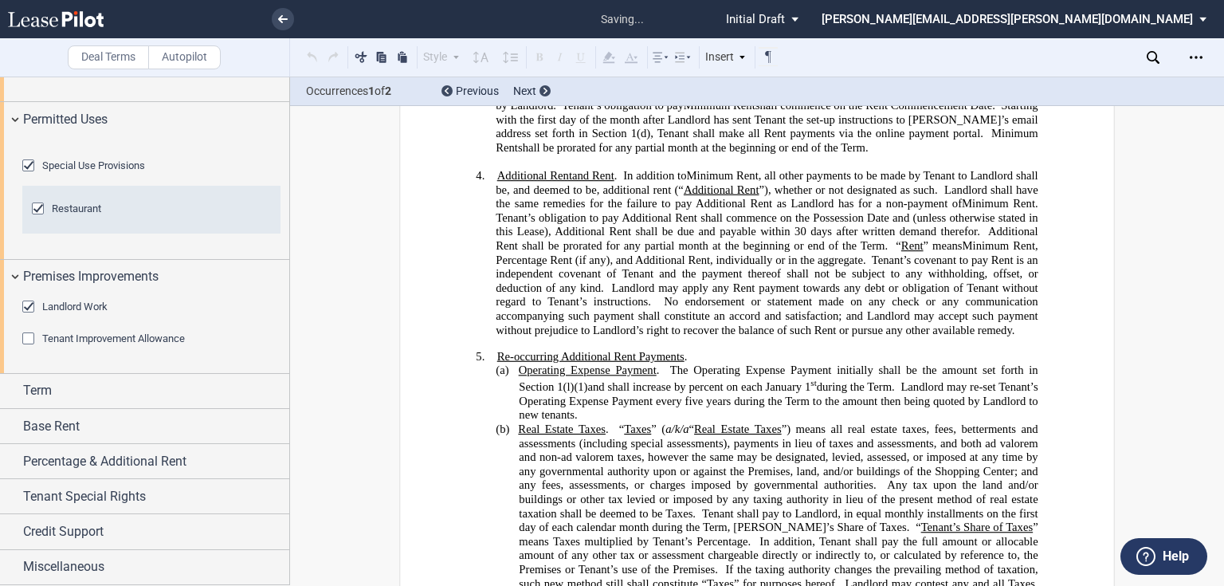
click at [35, 348] on div "Tenant Improvement Allowance" at bounding box center [30, 340] width 16 height 16
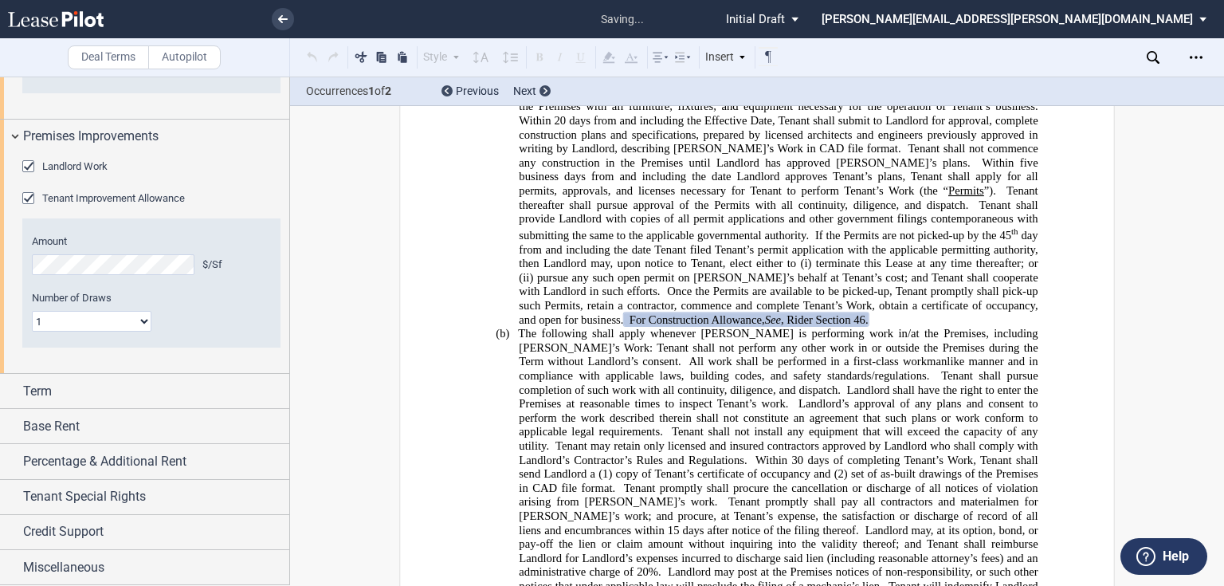
scroll to position [1295, 0]
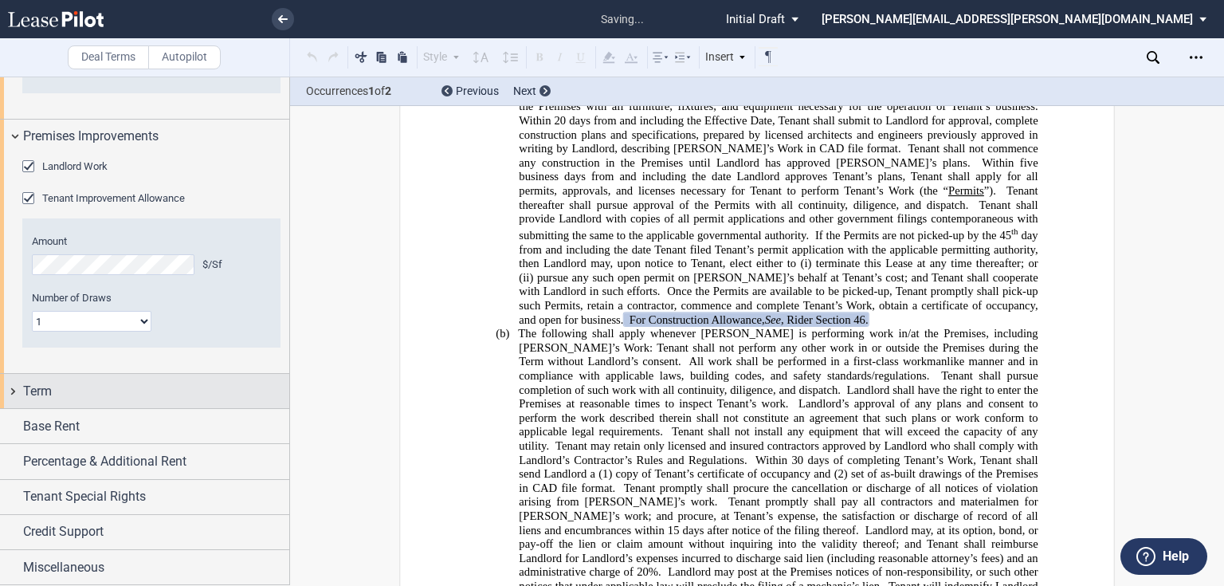
click at [61, 395] on div "Term" at bounding box center [156, 391] width 266 height 19
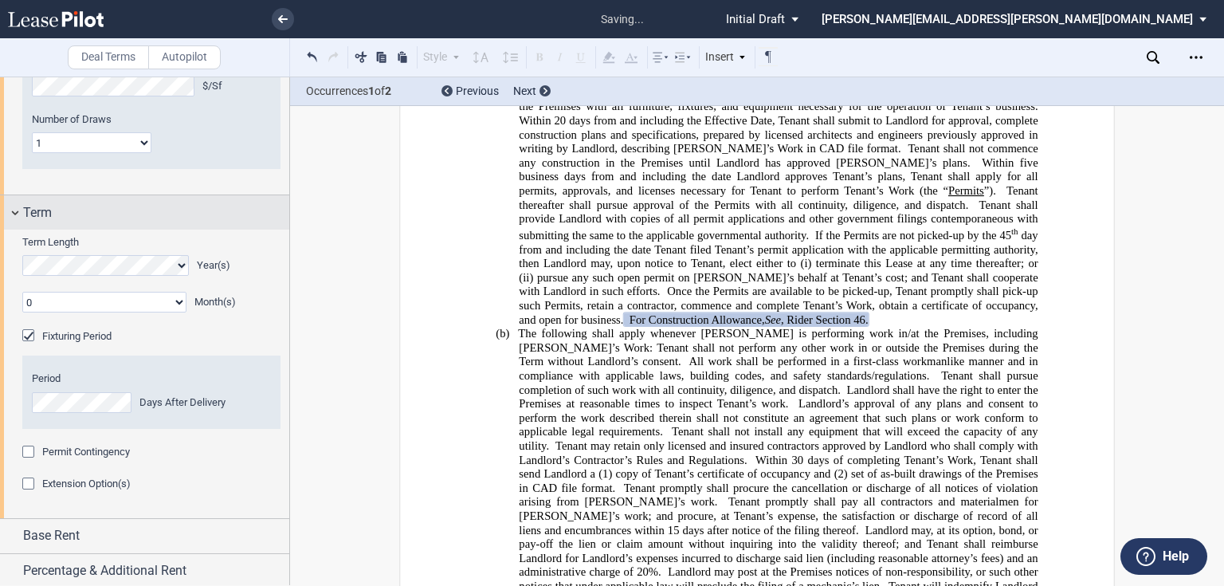
scroll to position [1550, 0]
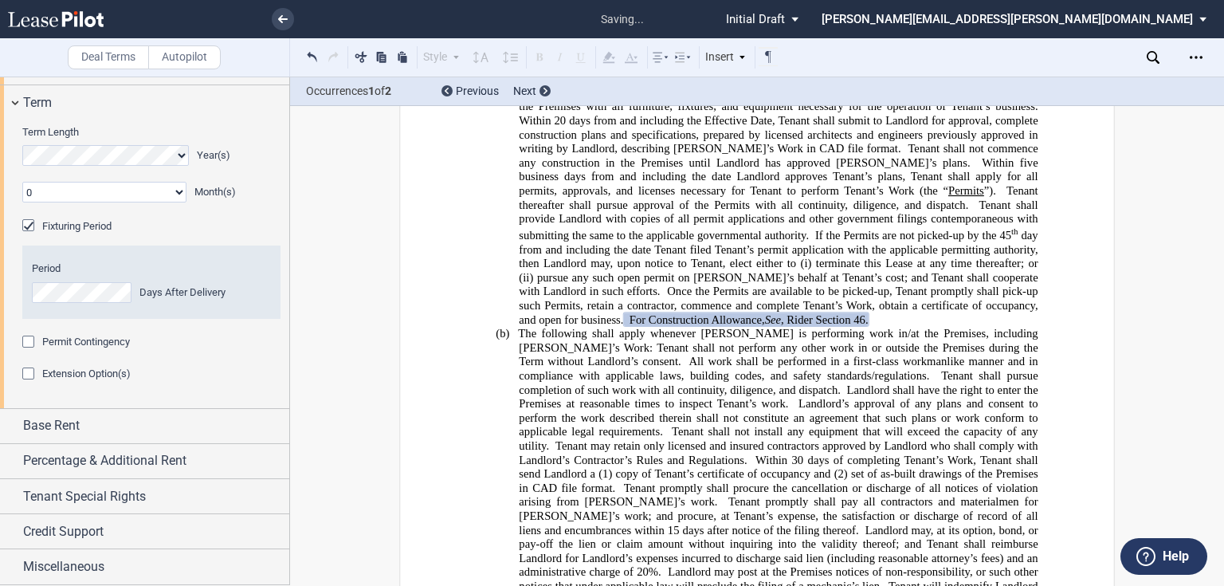
click at [29, 352] on div "Permit Contingency" at bounding box center [30, 344] width 16 height 16
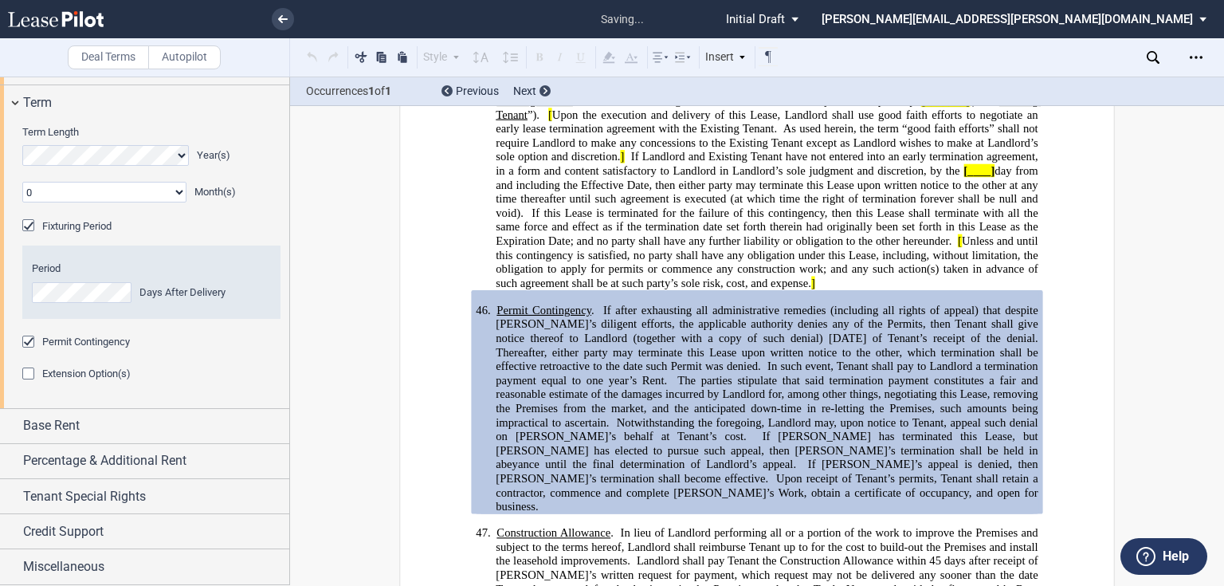
click at [28, 383] on div "Extension Option(s)" at bounding box center [30, 375] width 16 height 16
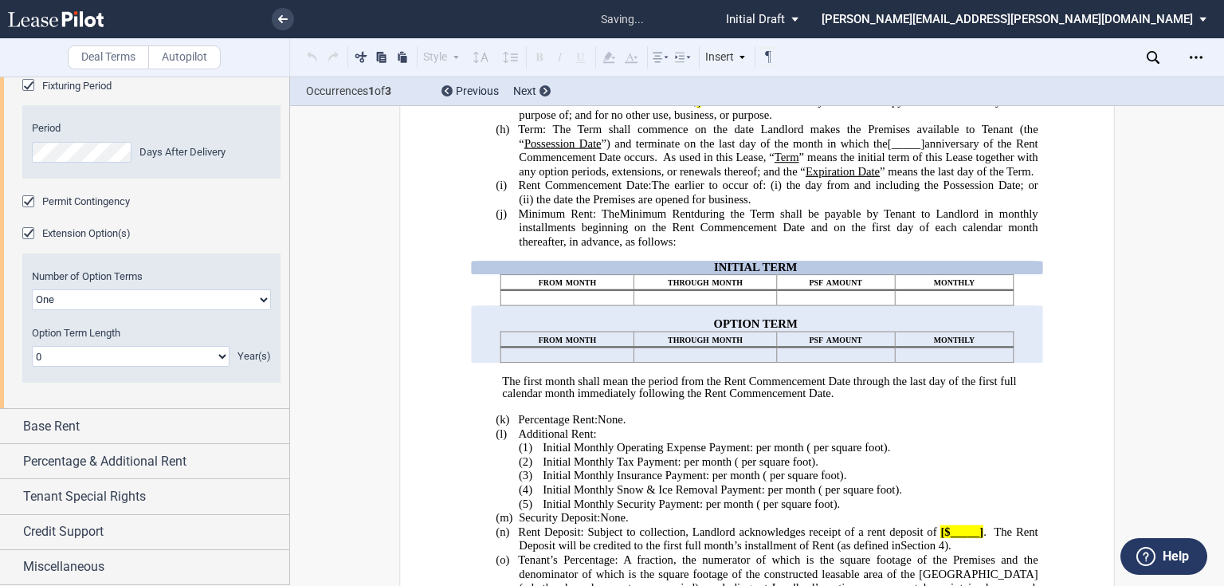
scroll to position [1724, 0]
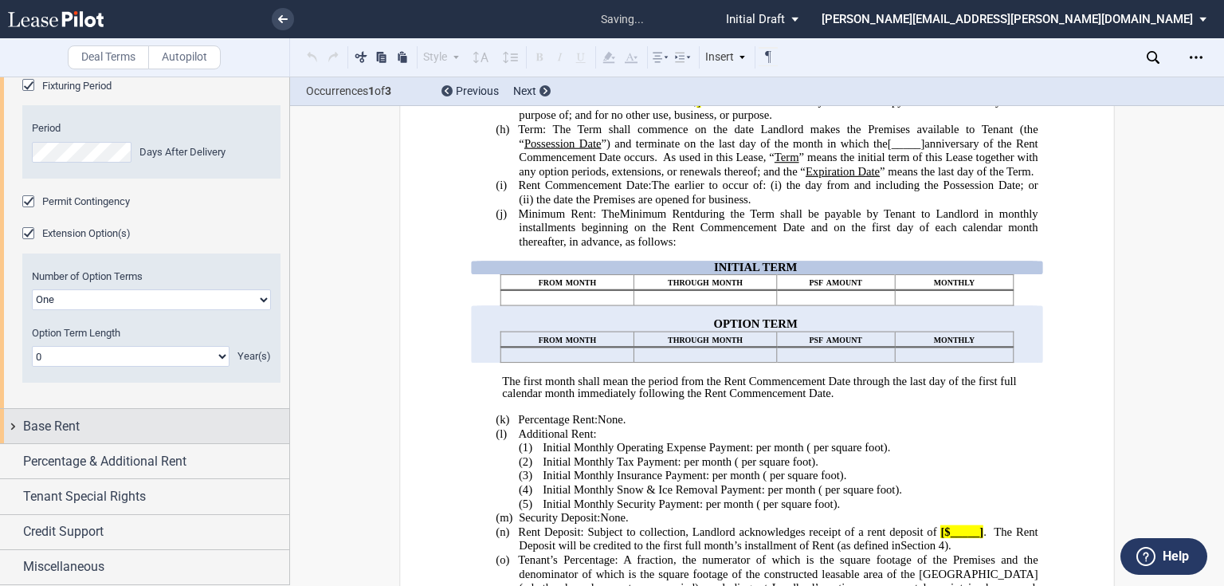
click at [33, 427] on span "Base Rent" at bounding box center [51, 426] width 57 height 19
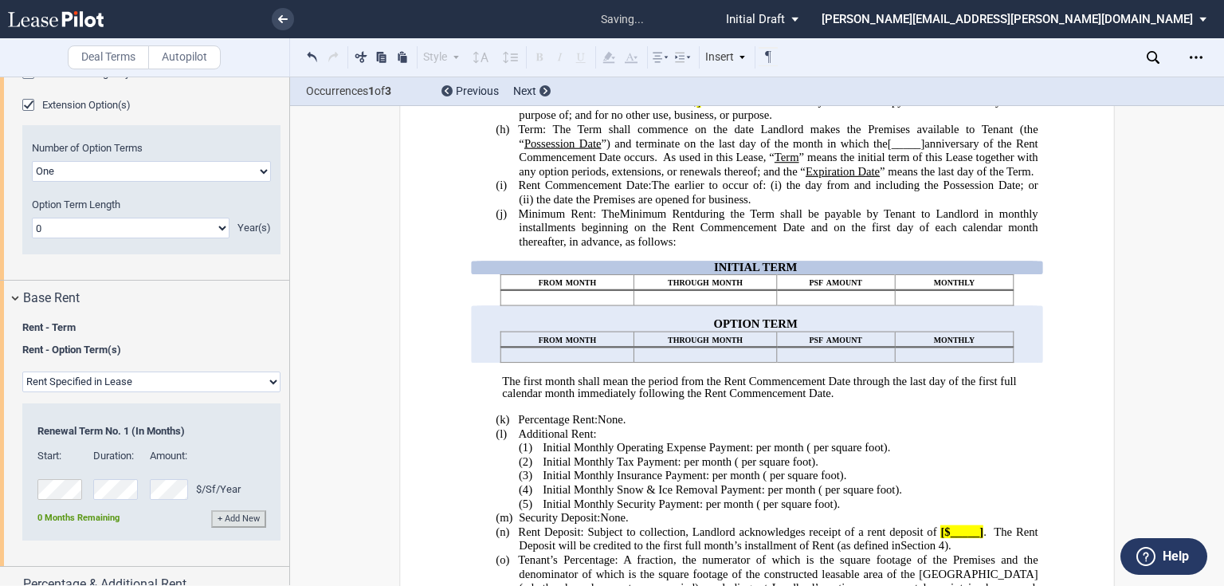
scroll to position [1915, 0]
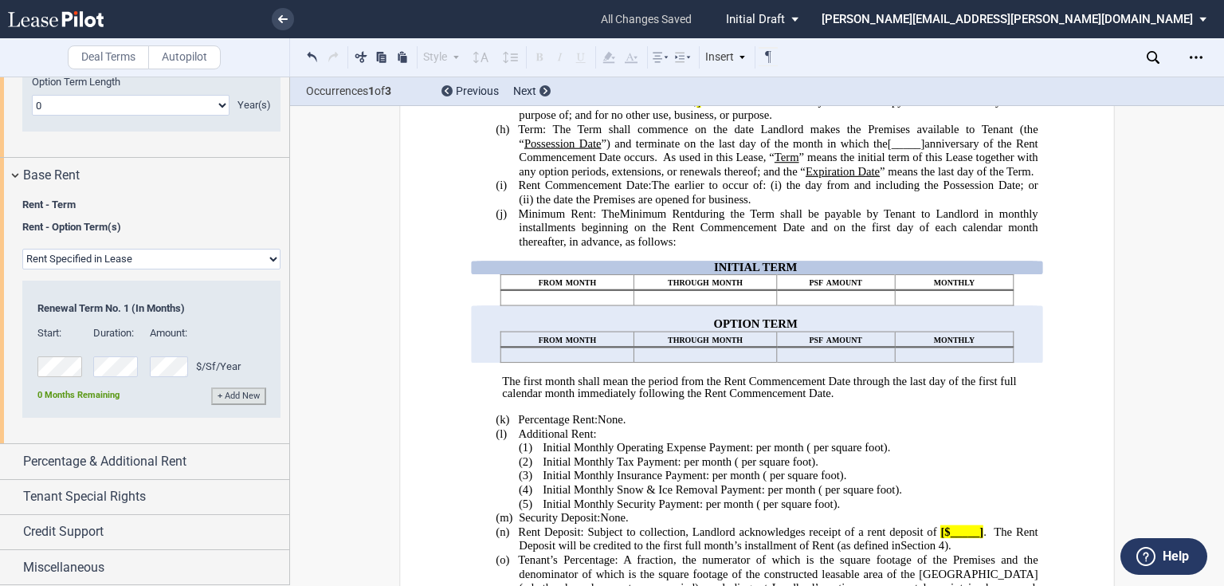
click at [89, 269] on select "Rent Set At Fair Market Value Rent Specified in [GEOGRAPHIC_DATA]" at bounding box center [151, 259] width 258 height 21
select select "fmv"
click at [22, 269] on select "Rent Set At Fair Market Value Rent Specified in [GEOGRAPHIC_DATA]" at bounding box center [151, 259] width 258 height 21
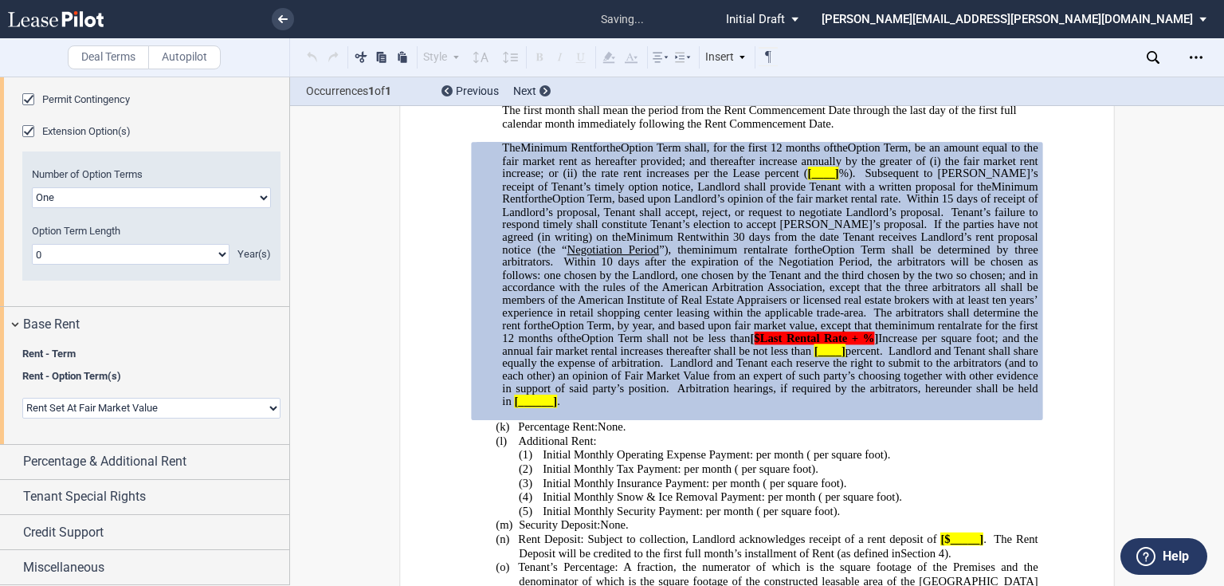
scroll to position [621, 0]
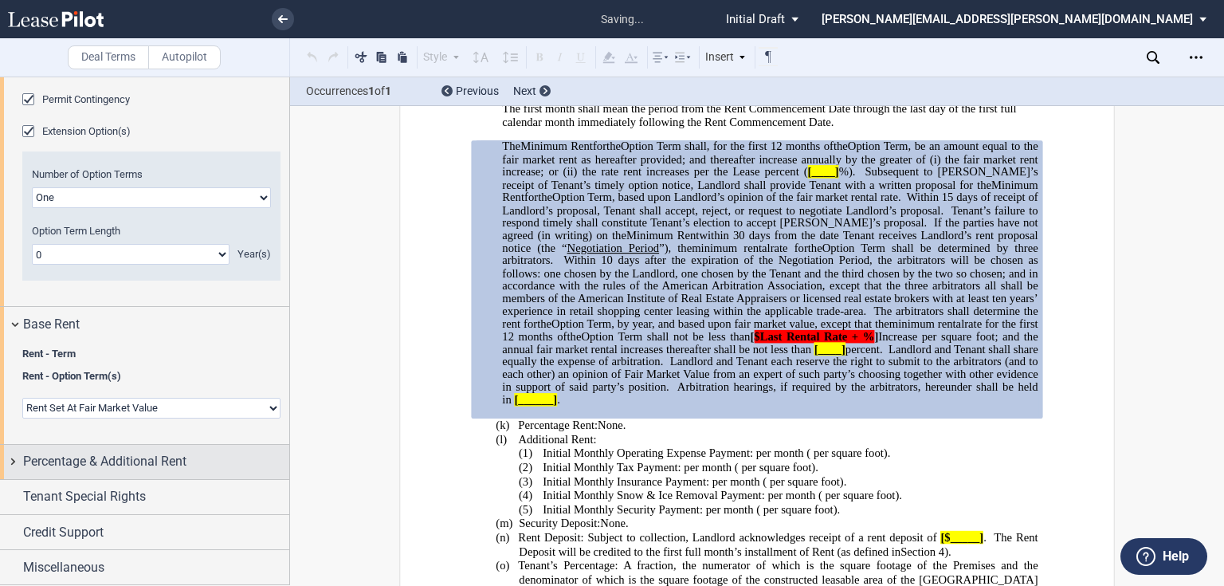
click at [128, 464] on span "Percentage & Additional Rent" at bounding box center [104, 461] width 163 height 19
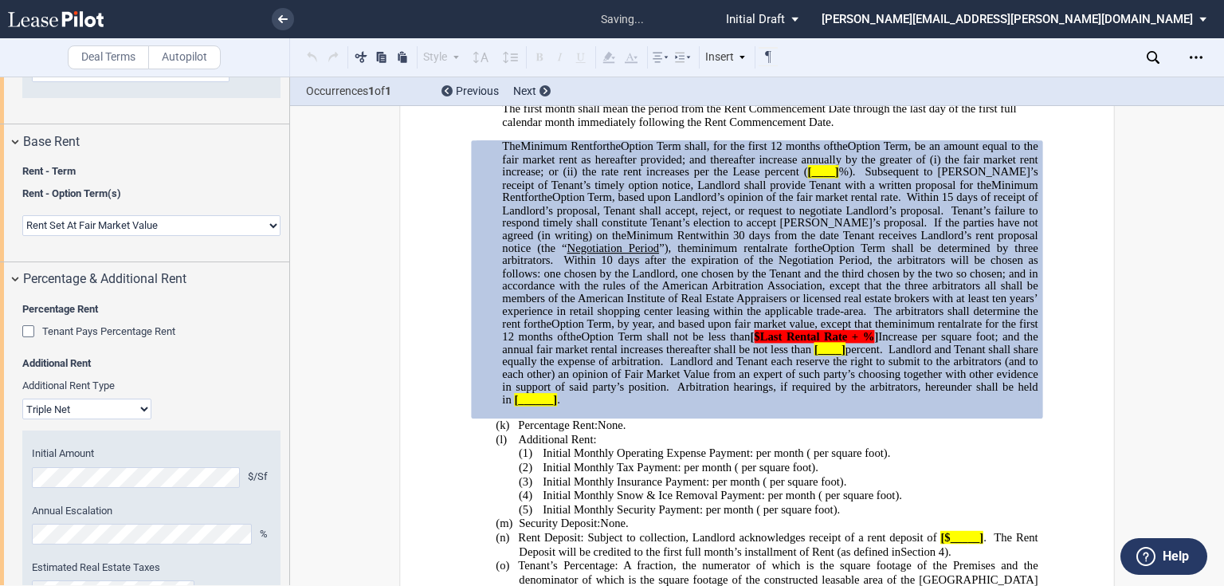
scroll to position [1955, 0]
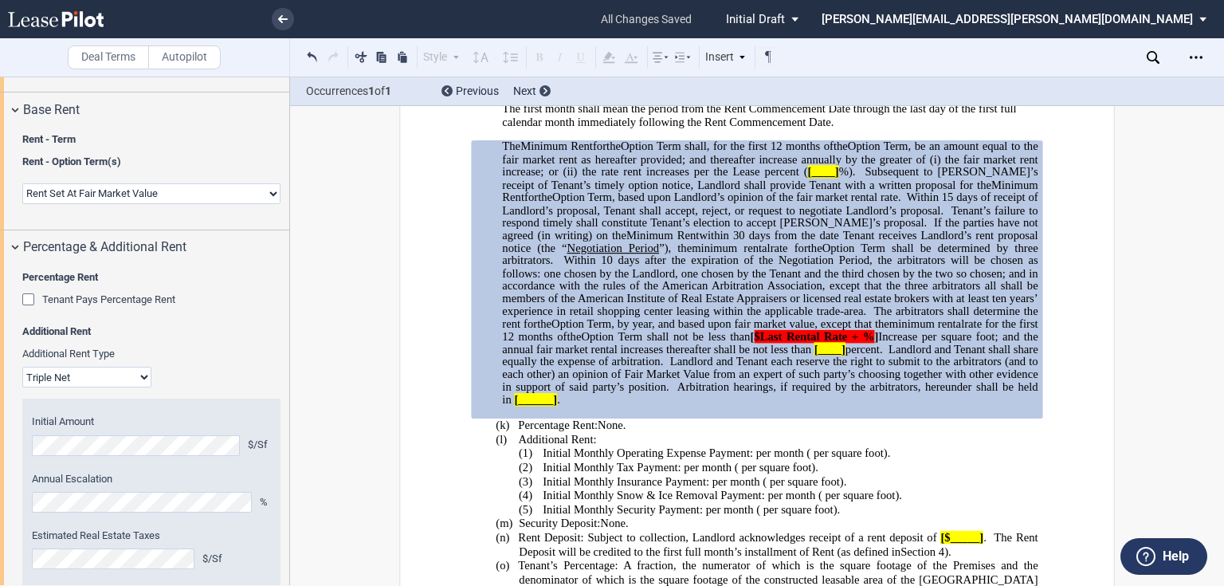
click at [32, 309] on div "Tenant Pays Percentage Rent" at bounding box center [30, 301] width 16 height 16
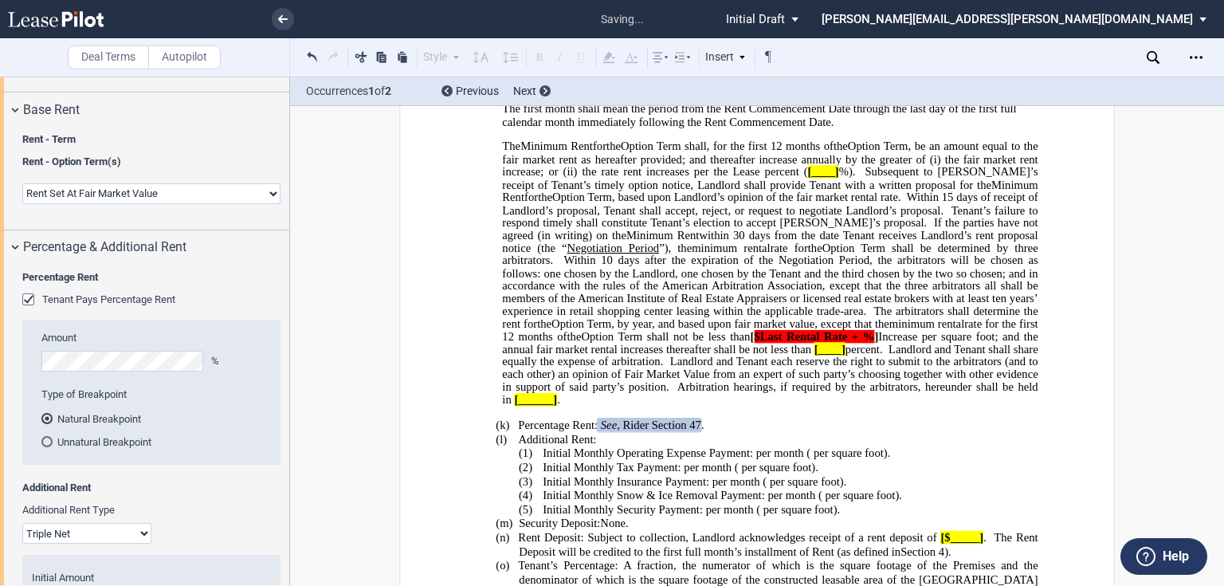
click at [57, 449] on md-radio-button "Unnatural Breakpoint" at bounding box center [156, 441] width 230 height 14
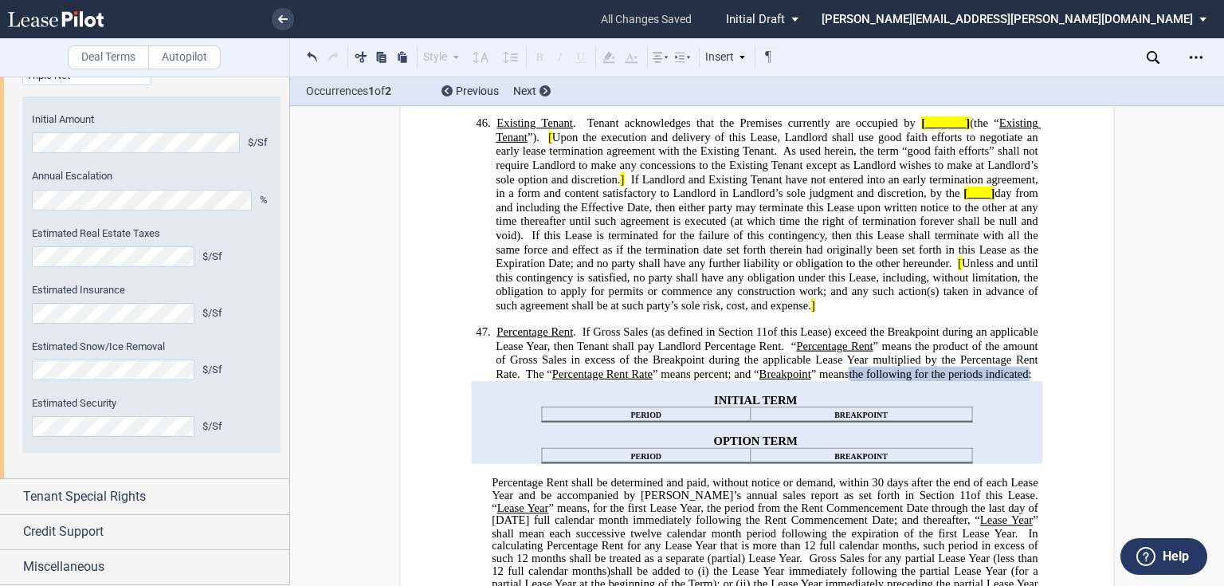
scroll to position [2513, 0]
click at [101, 491] on span "Tenant Special Rights" at bounding box center [84, 496] width 123 height 19
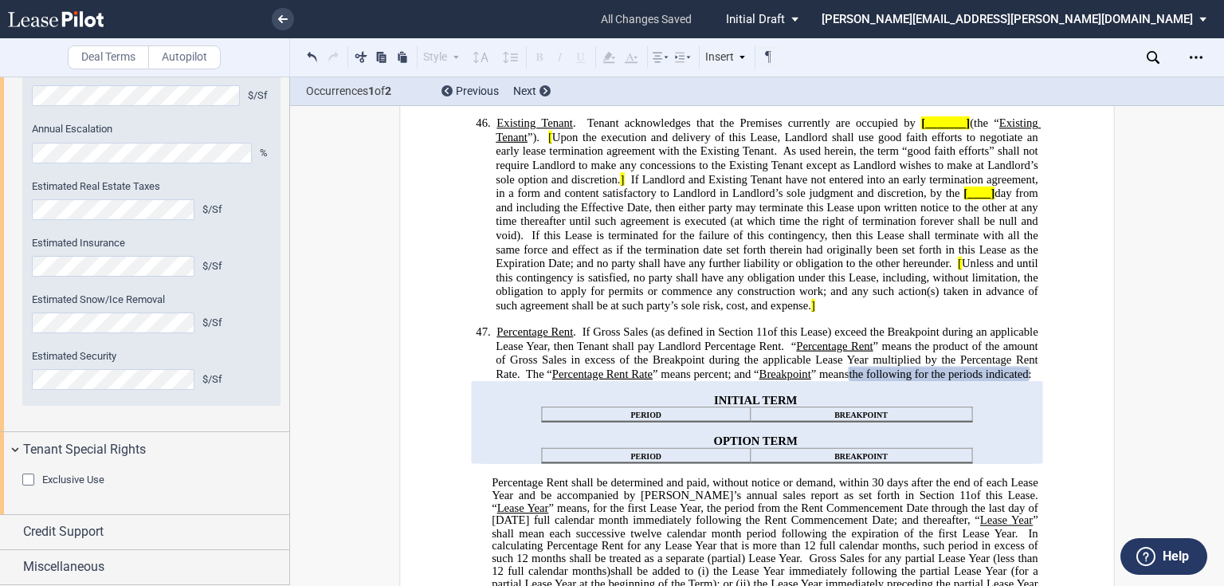
click at [79, 484] on span "Exclusive Use" at bounding box center [73, 479] width 62 height 12
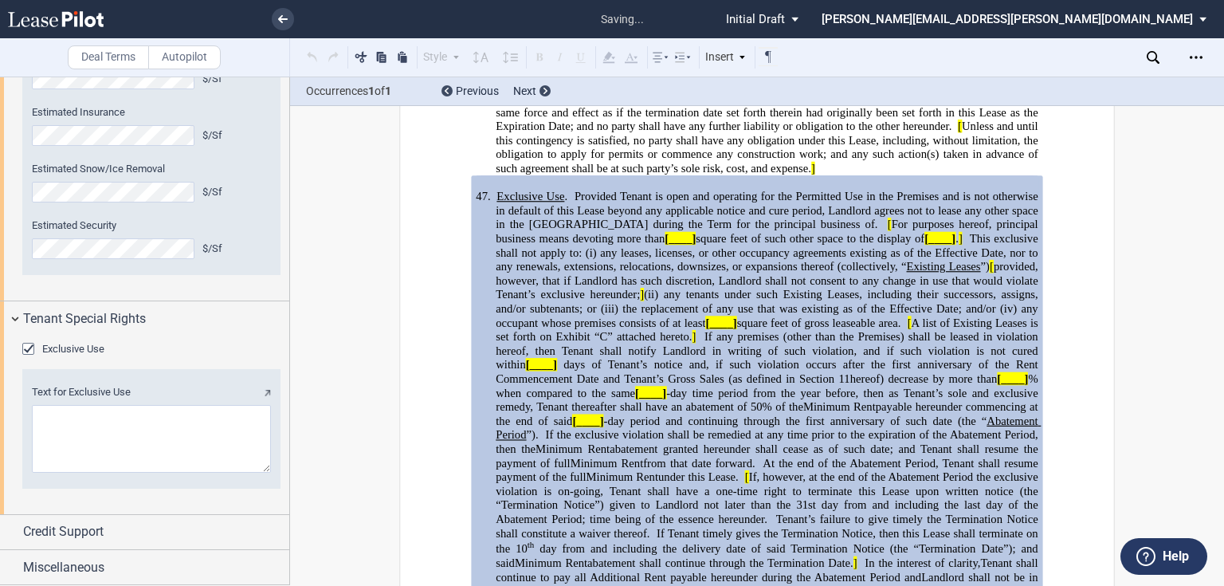
scroll to position [0, 0]
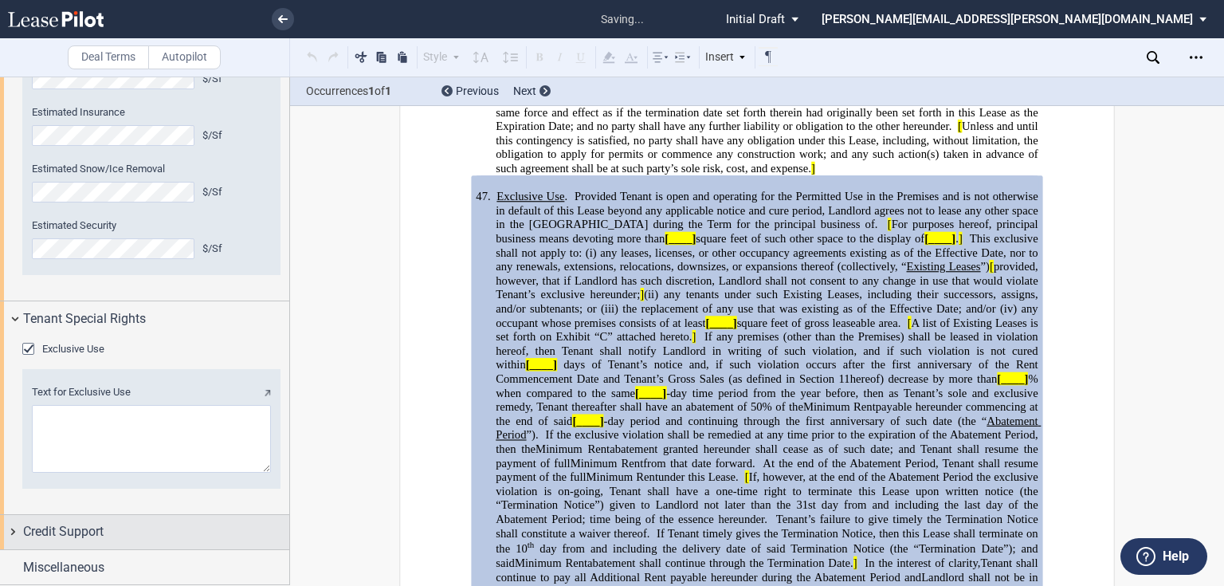
click at [69, 523] on span "Credit Support" at bounding box center [63, 531] width 81 height 19
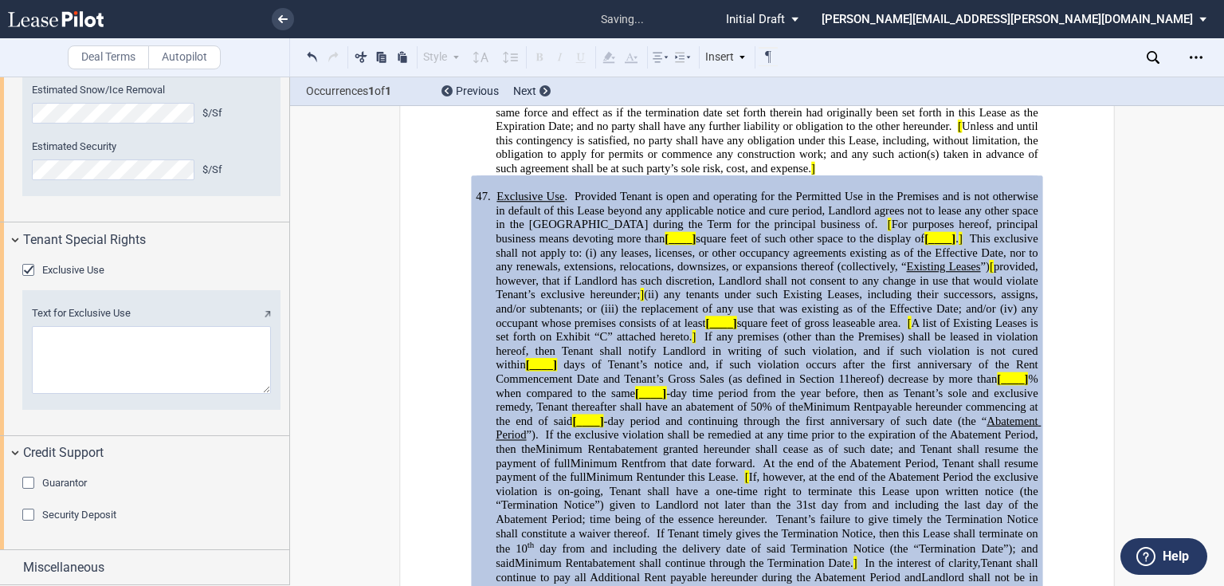
click at [76, 489] on div "Guarantor" at bounding box center [64, 483] width 45 height 14
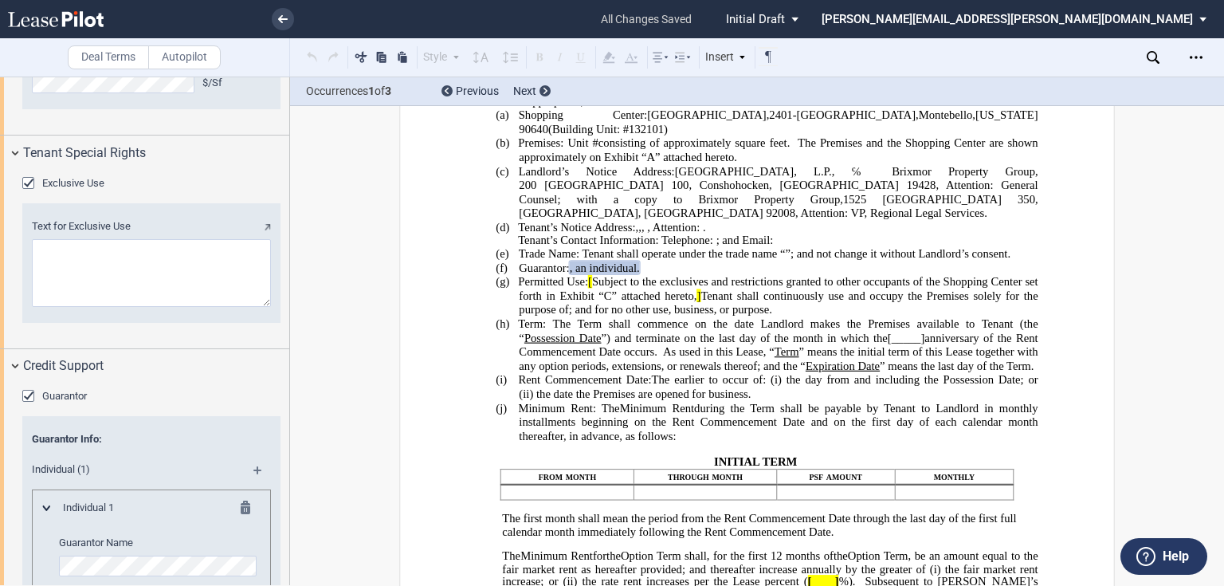
click at [256, 485] on md-icon at bounding box center [264, 475] width 22 height 19
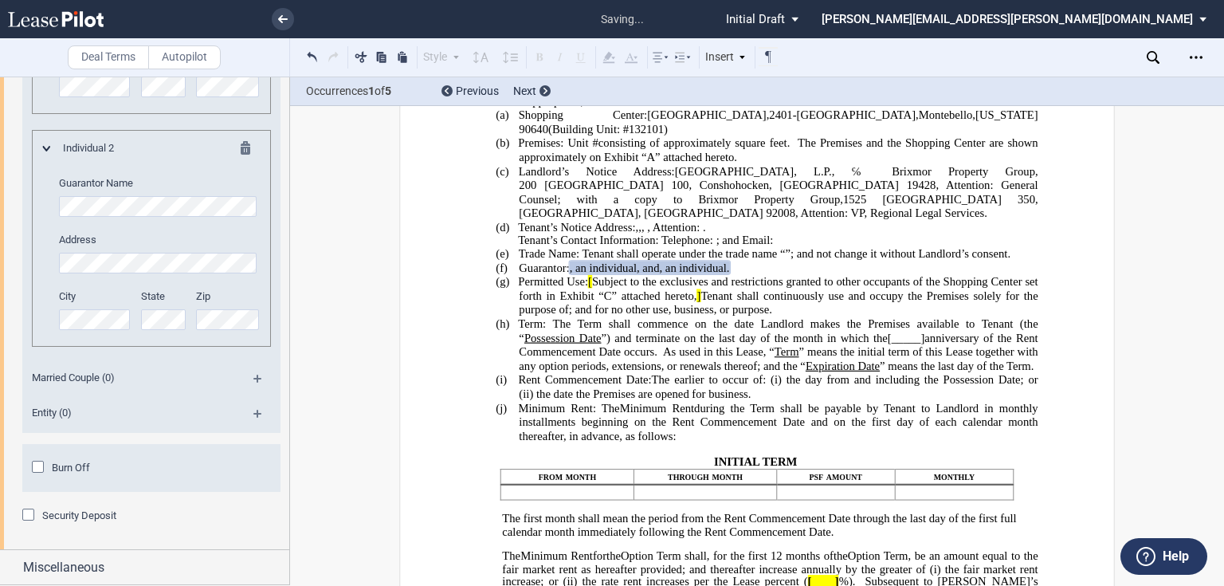
click at [253, 429] on md-icon at bounding box center [264, 419] width 22 height 19
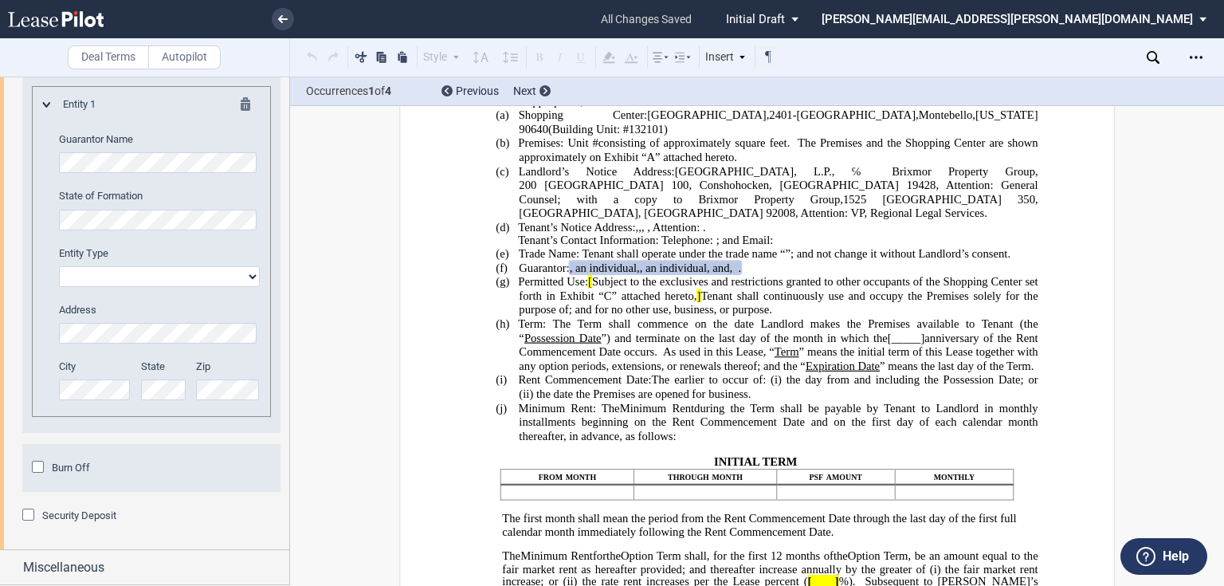
click at [48, 467] on div "Burn Off" at bounding box center [40, 469] width 16 height 16
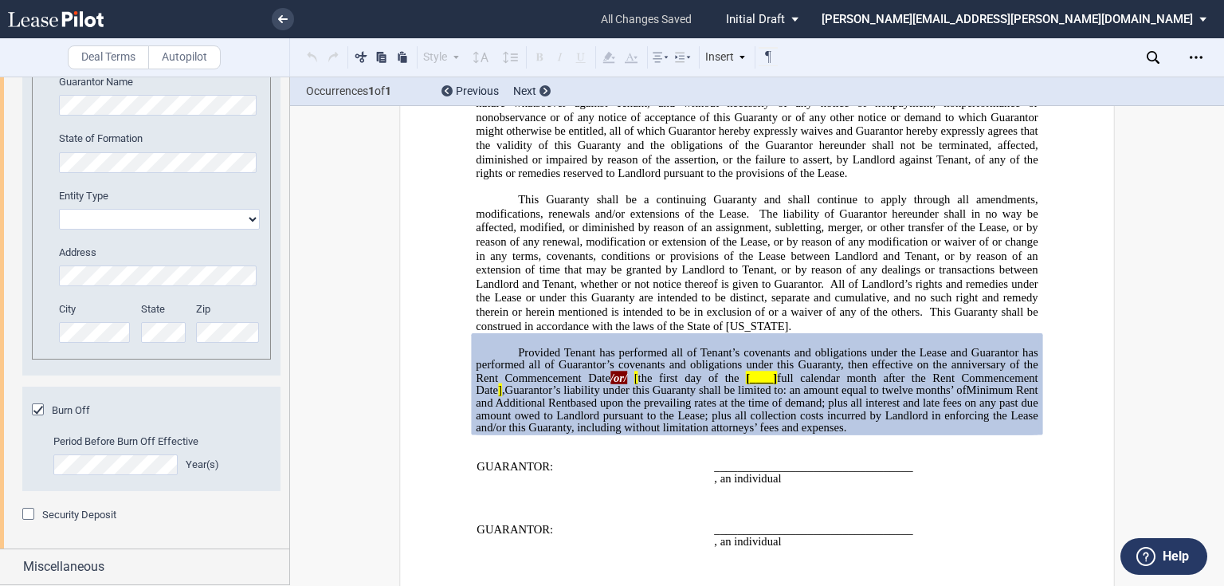
click at [61, 501] on div "Burn Off Period Before Burn Off Effective Year(s)" at bounding box center [151, 449] width 258 height 116
click at [61, 513] on span "Security Deposit" at bounding box center [79, 515] width 74 height 12
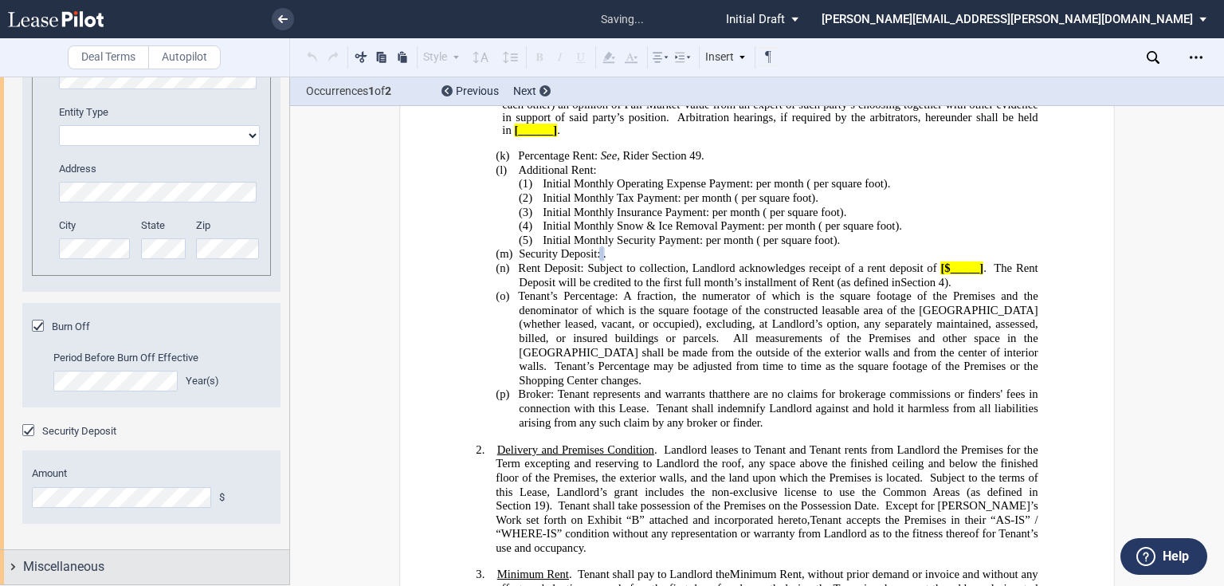
click at [73, 568] on span "Miscellaneous" at bounding box center [63, 566] width 81 height 19
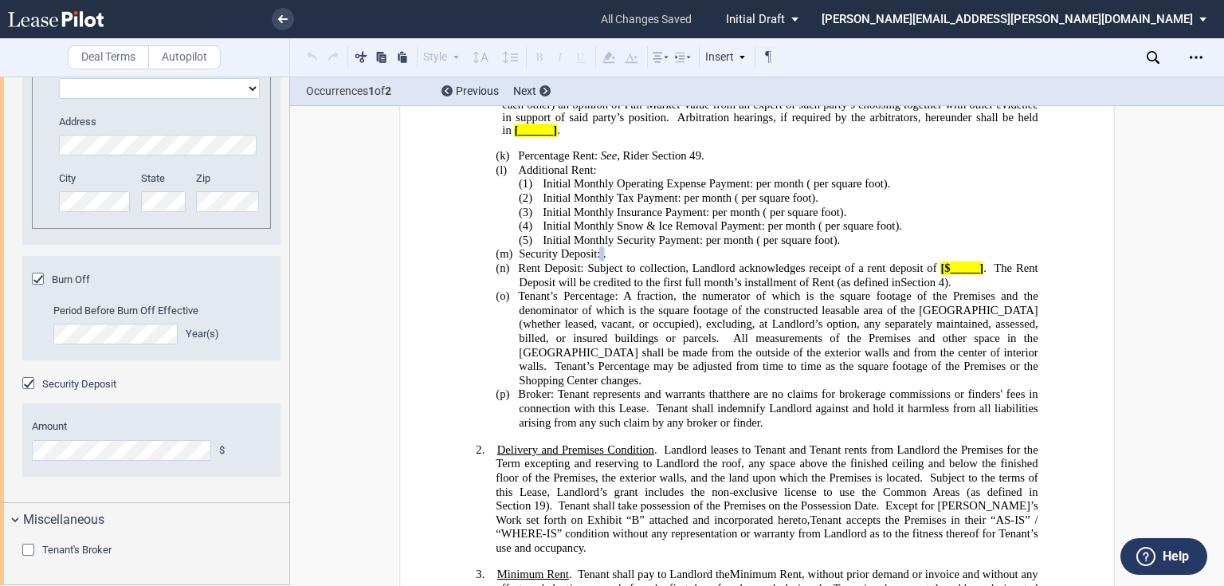
click at [88, 546] on span "Tenant's Broker" at bounding box center [76, 550] width 69 height 12
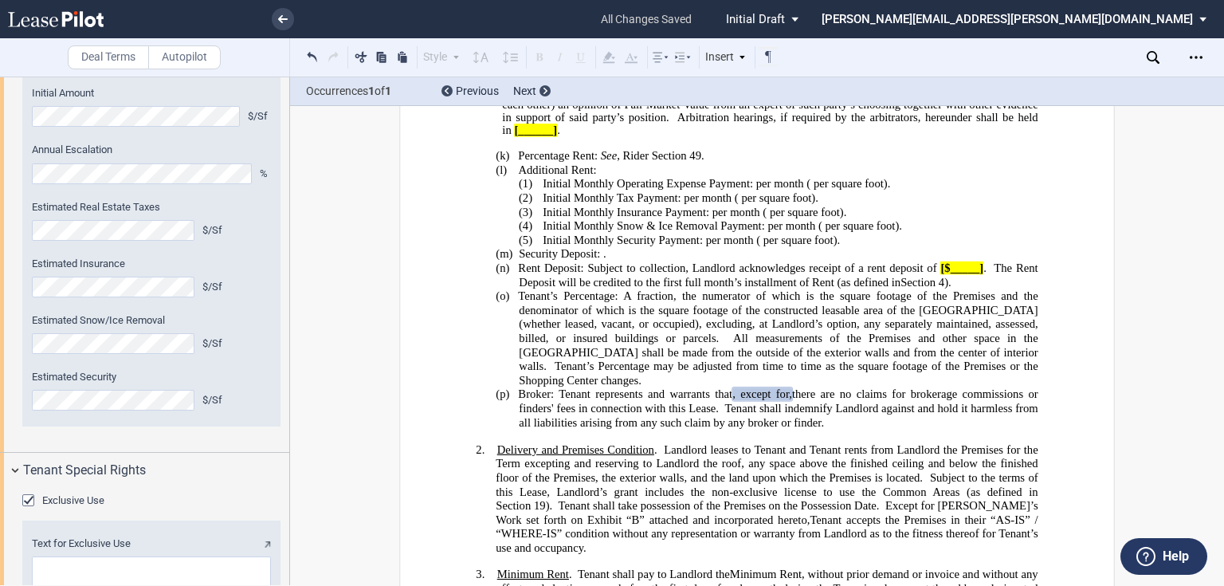
click at [86, 59] on select "Modified Gross Gross Triple Net" at bounding box center [86, 48] width 129 height 21
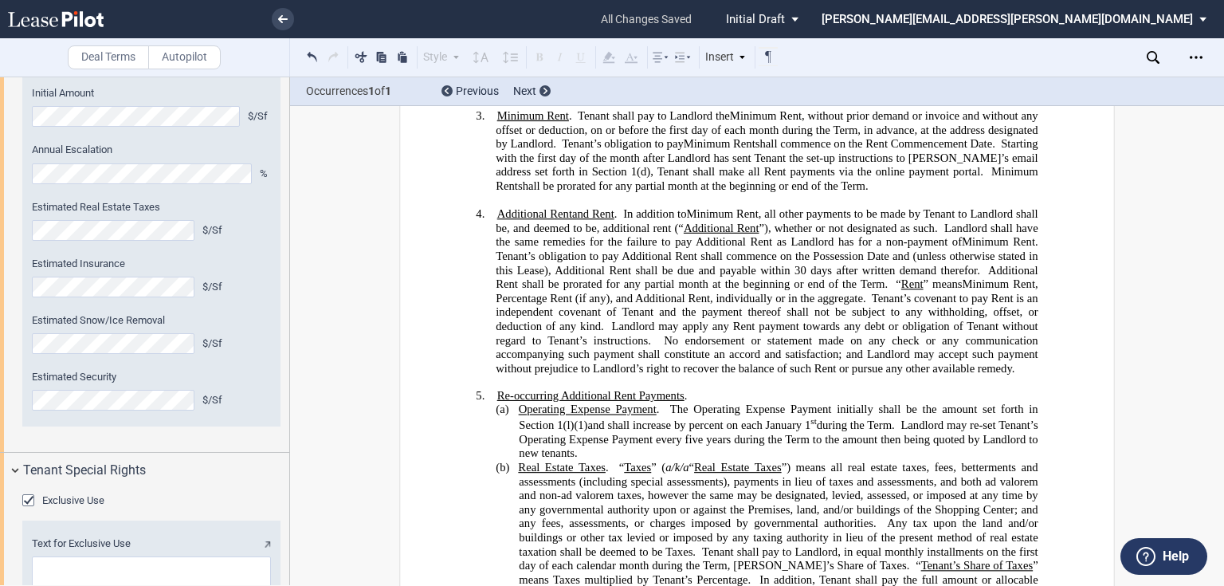
scroll to position [1528, 0]
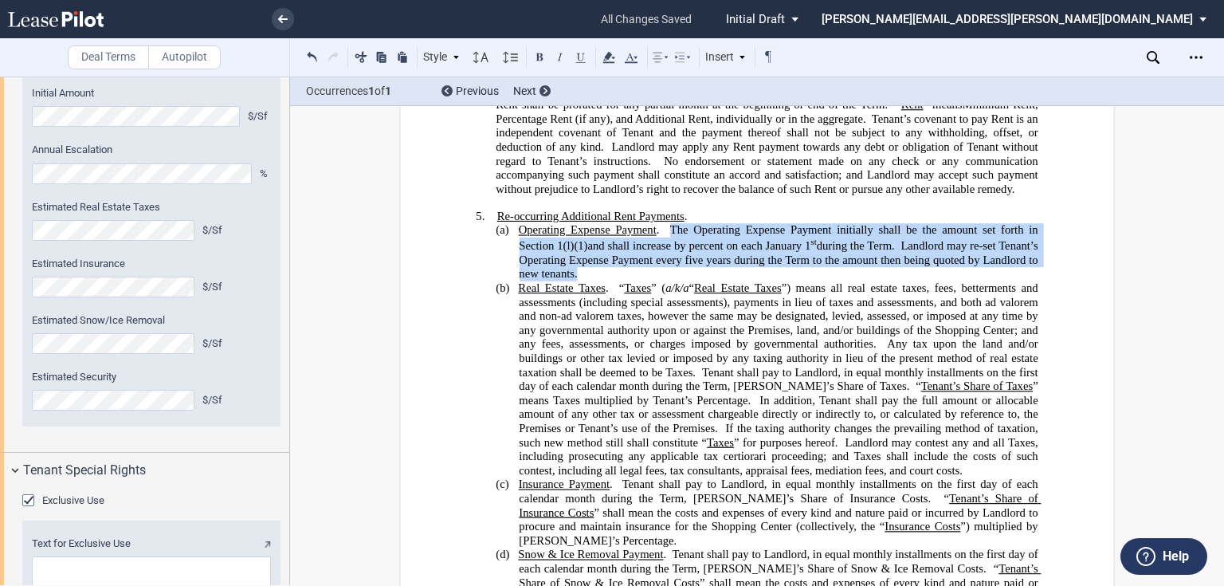
drag, startPoint x: 667, startPoint y: 247, endPoint x: 673, endPoint y: 283, distance: 36.3
click at [673, 281] on p "(a) Operating Expense Payment . The Operating Expense Payment initially shall b…" at bounding box center [778, 252] width 519 height 58
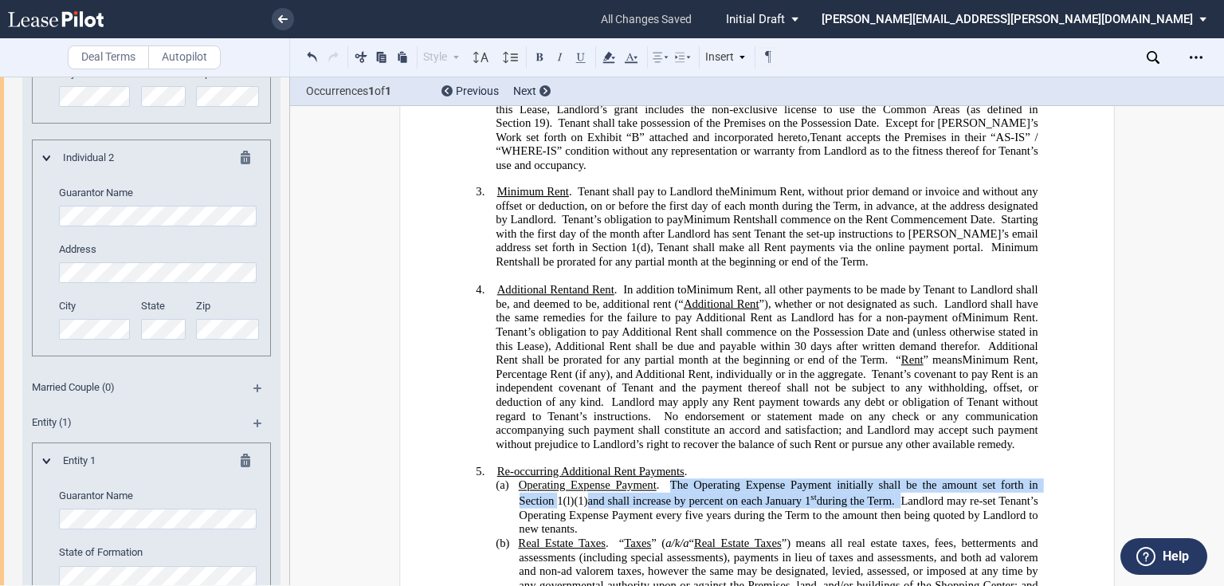
scroll to position [3410, 0]
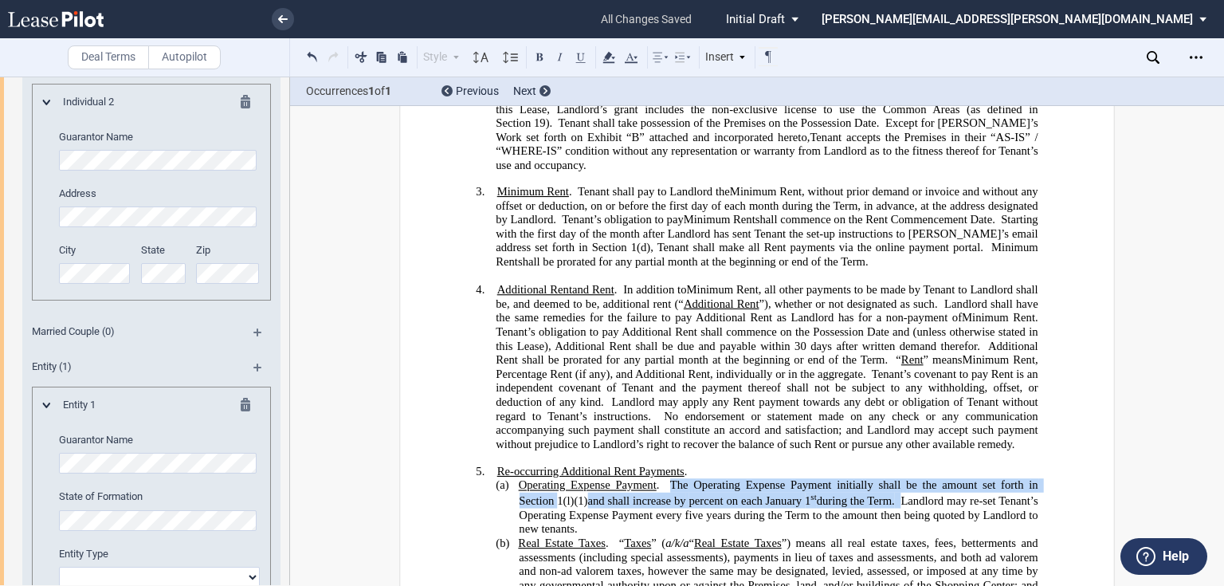
click at [1152, 57] on icon at bounding box center [1153, 57] width 13 height 13
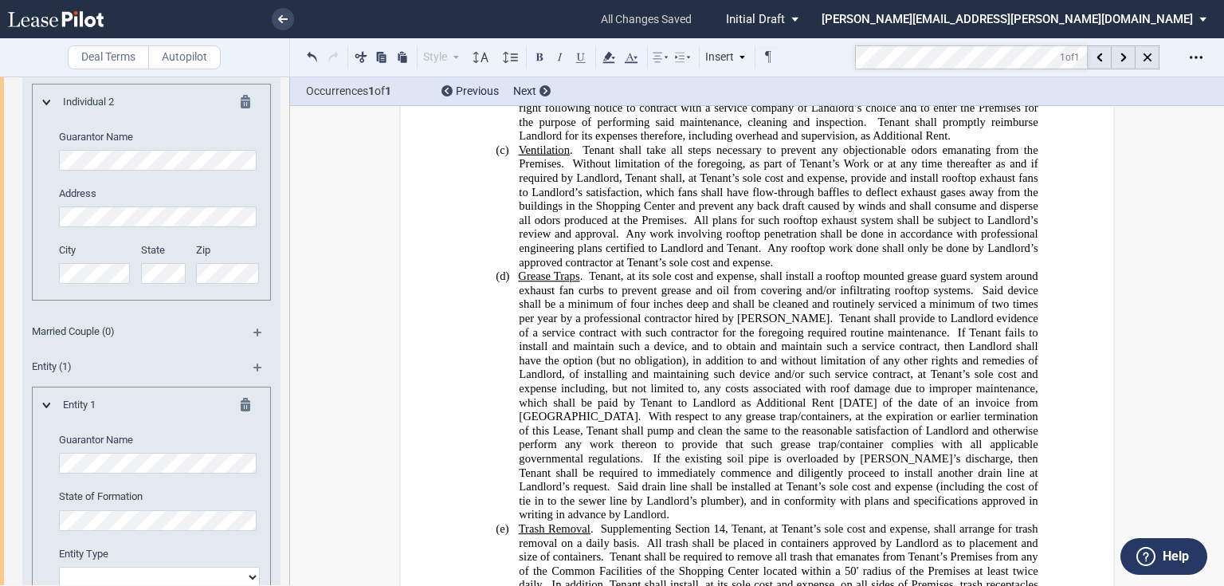
scroll to position [13046, 0]
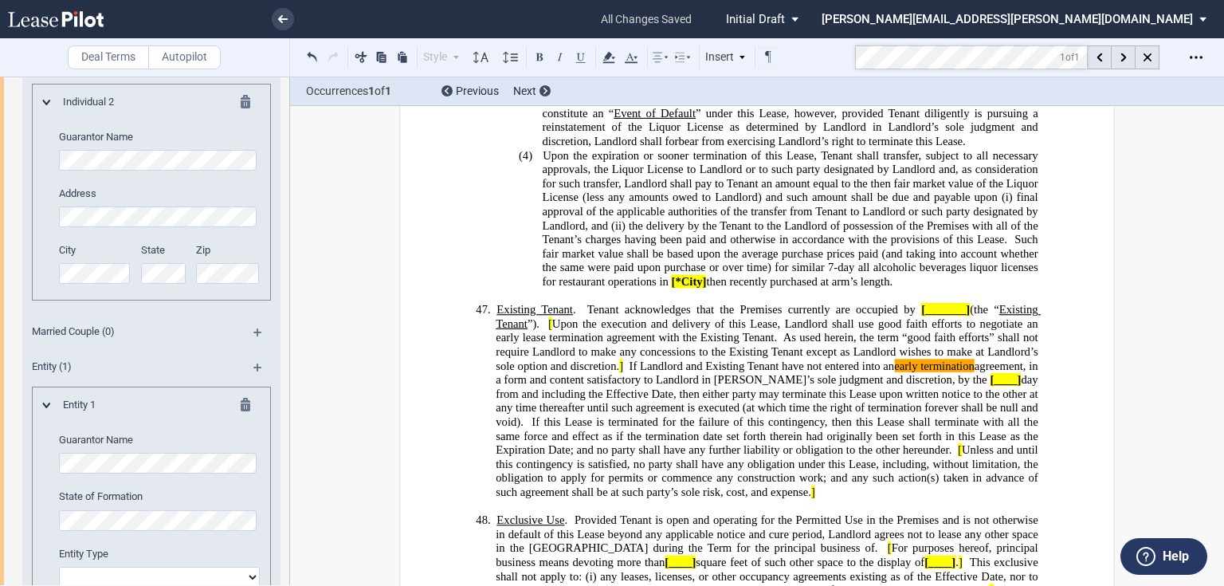
click at [573, 303] on span "." at bounding box center [574, 310] width 3 height 14
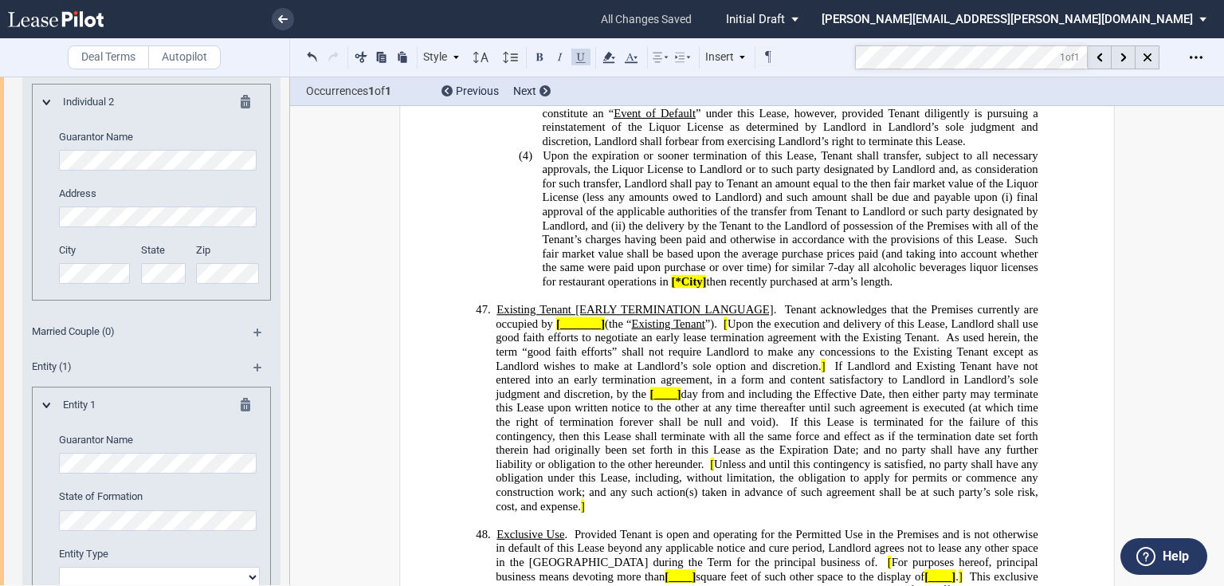
click at [766, 359] on span "If Landlord and Existing Tenant have not entered into an early termination agre…" at bounding box center [768, 379] width 545 height 41
drag, startPoint x: 572, startPoint y: 225, endPoint x: 768, endPoint y: 218, distance: 197.0
click at [768, 303] on span "Existing Tenant [EARLY TERMINATION LANGUAGE]" at bounding box center [635, 310] width 277 height 14
click at [536, 51] on button at bounding box center [539, 56] width 19 height 19
click at [700, 415] on span "If this Lease is terminated for the failure of this contingency, then this Leas…" at bounding box center [768, 442] width 545 height 55
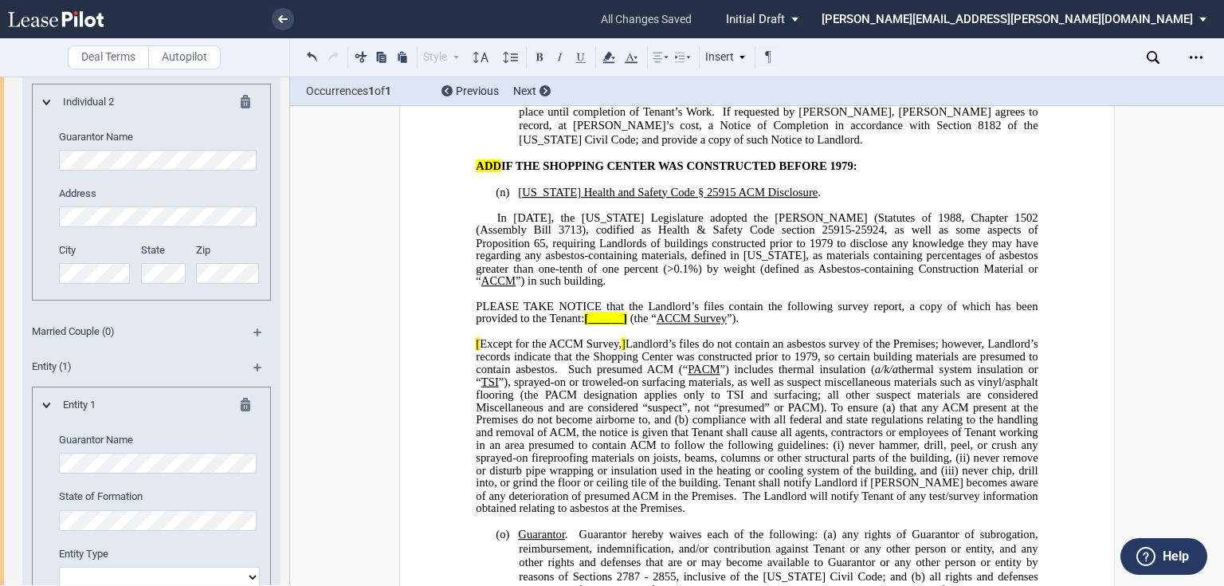
scroll to position [16745, 0]
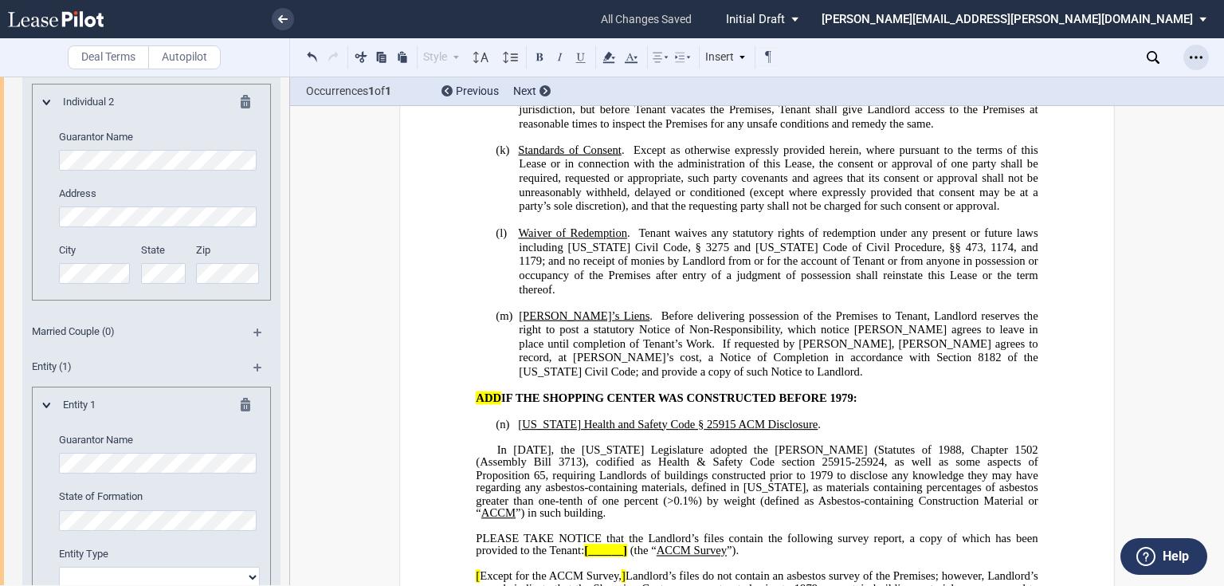
click at [1201, 59] on icon "Open Lease options menu" at bounding box center [1196, 57] width 13 height 13
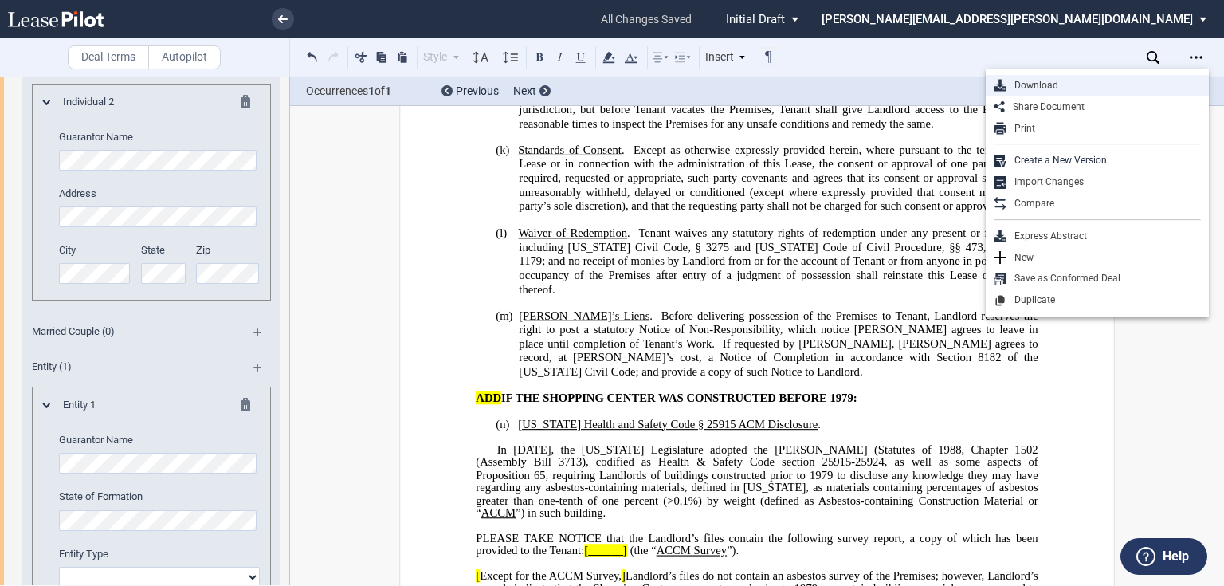
click at [1034, 89] on div "Download" at bounding box center [1104, 86] width 194 height 14
